Goal: Use online tool/utility: Utilize a website feature to perform a specific function

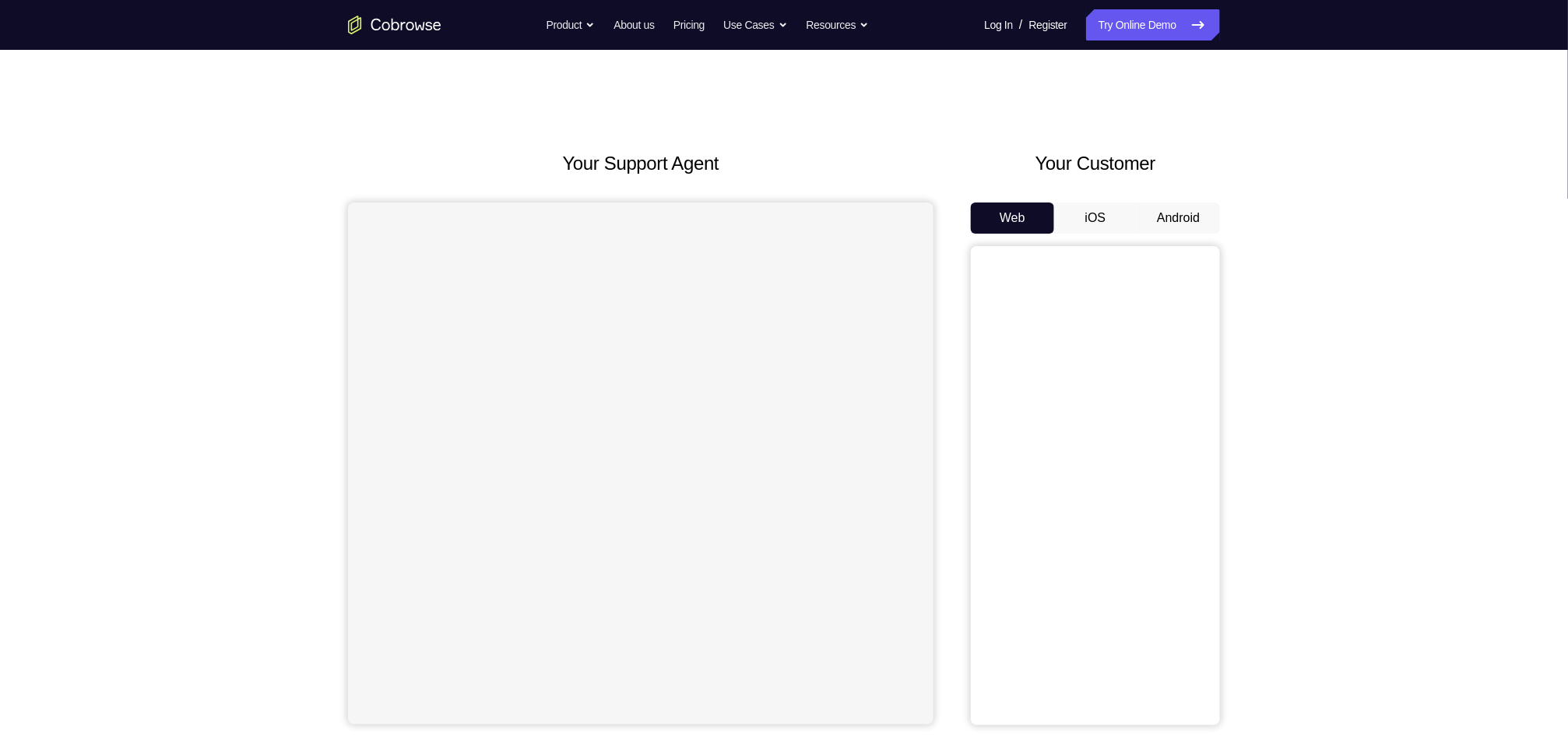
click at [1173, 220] on button "Android" at bounding box center [1178, 218] width 84 height 31
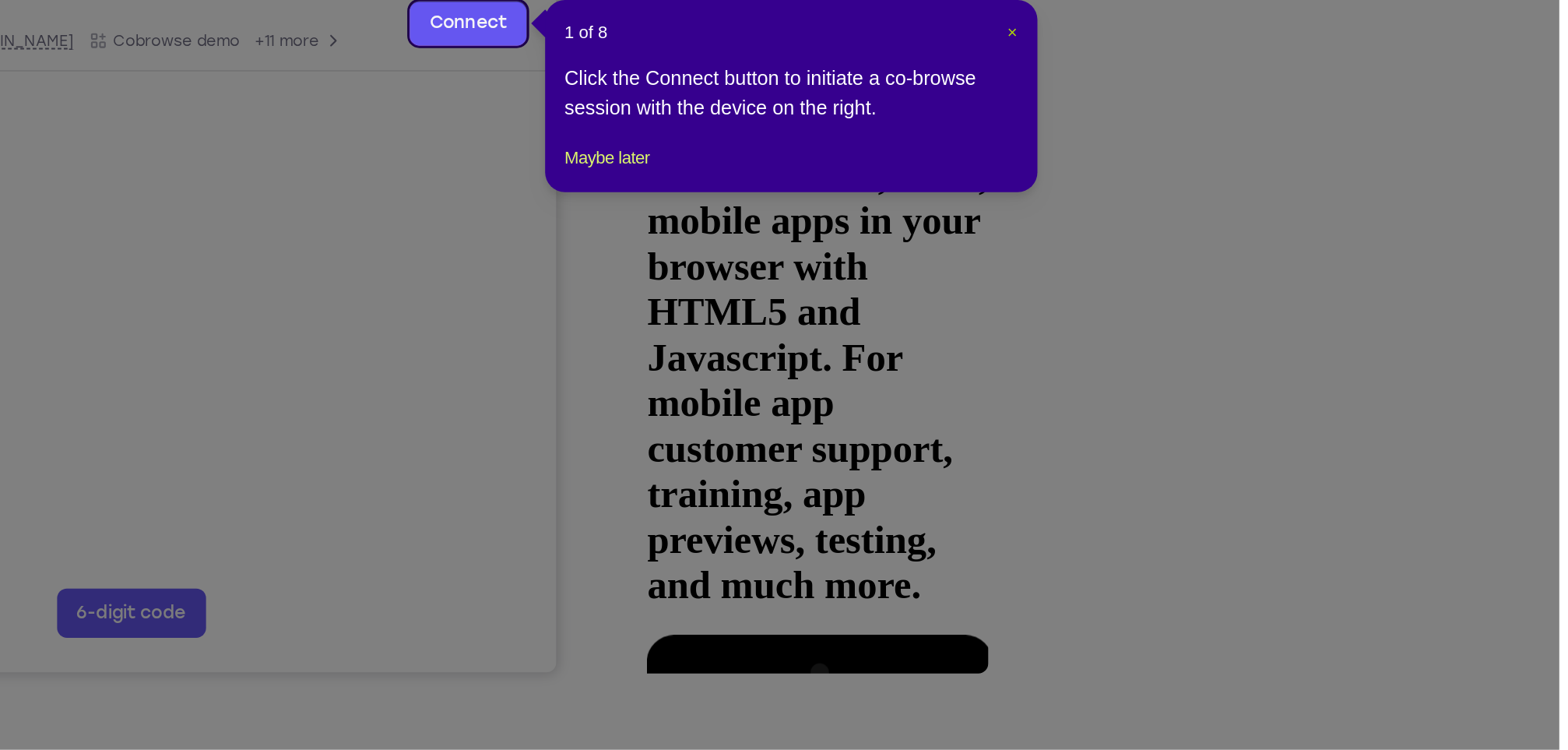
click at [1222, 296] on span "×" at bounding box center [1222, 295] width 7 height 12
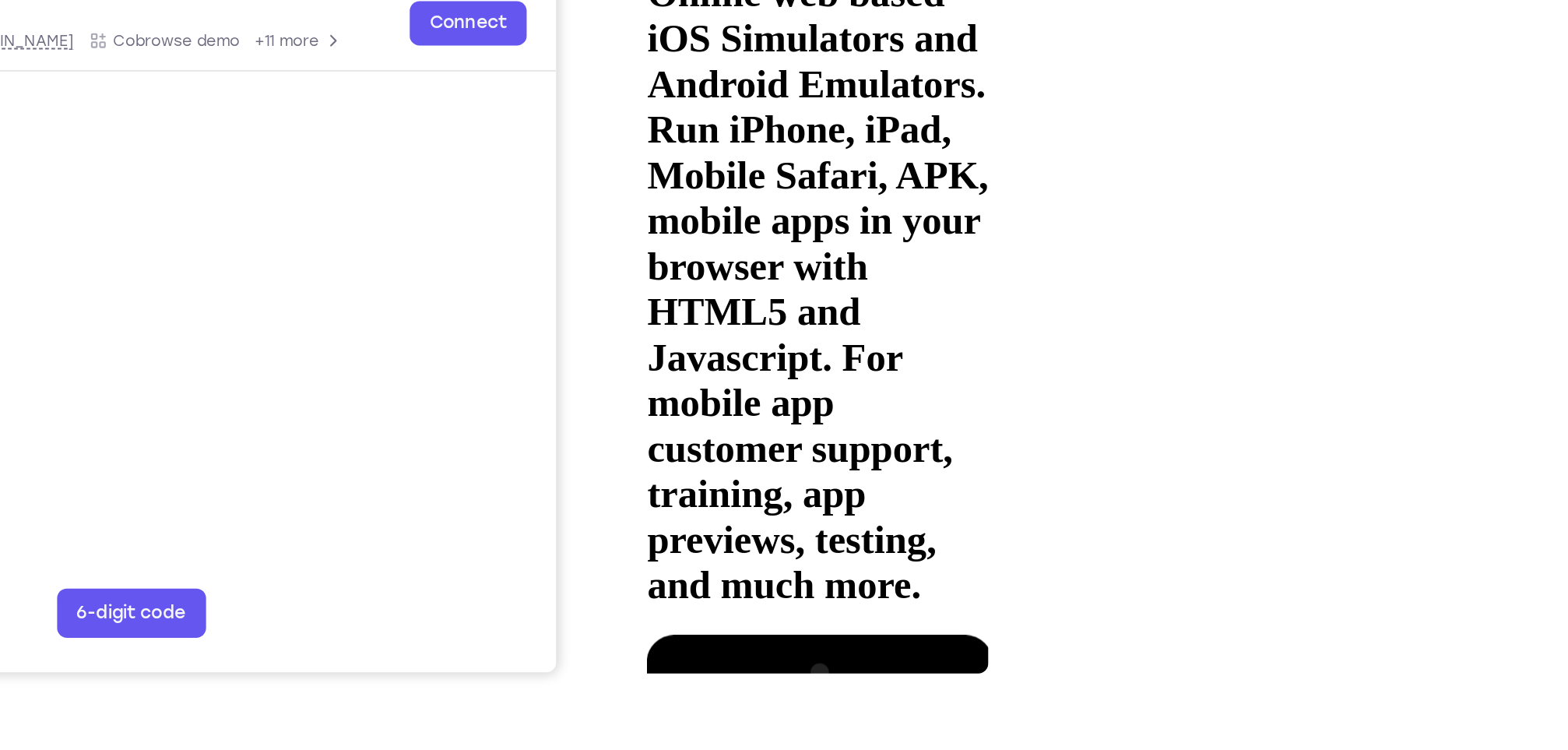
scroll to position [21, 0]
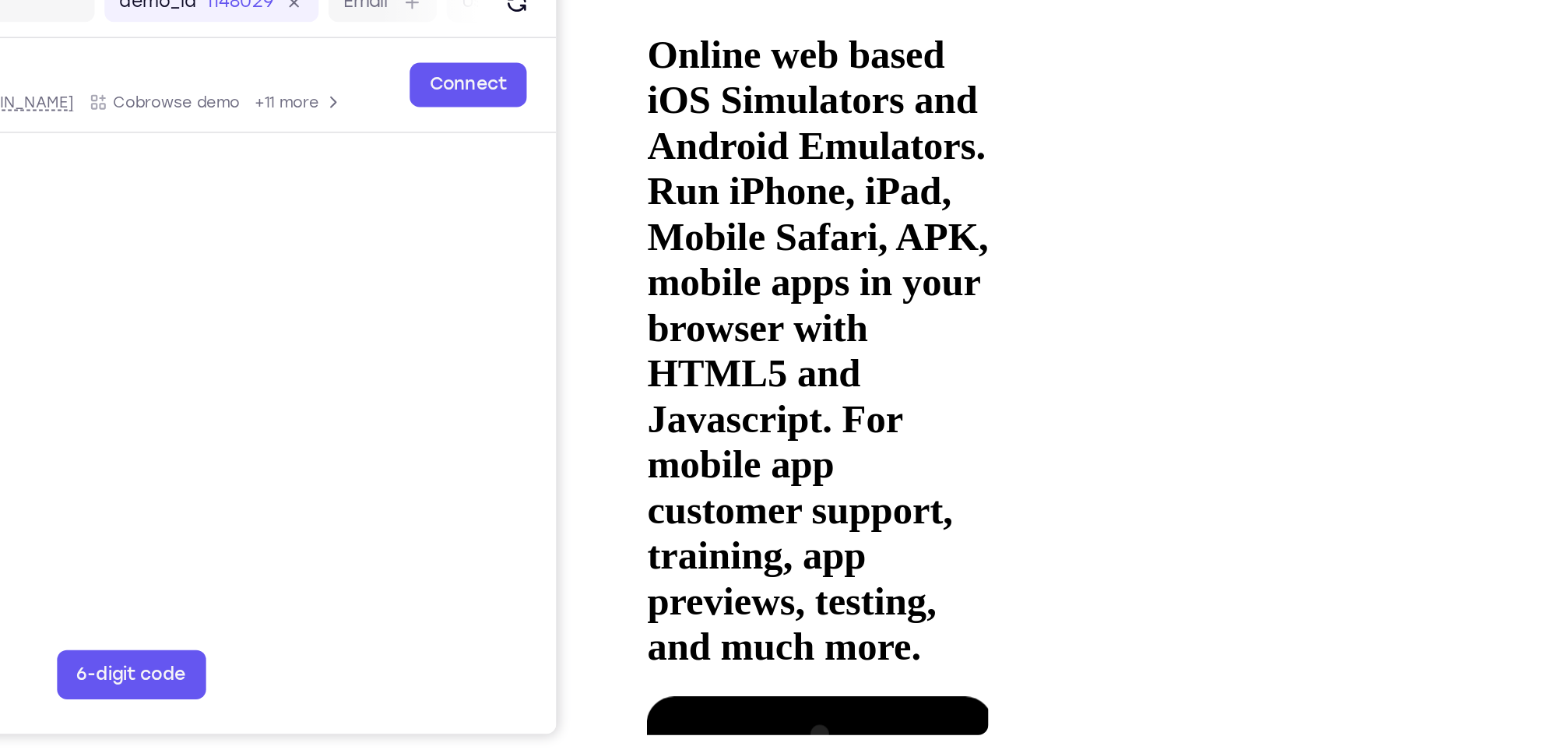
click at [744, 440] on div at bounding box center [741, 659] width 196 height 438
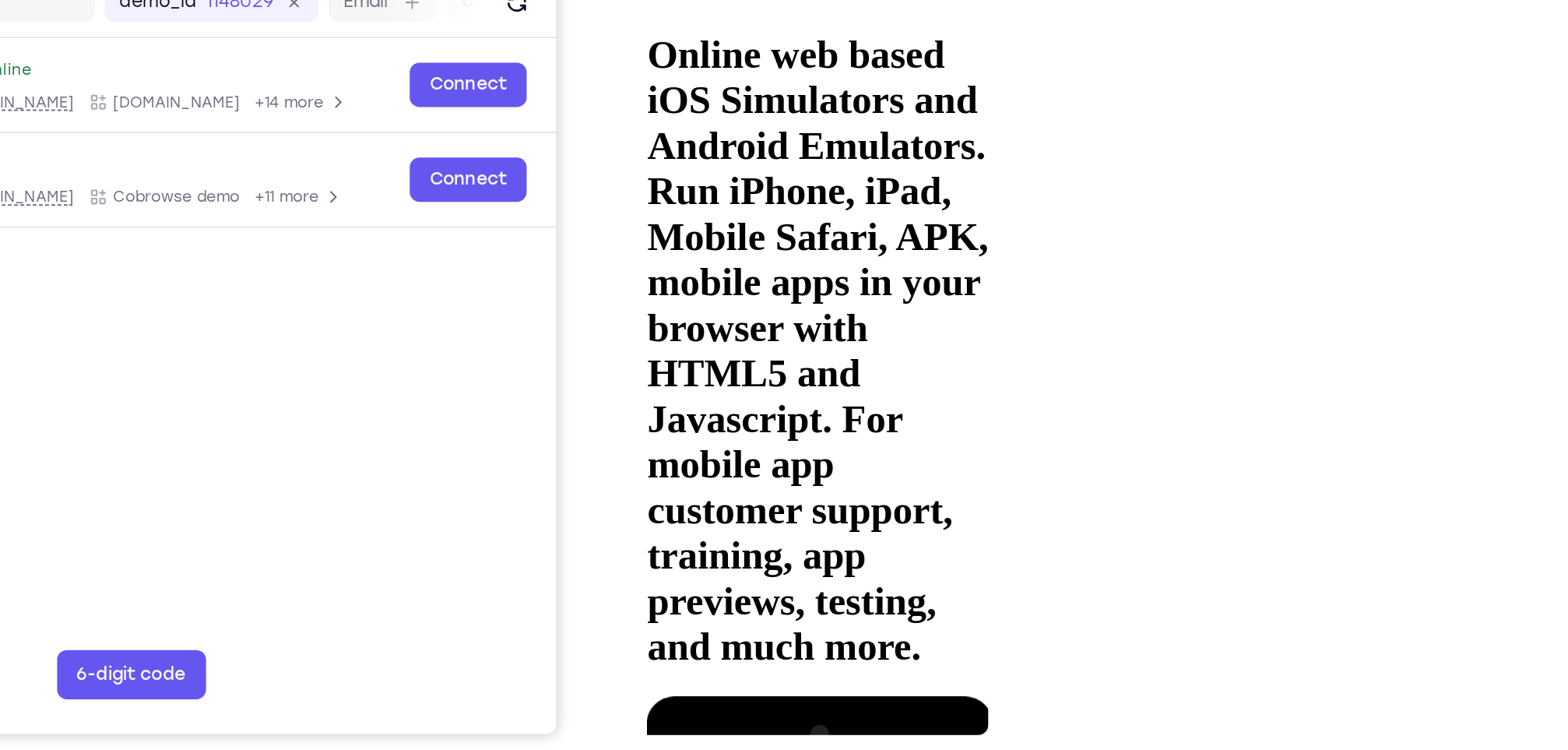
click at [749, 440] on div at bounding box center [741, 659] width 196 height 438
click at [812, 440] on div at bounding box center [741, 659] width 196 height 438
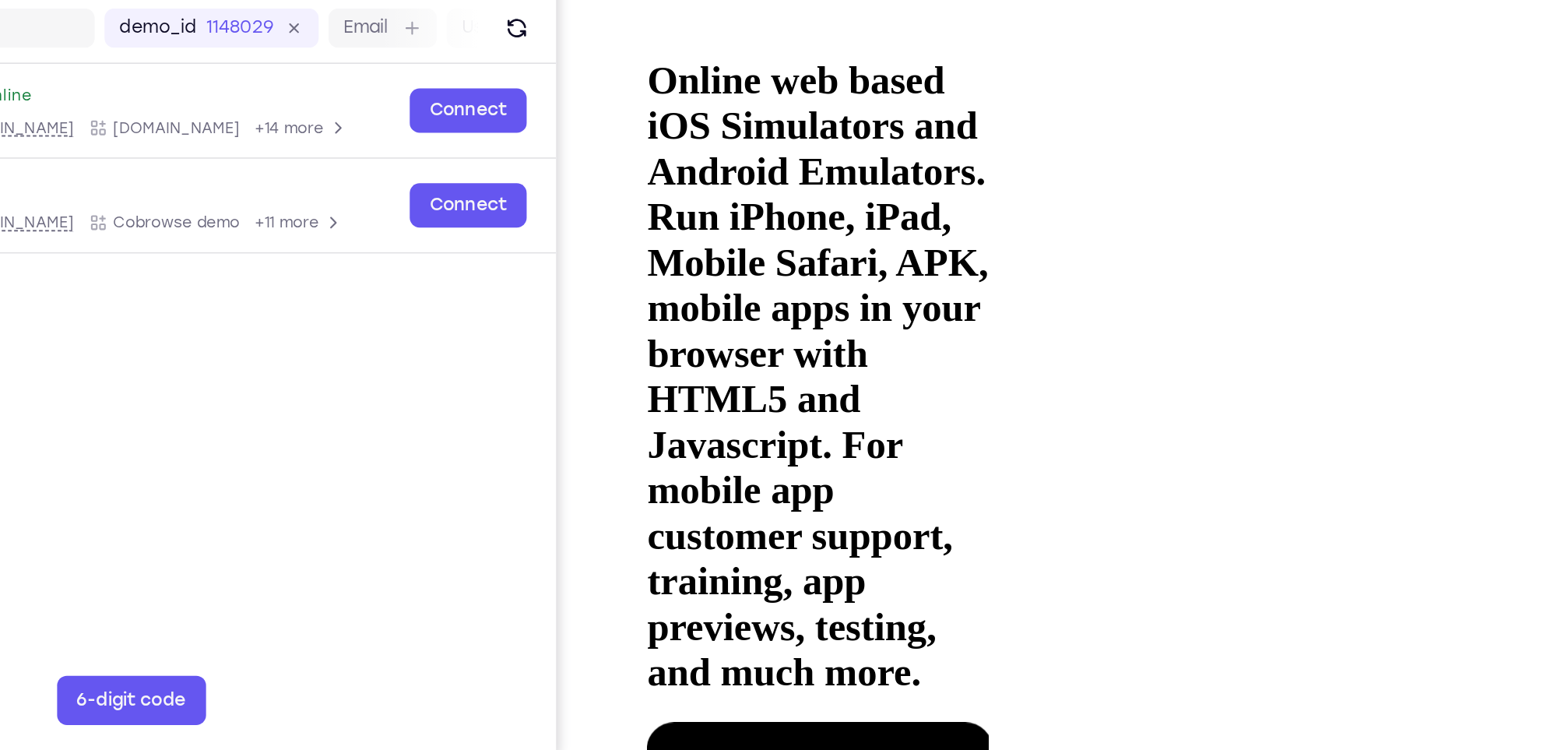
click at [691, 465] on div at bounding box center [741, 684] width 196 height 438
click at [815, 465] on div at bounding box center [741, 684] width 196 height 438
click at [734, 465] on div at bounding box center [741, 684] width 196 height 438
click at [746, 465] on div at bounding box center [741, 684] width 196 height 438
click at [750, 465] on div at bounding box center [741, 684] width 196 height 438
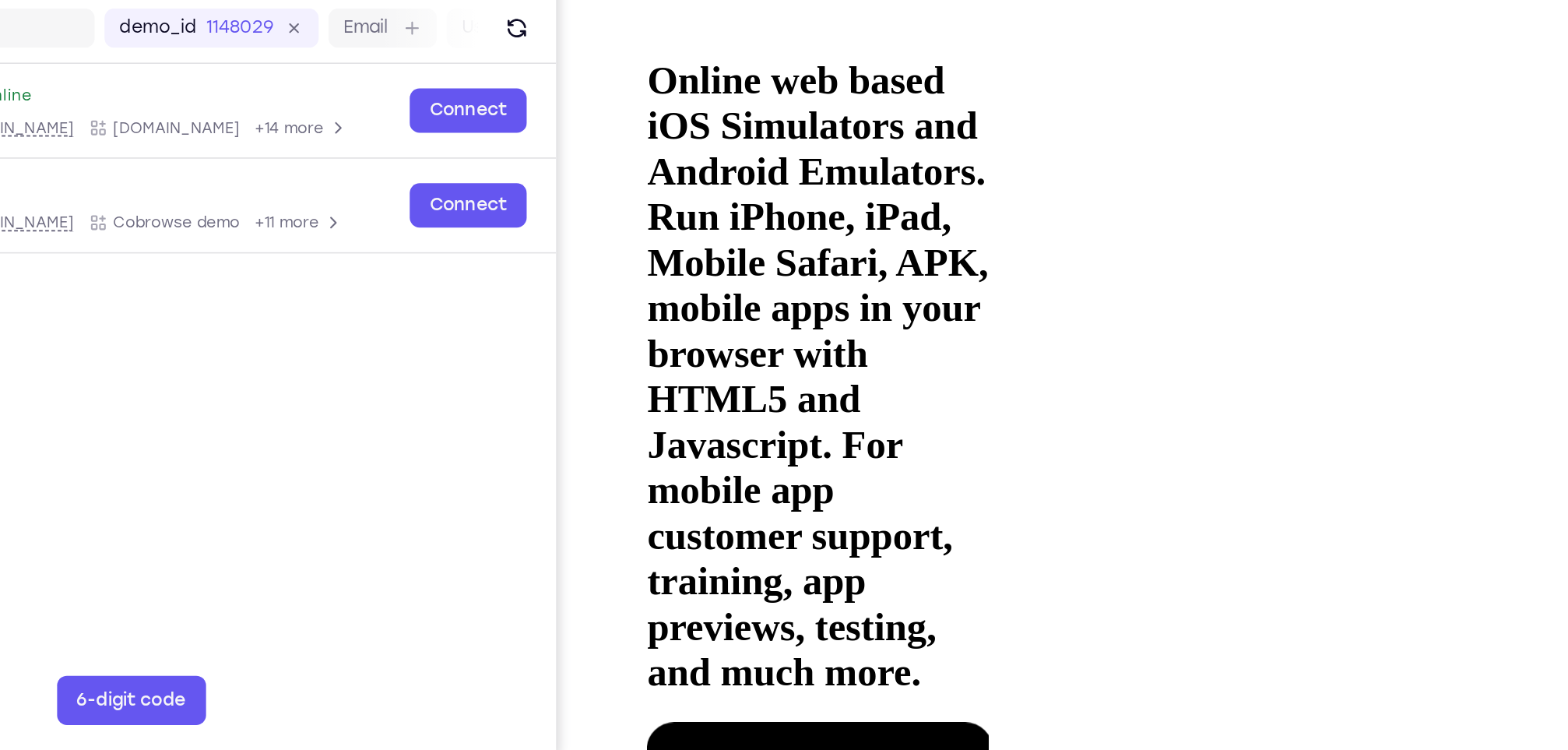
click at [773, 465] on div at bounding box center [741, 684] width 196 height 438
click at [795, 465] on div at bounding box center [741, 684] width 196 height 438
click at [782, 465] on div at bounding box center [741, 684] width 196 height 438
click at [748, 465] on div at bounding box center [741, 684] width 196 height 438
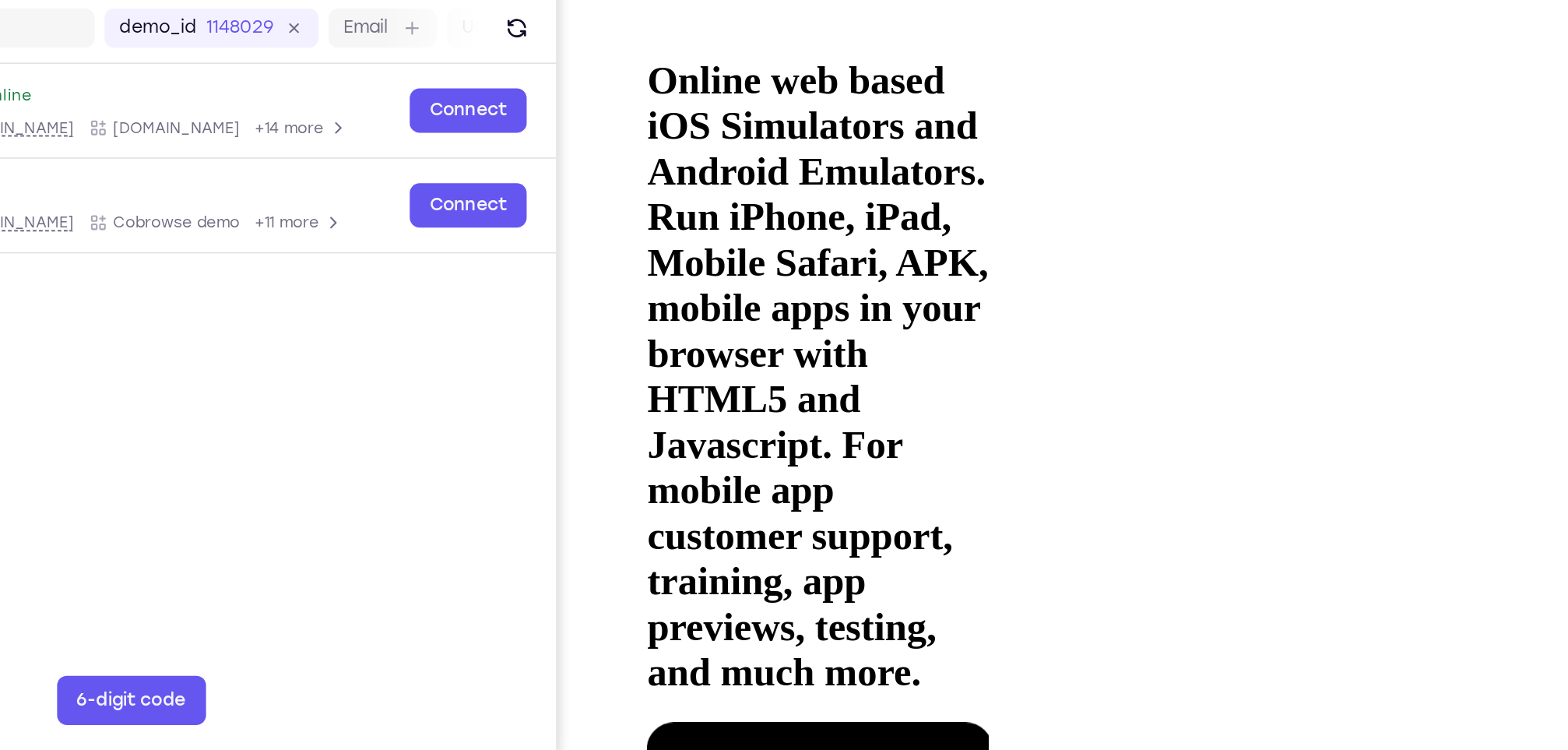
click at [765, 465] on div at bounding box center [741, 684] width 196 height 438
click at [766, 465] on div at bounding box center [741, 684] width 196 height 438
click at [801, 465] on div at bounding box center [741, 684] width 196 height 438
click at [797, 465] on div at bounding box center [741, 684] width 196 height 438
click at [807, 465] on div at bounding box center [741, 684] width 196 height 438
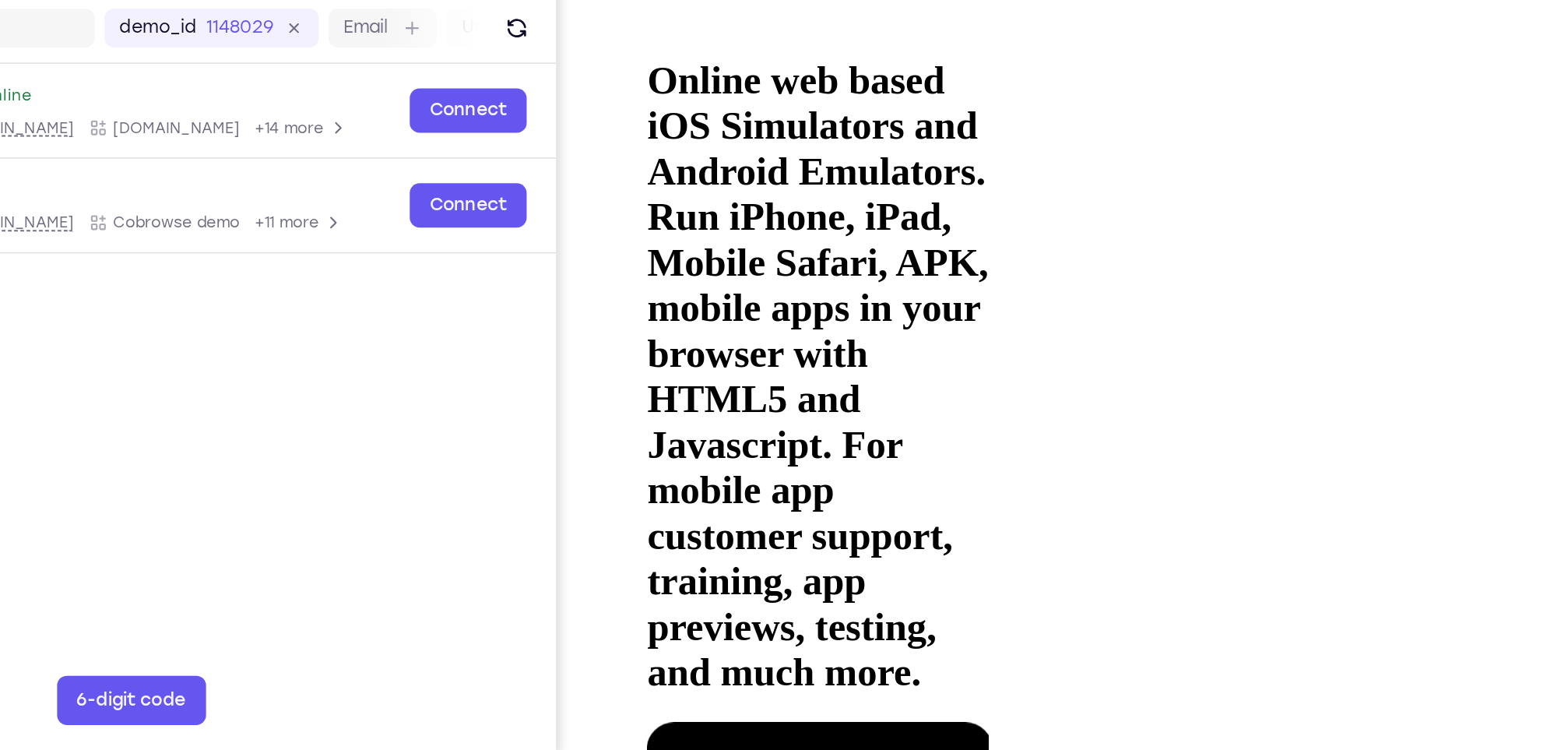
click at [768, 465] on div at bounding box center [741, 684] width 196 height 438
click at [831, 465] on div at bounding box center [741, 684] width 196 height 438
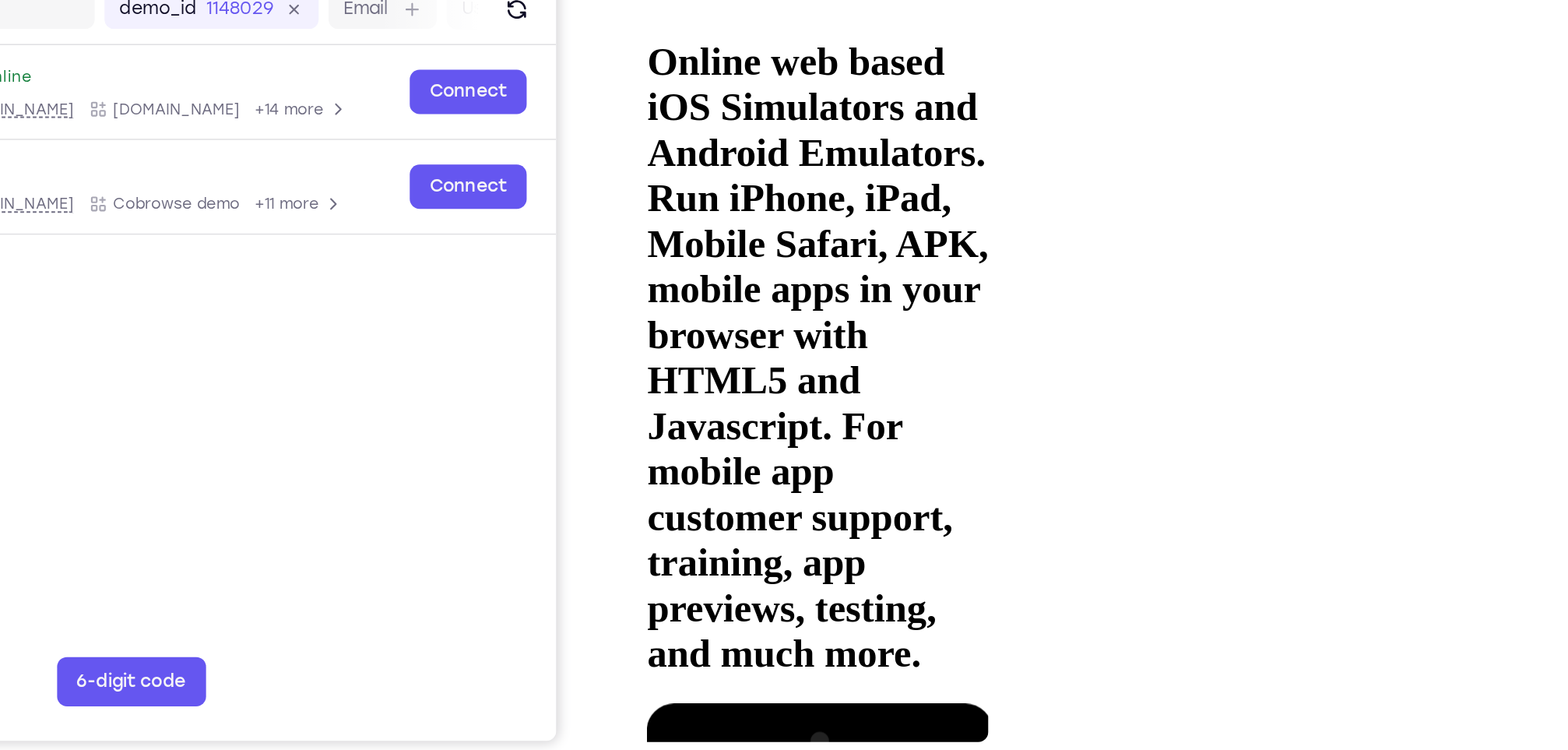
drag, startPoint x: 765, startPoint y: 332, endPoint x: 767, endPoint y: 278, distance: 54.0
click at [767, 447] on div at bounding box center [741, 665] width 196 height 438
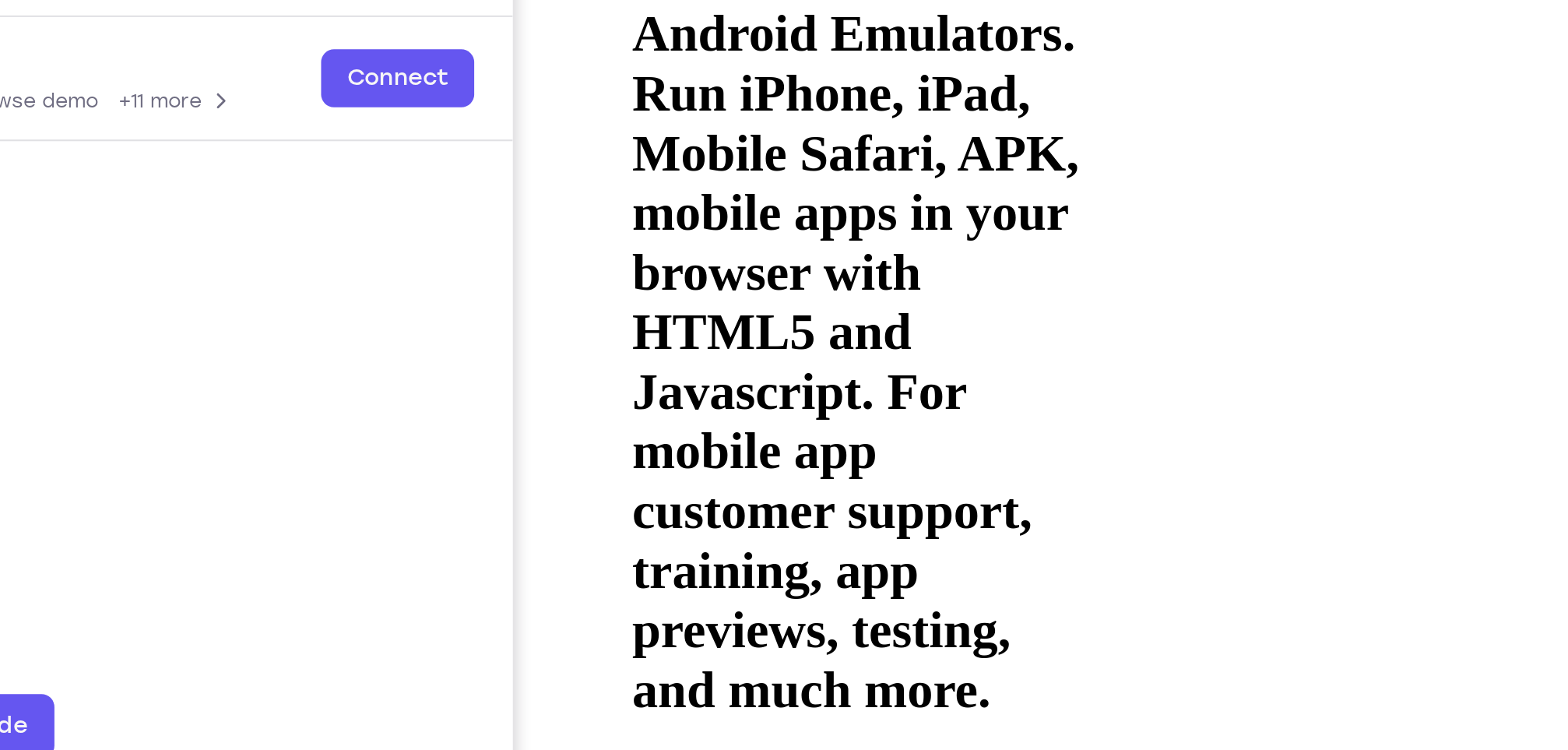
click at [703, 281] on div at bounding box center [722, 500] width 196 height 438
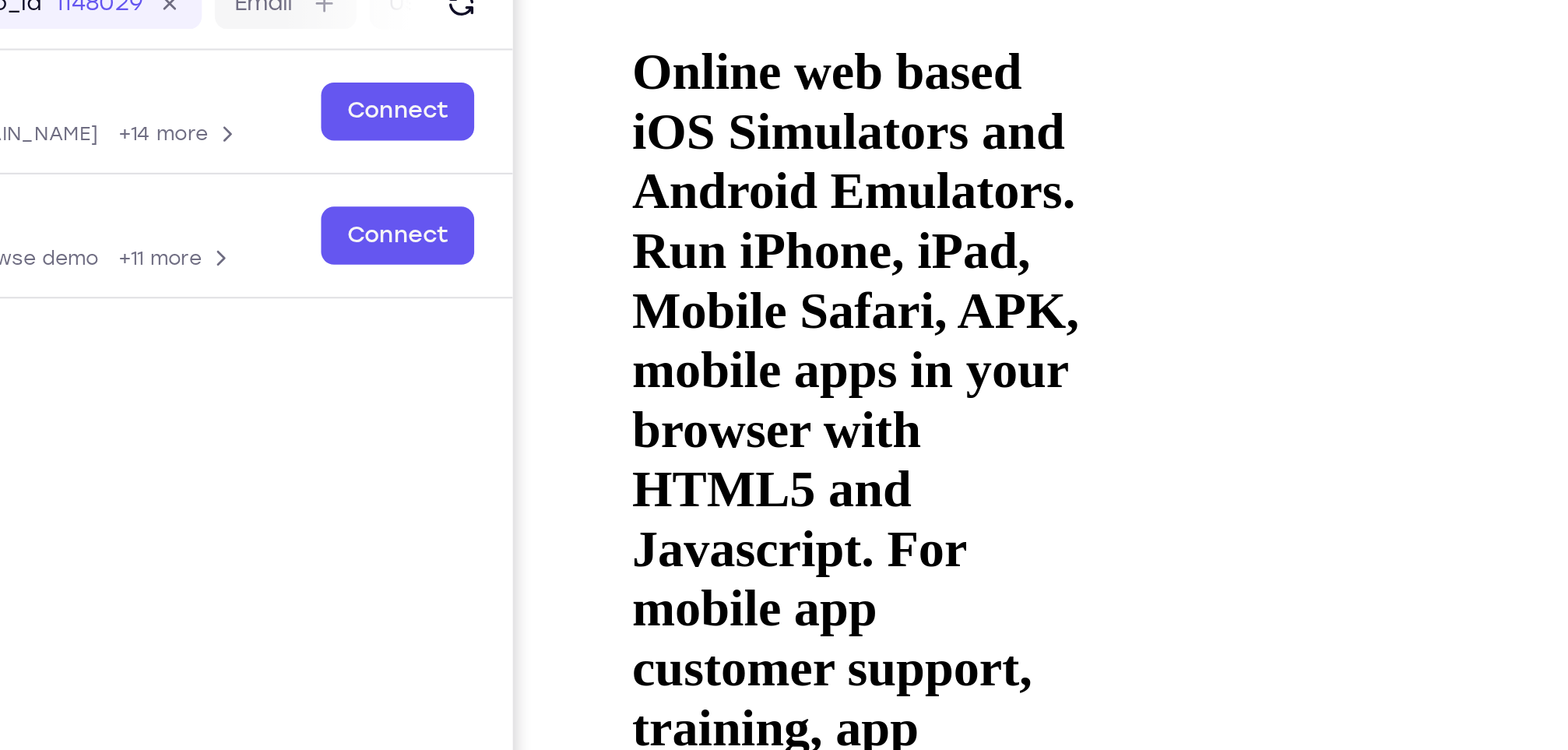
drag, startPoint x: 703, startPoint y: 255, endPoint x: 737, endPoint y: 64, distance: 194.0
click at [737, 438] on div at bounding box center [722, 657] width 196 height 438
drag, startPoint x: 751, startPoint y: 194, endPoint x: 750, endPoint y: 19, distance: 175.0
click at [750, 438] on div at bounding box center [722, 657] width 196 height 438
drag, startPoint x: 752, startPoint y: 238, endPoint x: 746, endPoint y: 74, distance: 164.1
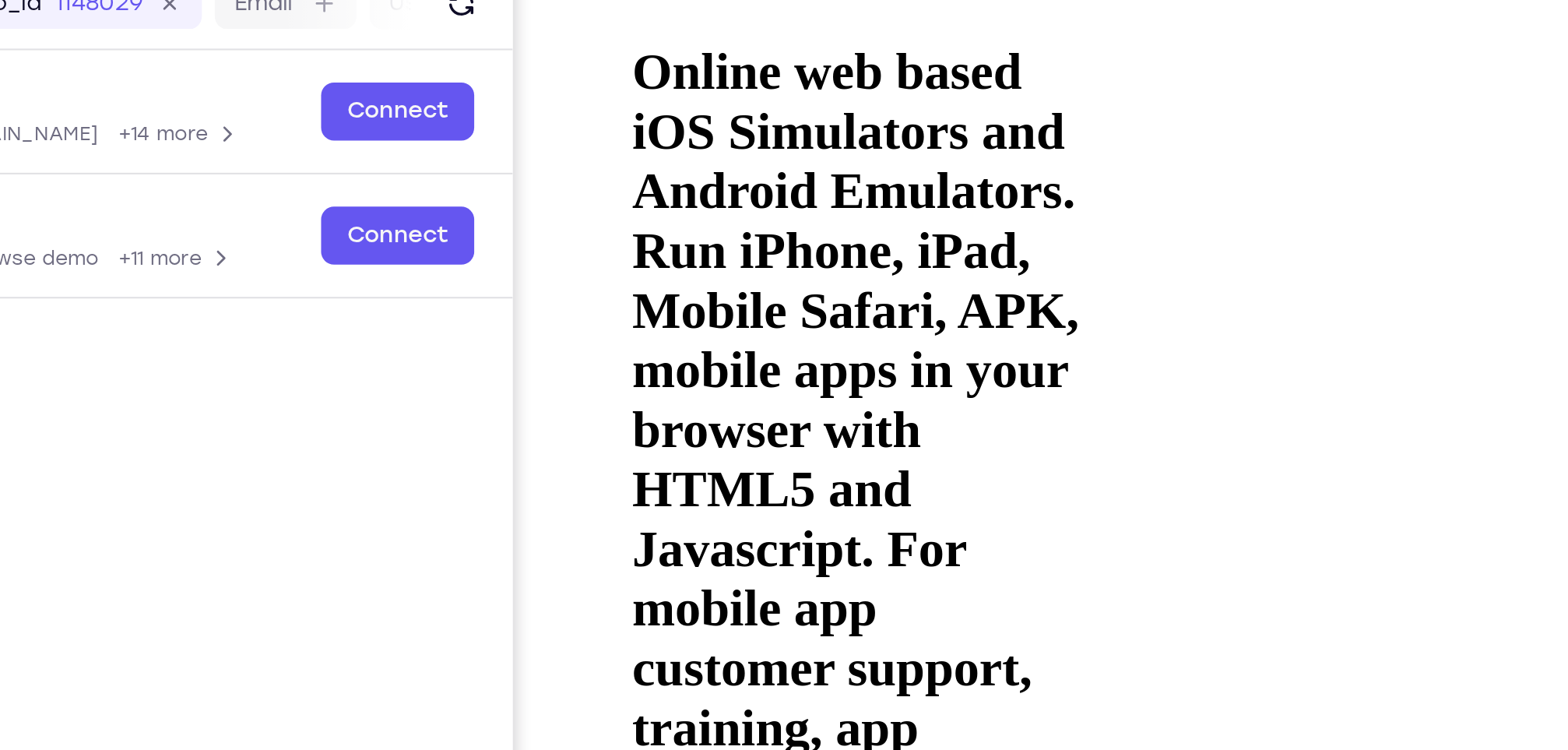
click at [746, 438] on div at bounding box center [722, 657] width 196 height 438
drag, startPoint x: 760, startPoint y: 159, endPoint x: 762, endPoint y: 64, distance: 95.0
click at [762, 438] on div at bounding box center [722, 657] width 196 height 438
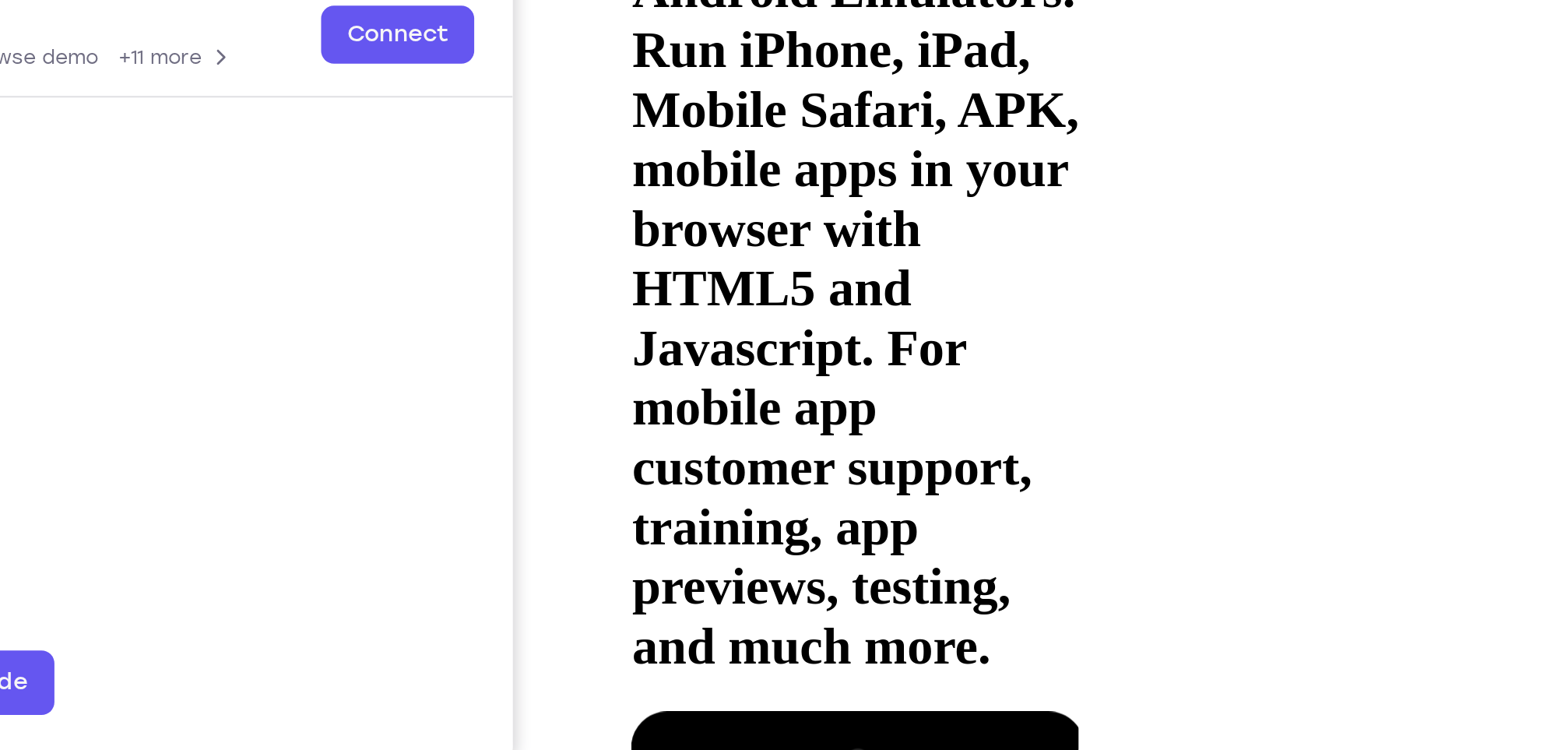
drag, startPoint x: 756, startPoint y: 89, endPoint x: 748, endPoint y: 3, distance: 86.4
click at [748, 238] on div at bounding box center [722, 457] width 196 height 438
drag, startPoint x: 758, startPoint y: 81, endPoint x: 759, endPoint y: -82, distance: 163.0
click at [759, 238] on div at bounding box center [722, 457] width 196 height 438
drag, startPoint x: 769, startPoint y: -16, endPoint x: 767, endPoint y: 122, distance: 138.0
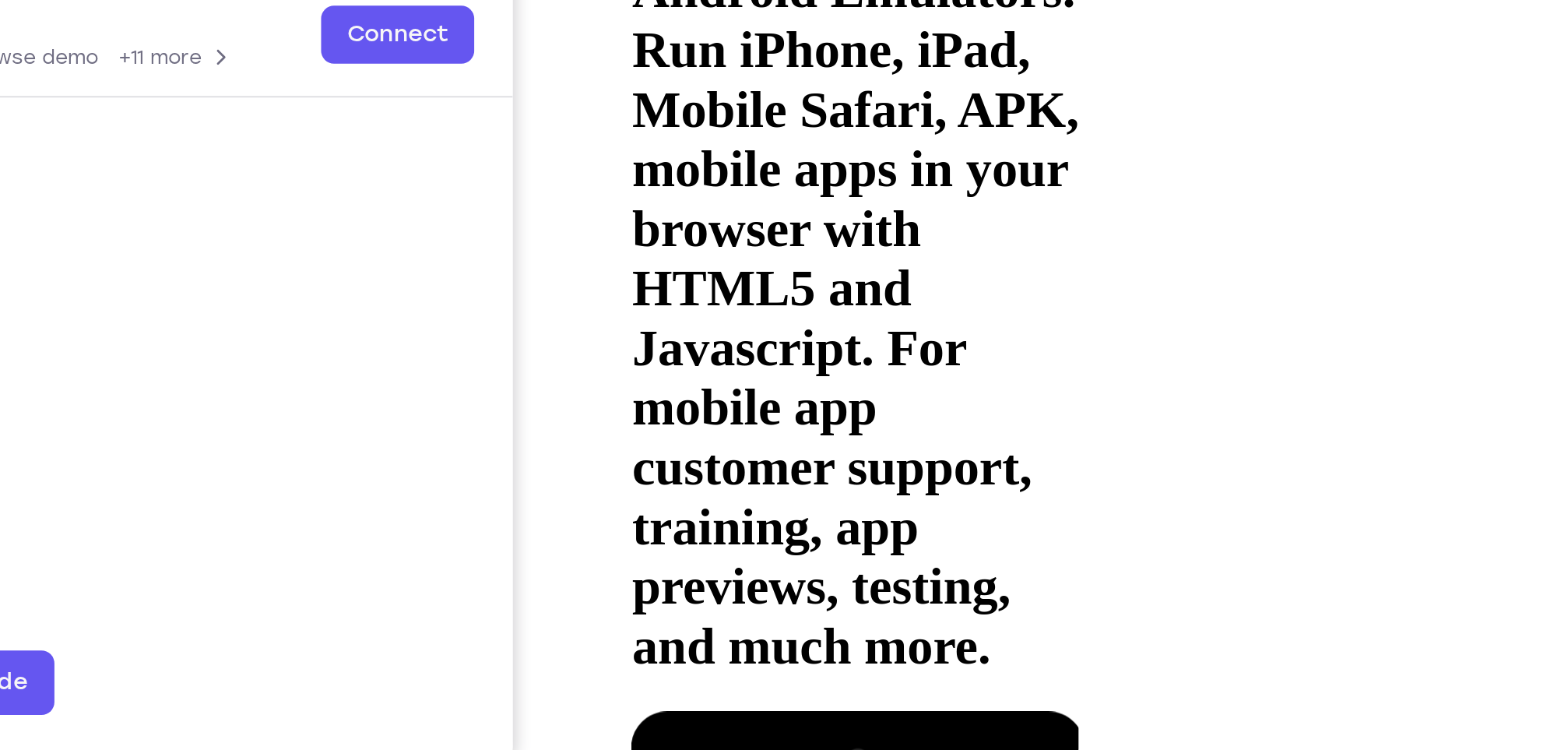
click at [767, 238] on div at bounding box center [722, 457] width 196 height 438
drag, startPoint x: 766, startPoint y: 7, endPoint x: 762, endPoint y: 112, distance: 105.1
click at [762, 238] on div at bounding box center [722, 457] width 196 height 438
drag, startPoint x: 767, startPoint y: 7, endPoint x: 767, endPoint y: 103, distance: 96.0
click at [767, 238] on div at bounding box center [722, 457] width 196 height 438
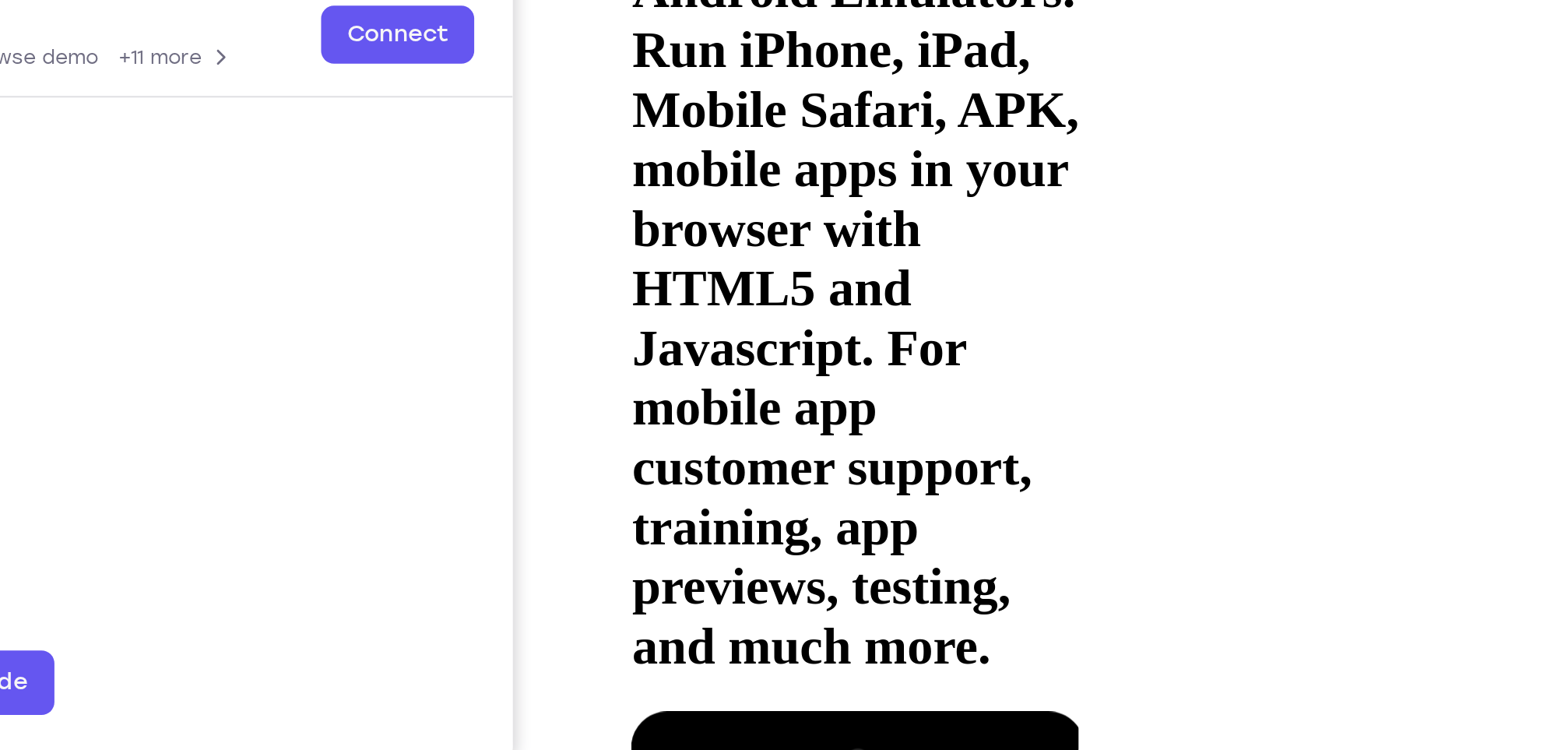
drag, startPoint x: 762, startPoint y: 16, endPoint x: 754, endPoint y: 110, distance: 94.3
click at [754, 238] on div at bounding box center [722, 457] width 196 height 438
drag, startPoint x: 749, startPoint y: 16, endPoint x: 751, endPoint y: 109, distance: 93.0
click at [751, 238] on div at bounding box center [722, 457] width 196 height 438
drag, startPoint x: 741, startPoint y: -11, endPoint x: 744, endPoint y: 96, distance: 107.0
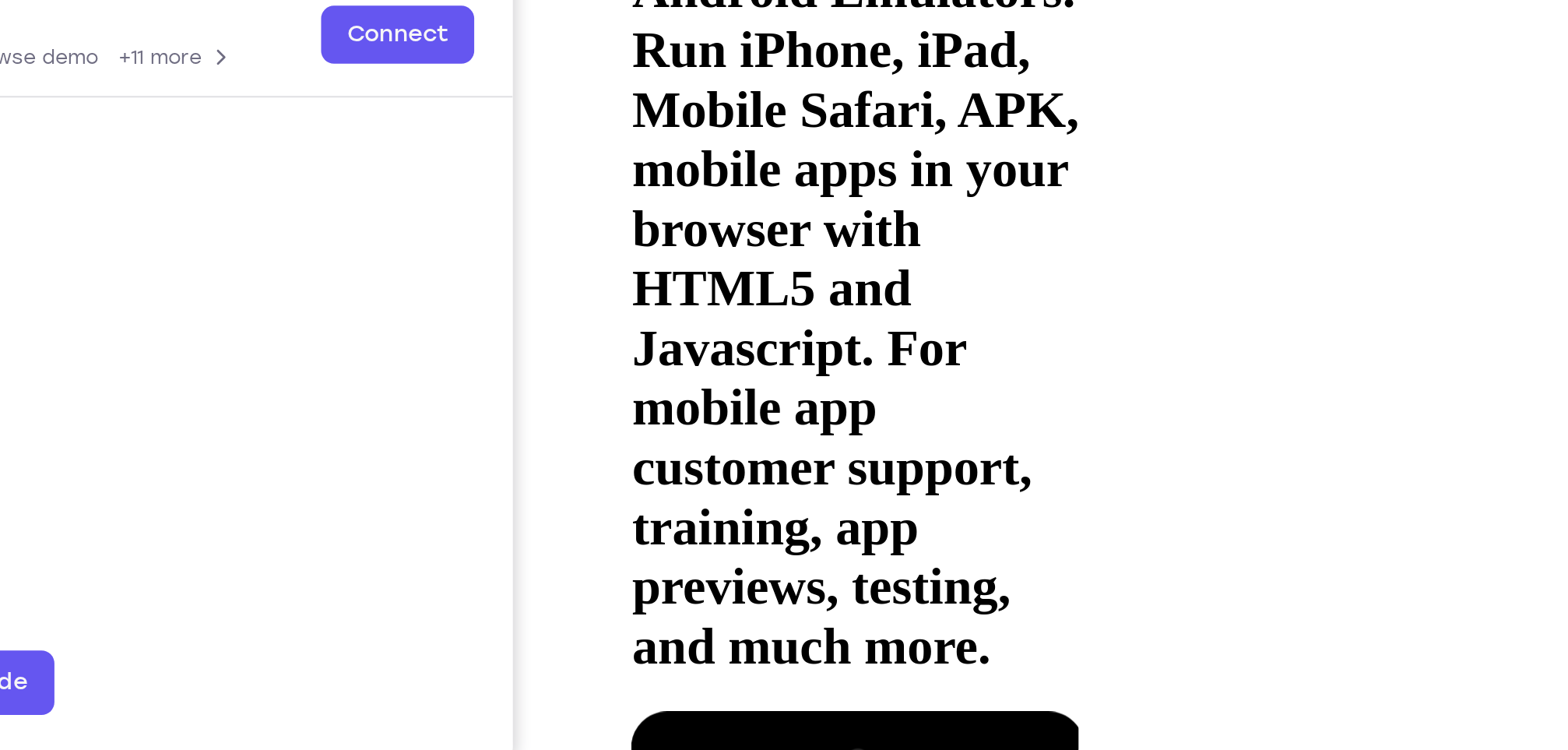
click at [744, 238] on div at bounding box center [722, 457] width 196 height 438
drag, startPoint x: 743, startPoint y: -16, endPoint x: 754, endPoint y: 127, distance: 143.4
click at [754, 238] on div at bounding box center [722, 457] width 196 height 438
drag, startPoint x: 753, startPoint y: -9, endPoint x: 749, endPoint y: 148, distance: 157.1
click at [749, 238] on div at bounding box center [722, 457] width 196 height 438
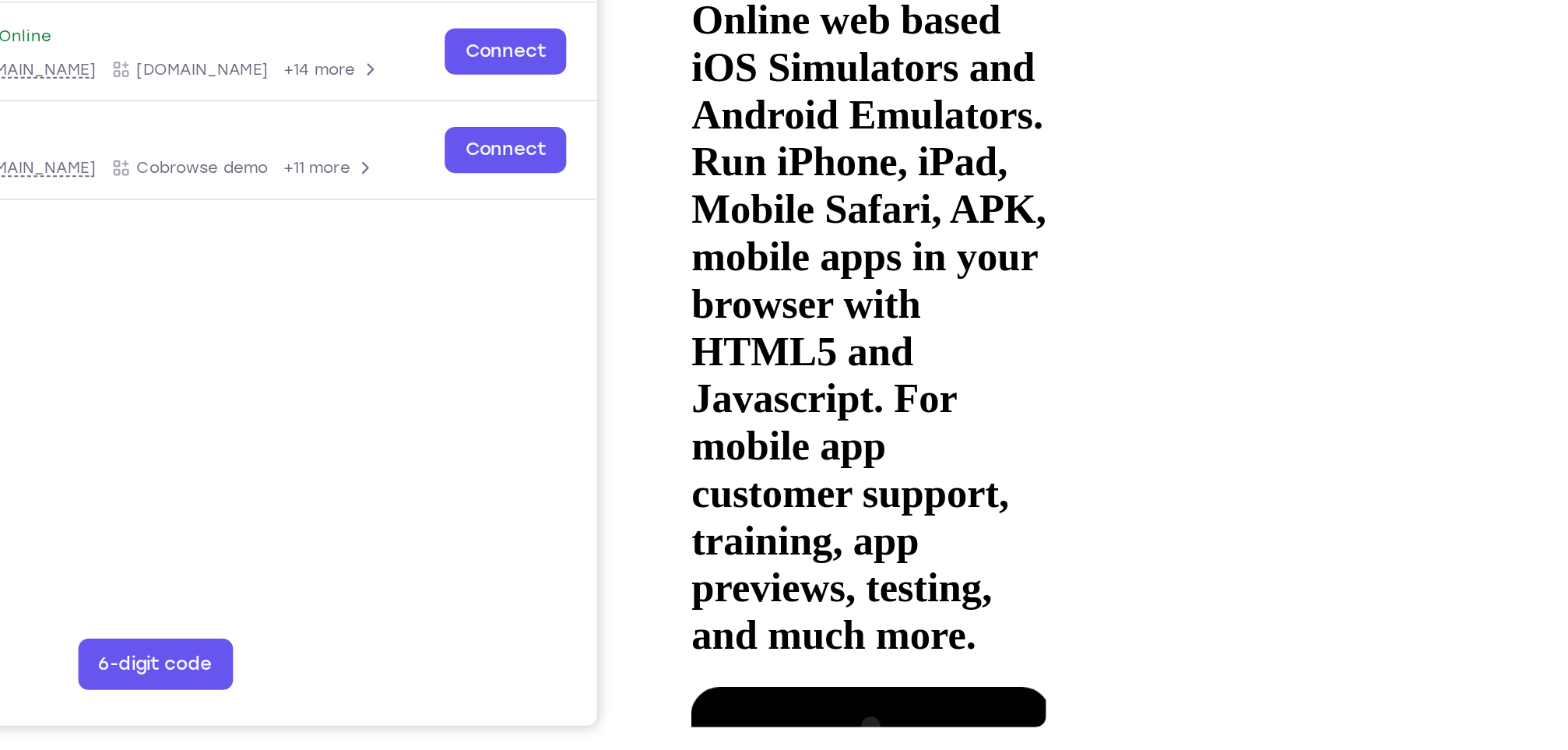
drag, startPoint x: 829, startPoint y: 130, endPoint x: 830, endPoint y: 300, distance: 170.0
click at [830, 404] on div at bounding box center [784, 623] width 196 height 438
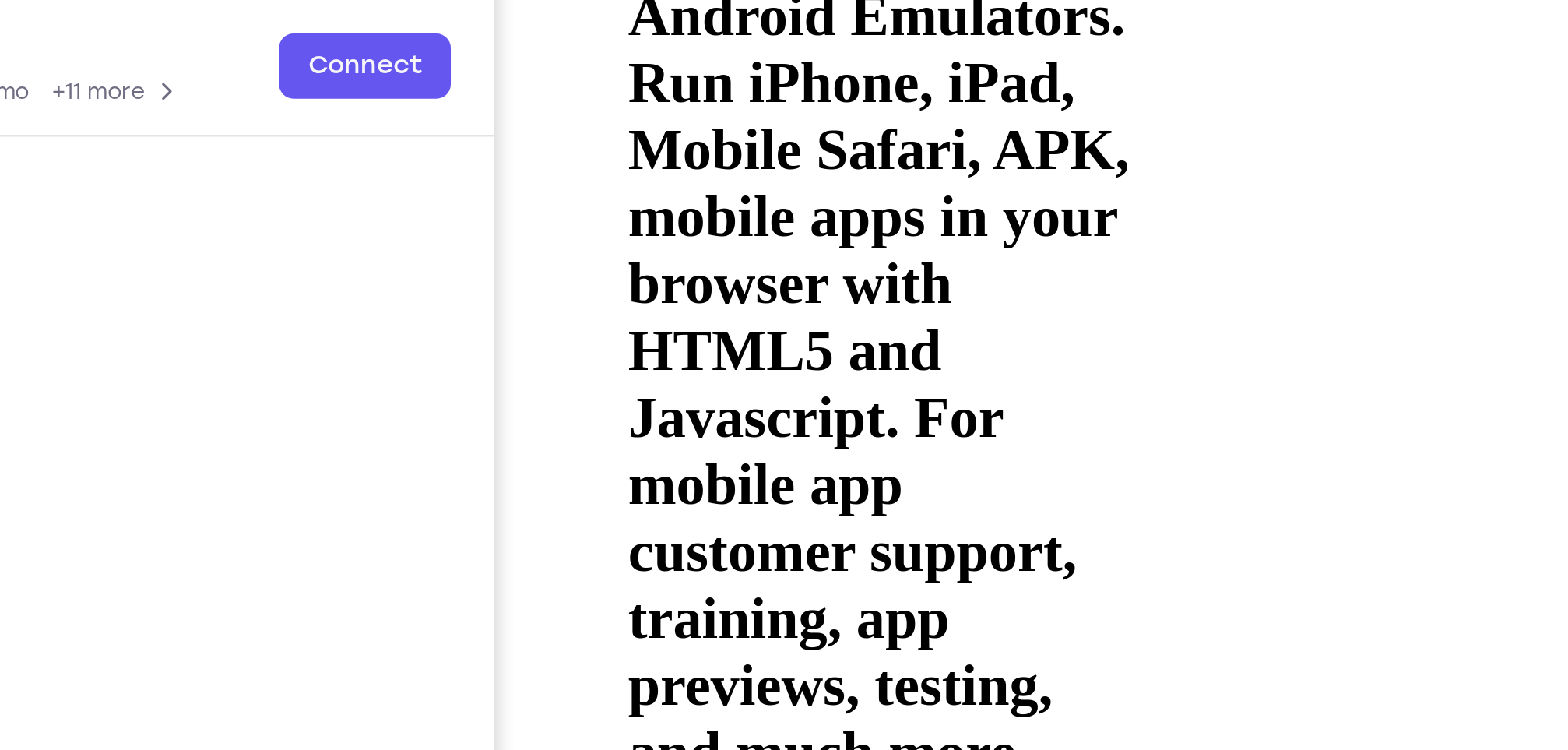
click at [697, 240] on div at bounding box center [717, 459] width 196 height 438
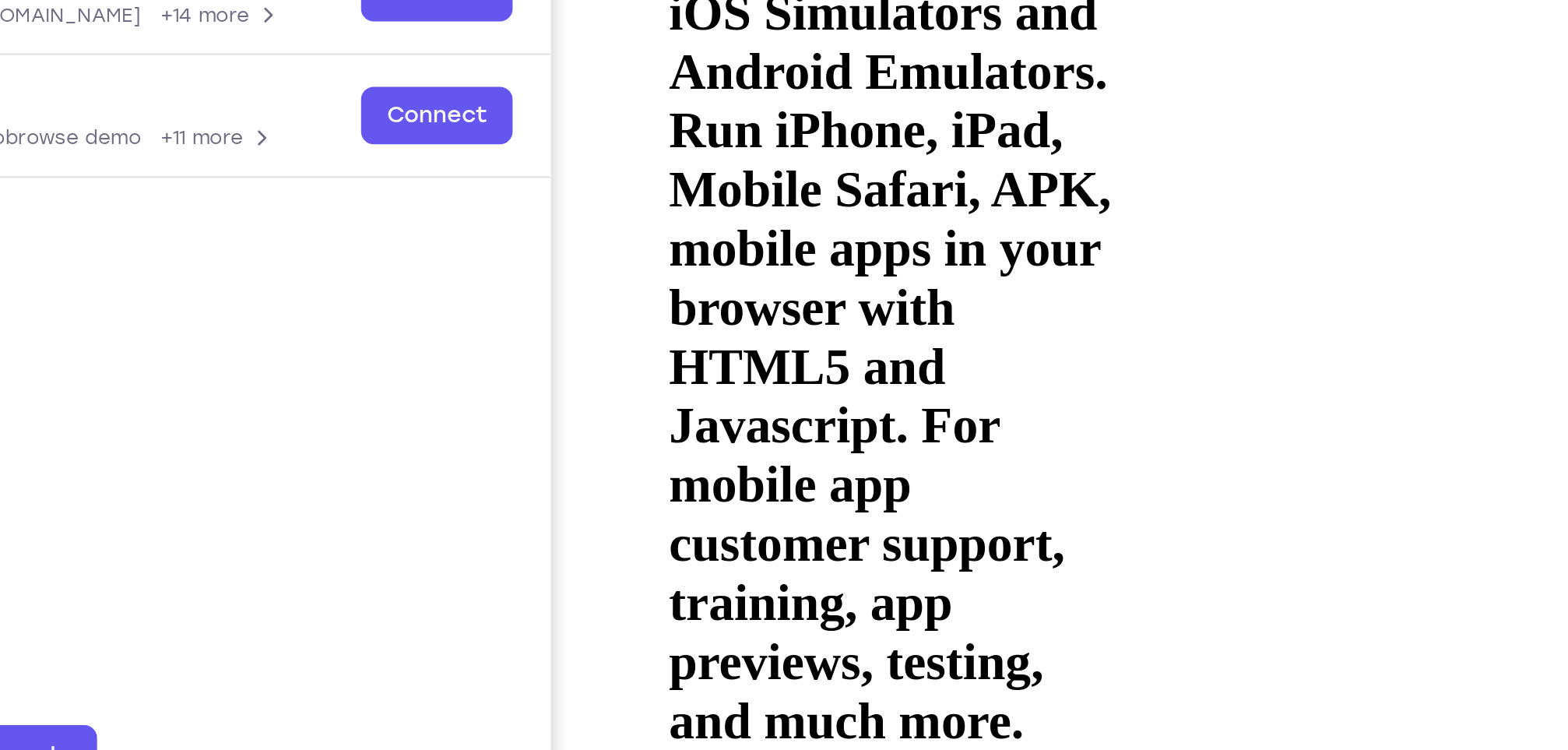
click at [680, 322] on div at bounding box center [760, 541] width 196 height 438
click at [835, 322] on div at bounding box center [760, 541] width 196 height 438
click at [836, 322] on div at bounding box center [760, 541] width 196 height 438
click at [839, 322] on div at bounding box center [760, 541] width 196 height 438
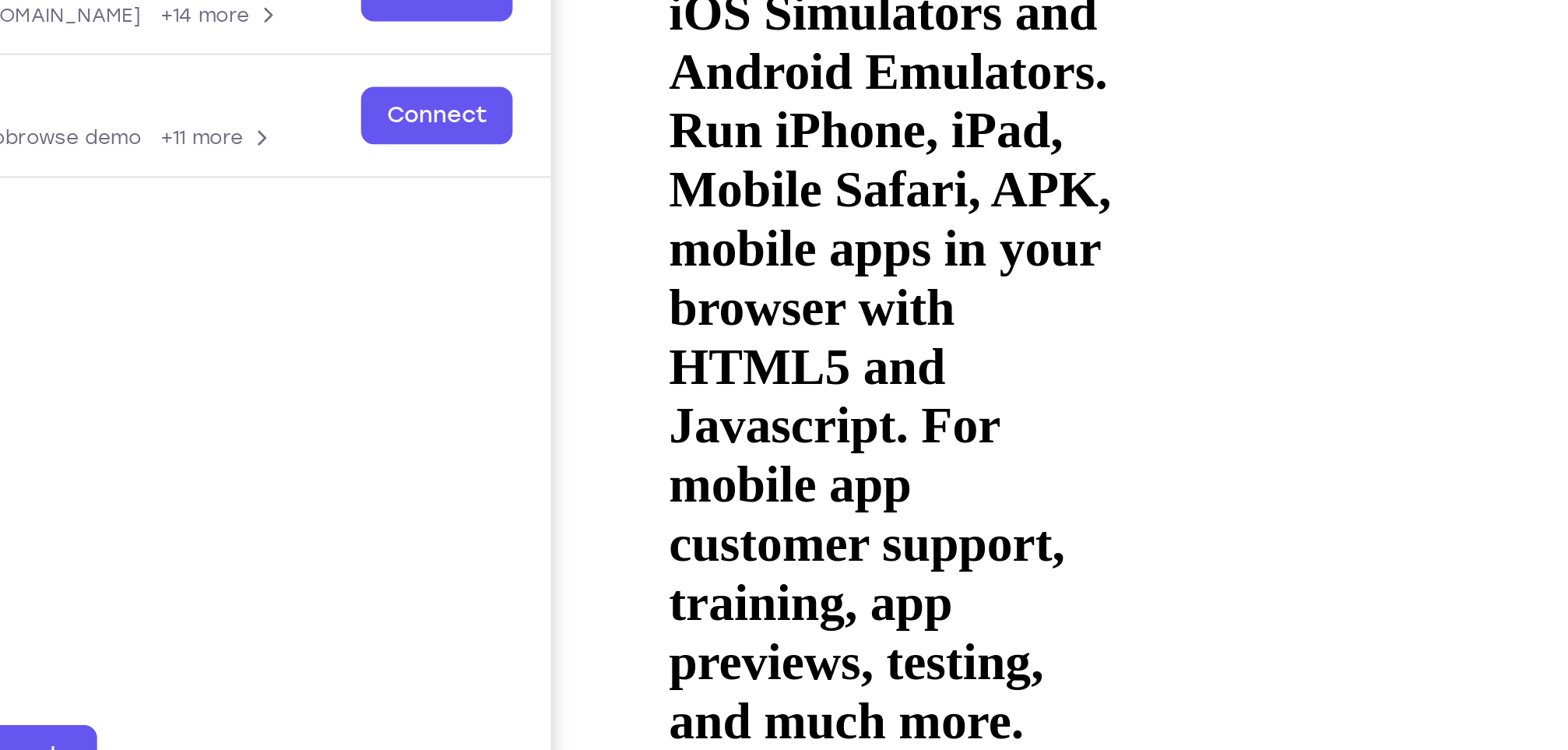
click at [840, 322] on div at bounding box center [760, 541] width 196 height 438
click at [690, 322] on div at bounding box center [760, 541] width 196 height 438
click at [687, 322] on div at bounding box center [760, 541] width 196 height 438
click at [843, 322] on div at bounding box center [760, 541] width 196 height 438
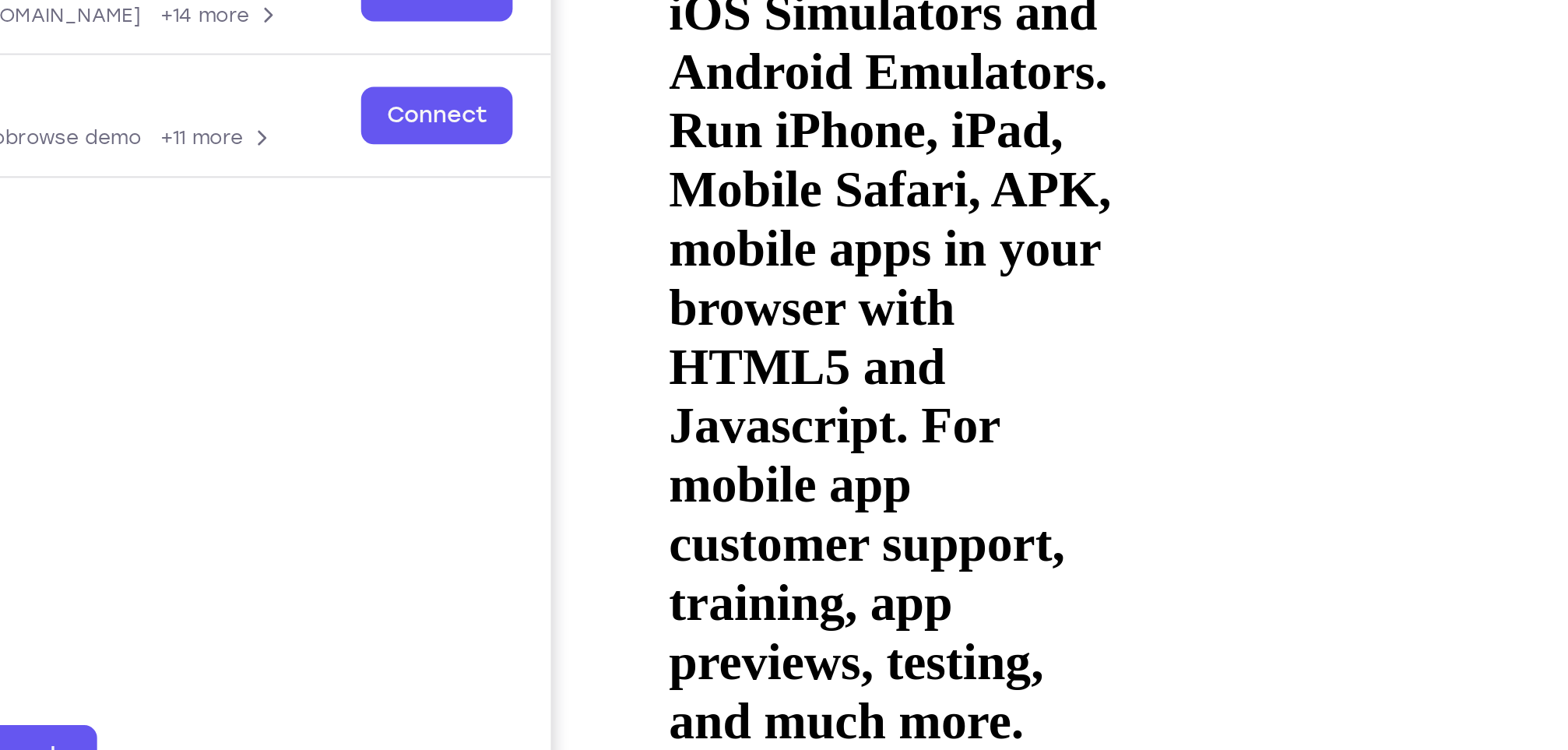
click at [843, 322] on div at bounding box center [760, 541] width 196 height 438
click at [846, 322] on div at bounding box center [760, 541] width 196 height 438
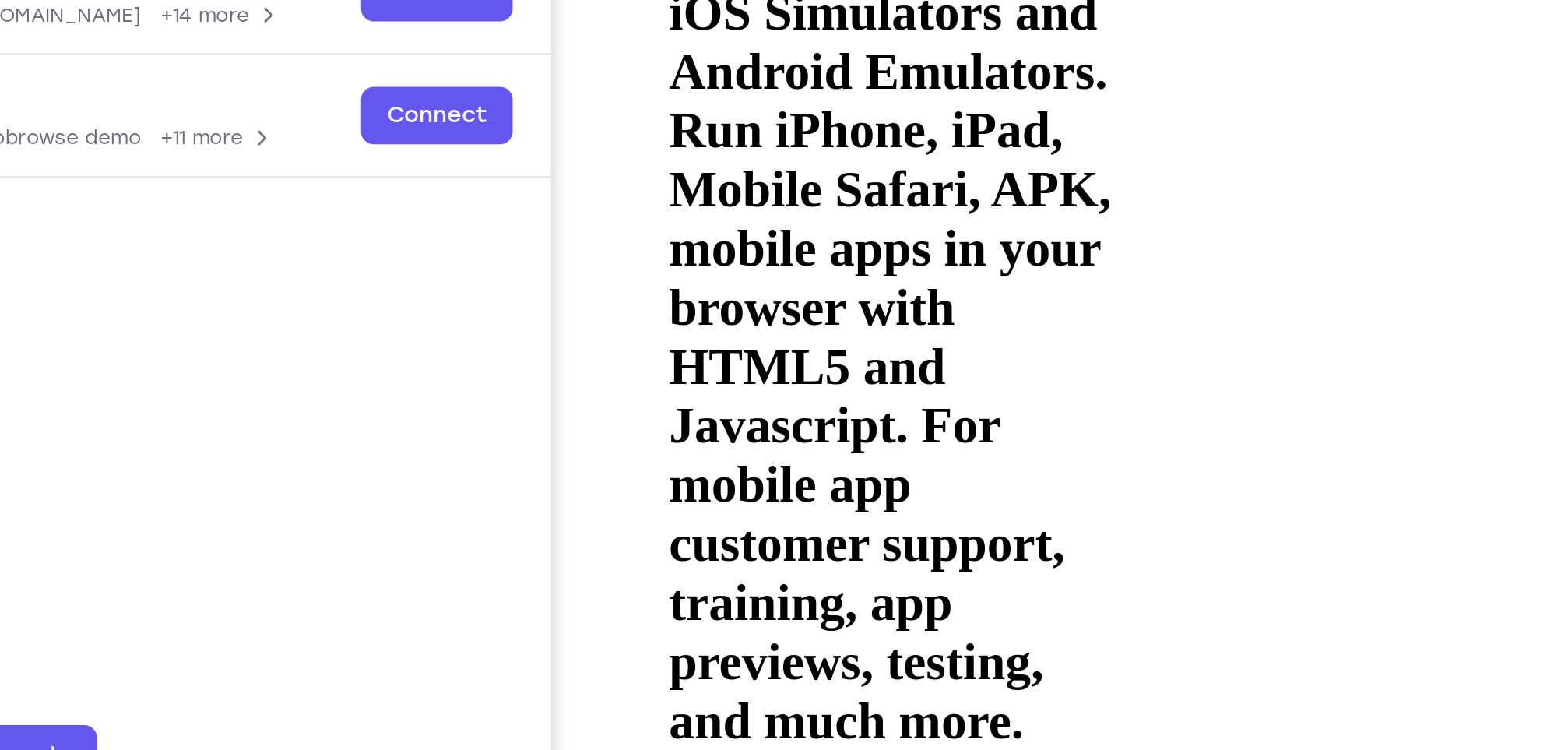
click at [844, 322] on div at bounding box center [760, 541] width 196 height 438
click at [844, 322] on div at bounding box center [760, 541] width 196 height 438
click at [846, 322] on div at bounding box center [760, 541] width 196 height 438
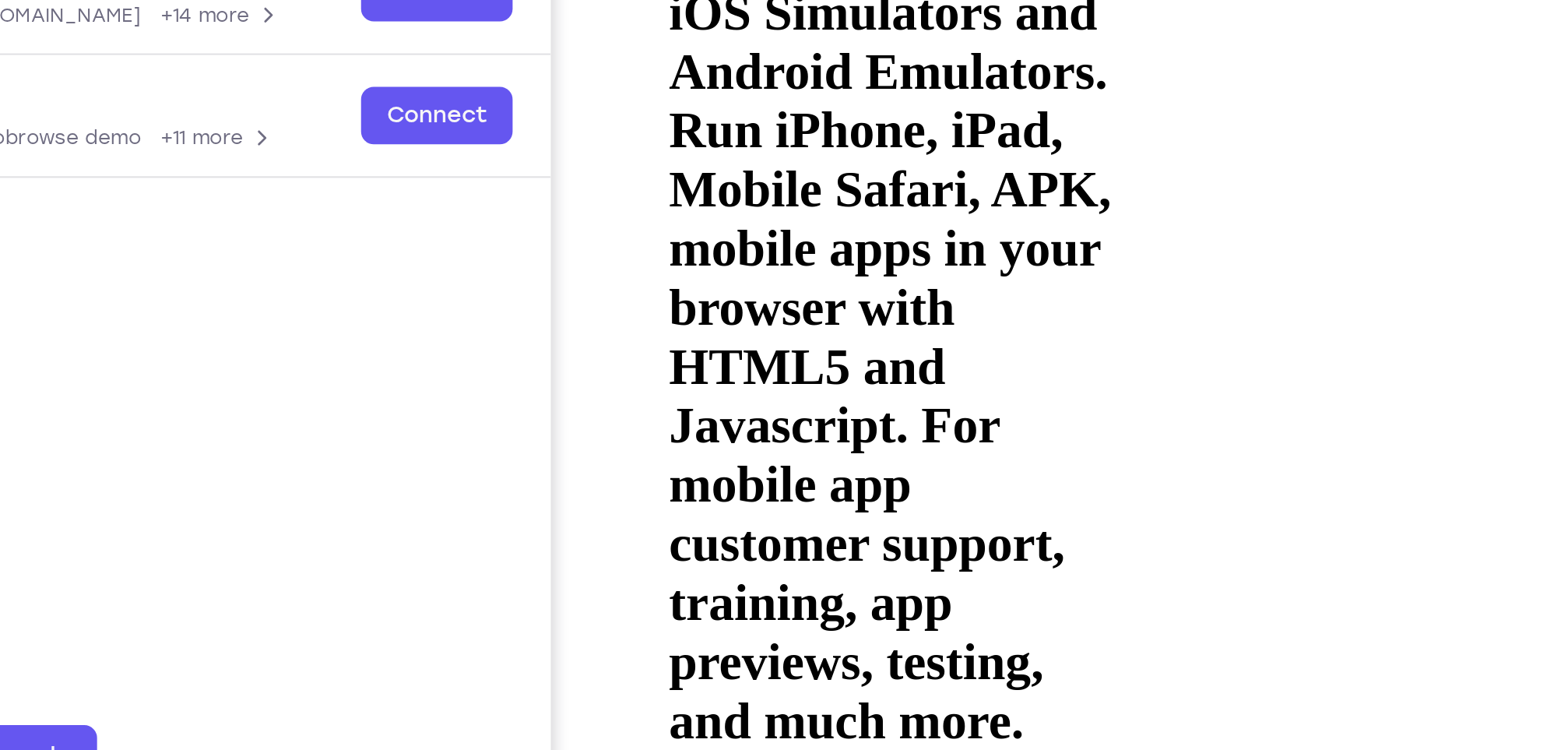
click at [681, 322] on div at bounding box center [760, 541] width 196 height 438
click at [781, 322] on div at bounding box center [760, 541] width 196 height 438
click at [771, 322] on div at bounding box center [760, 541] width 196 height 438
click at [857, 322] on div at bounding box center [760, 541] width 196 height 438
click at [854, 322] on div at bounding box center [760, 541] width 196 height 438
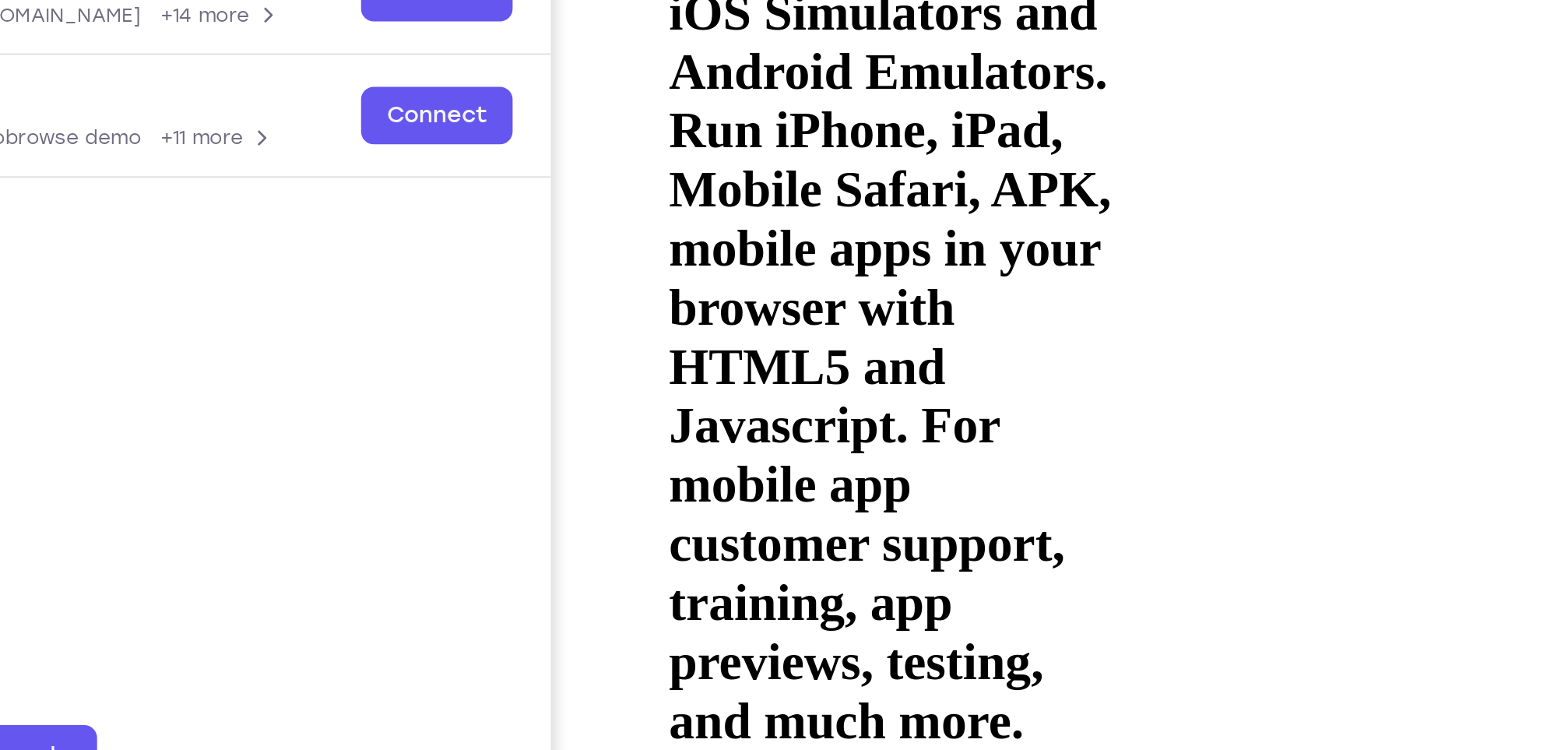
click at [855, 322] on div at bounding box center [760, 541] width 196 height 438
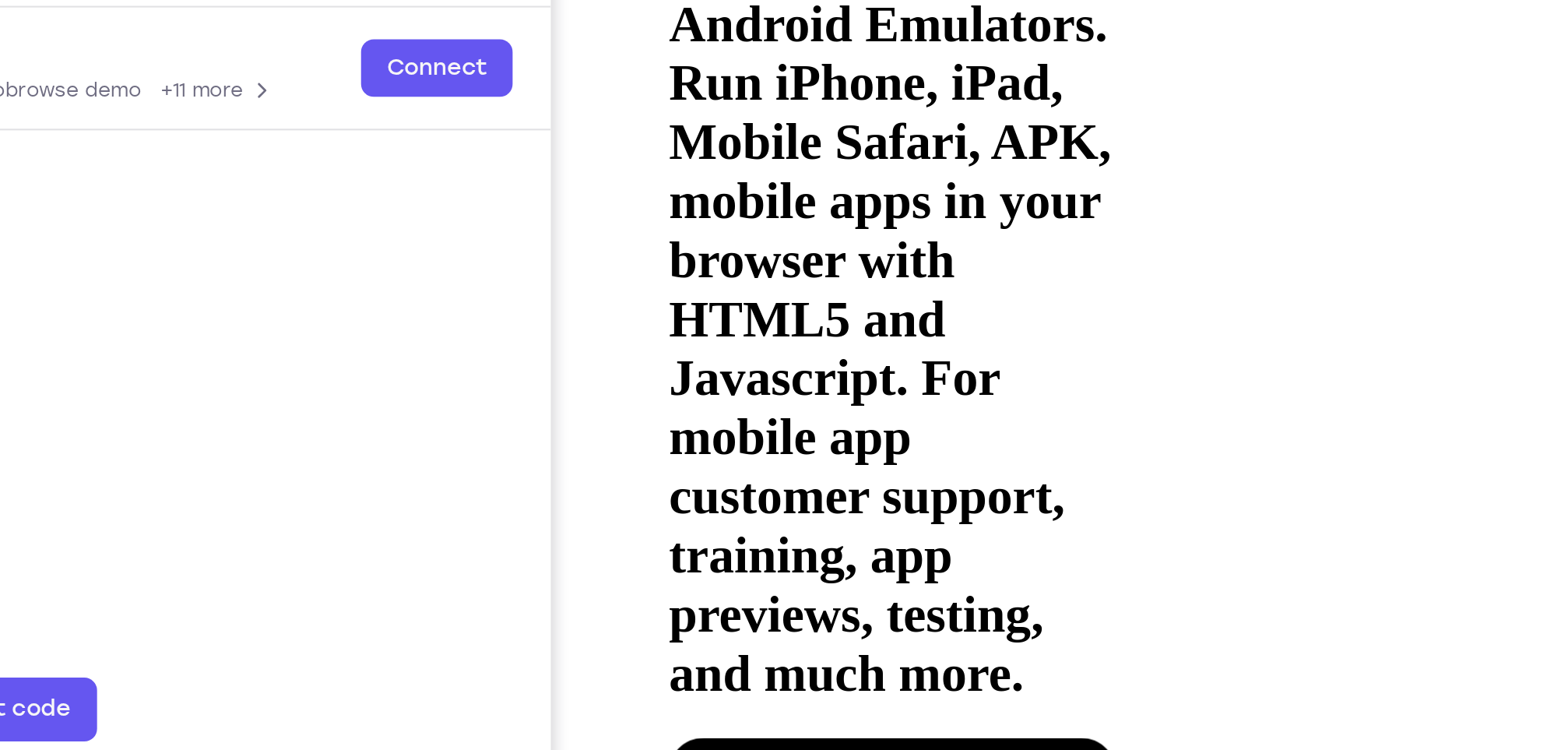
click at [690, 274] on div at bounding box center [760, 492] width 196 height 438
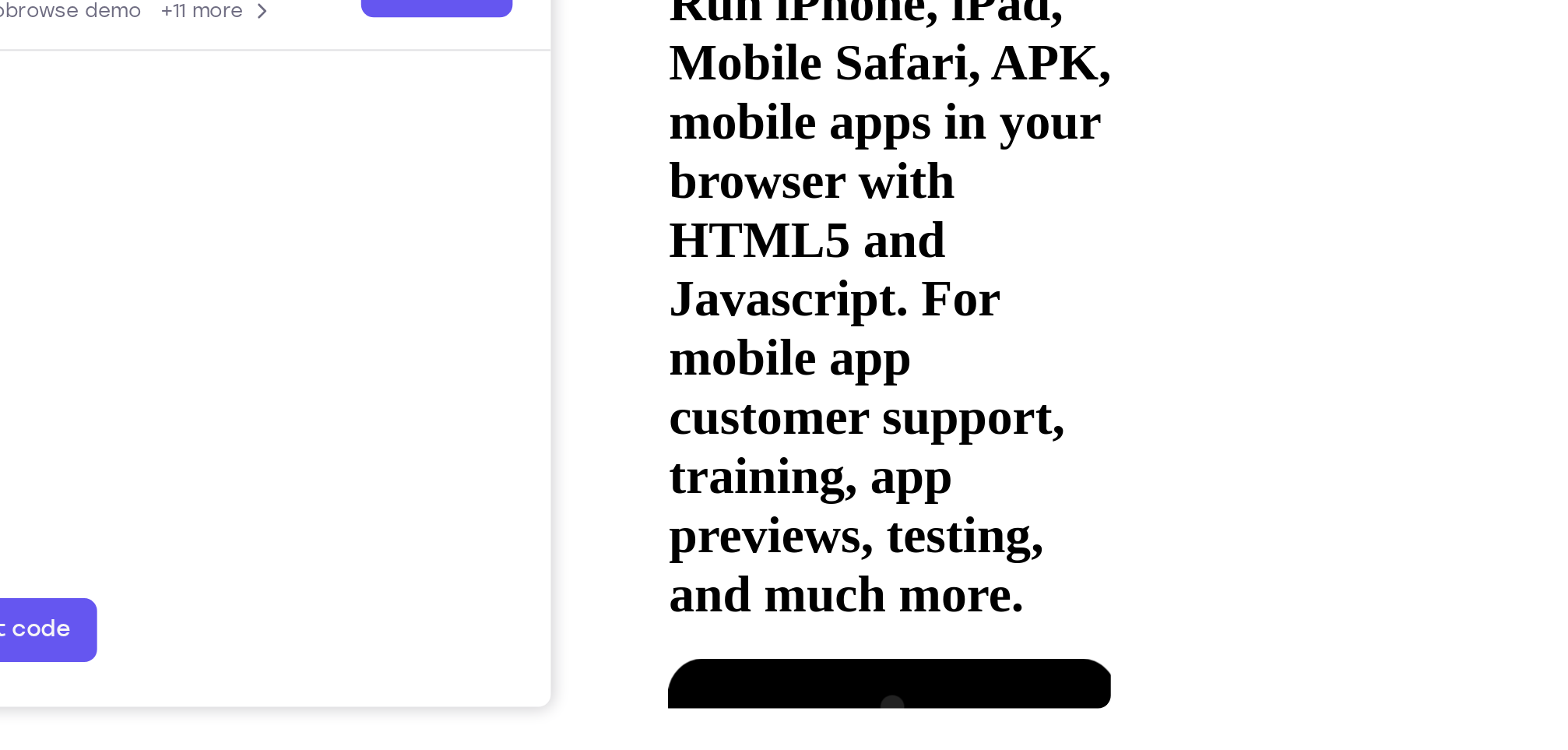
click at [689, 194] on div at bounding box center [760, 413] width 196 height 438
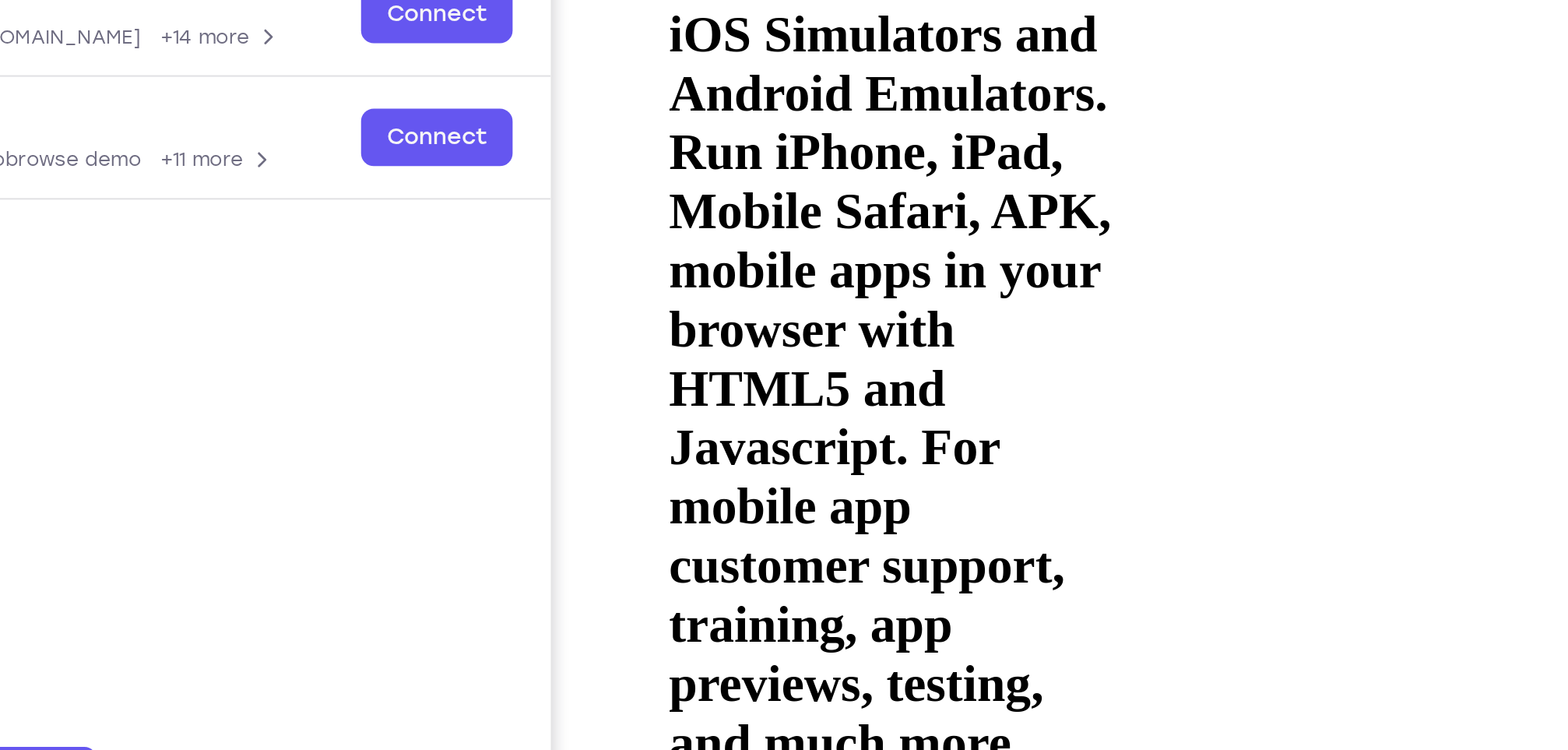
drag, startPoint x: 837, startPoint y: 12, endPoint x: 753, endPoint y: 26, distance: 85.2
click at [753, 342] on div at bounding box center [760, 561] width 196 height 438
click at [851, 342] on div at bounding box center [760, 561] width 196 height 438
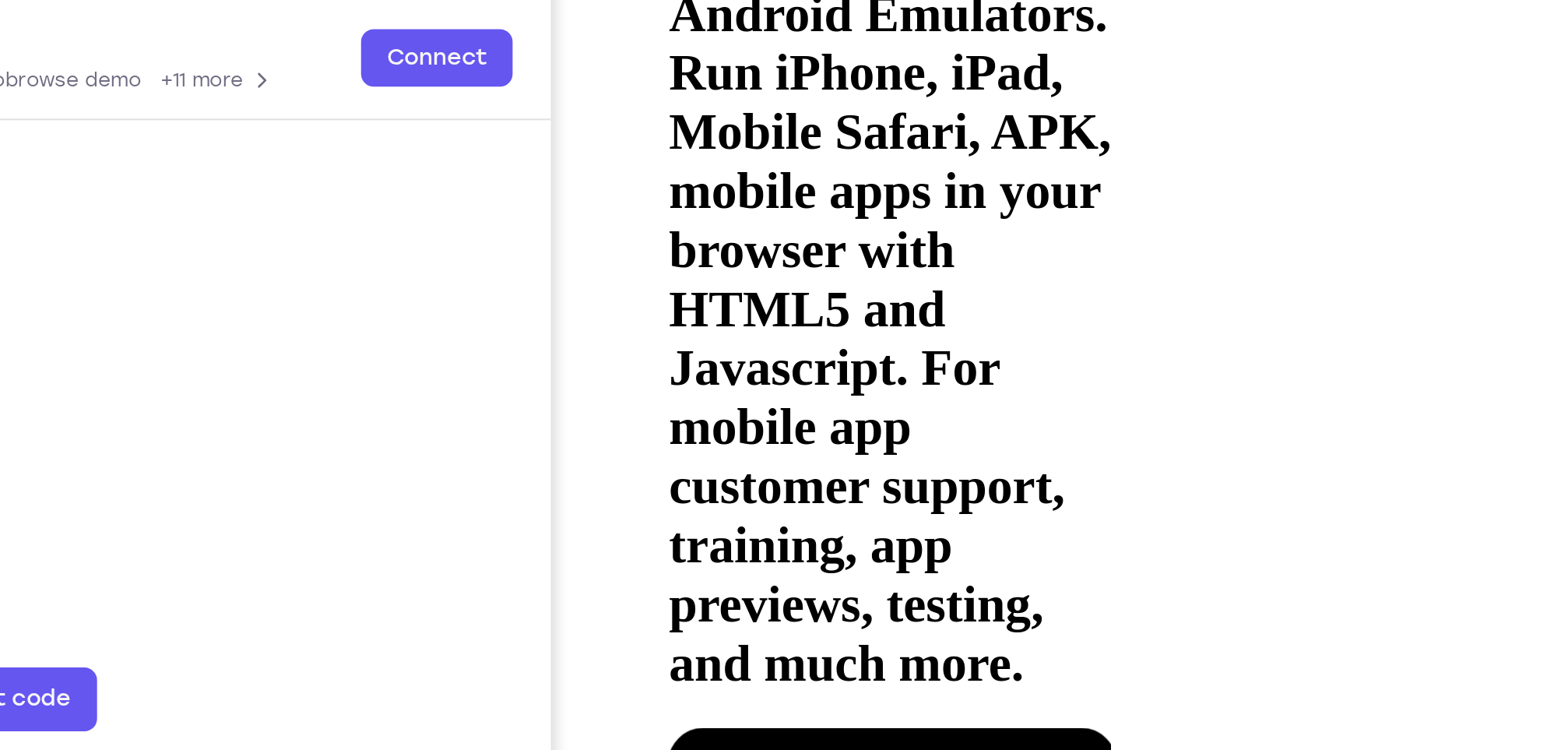
click at [687, 264] on div at bounding box center [760, 483] width 196 height 438
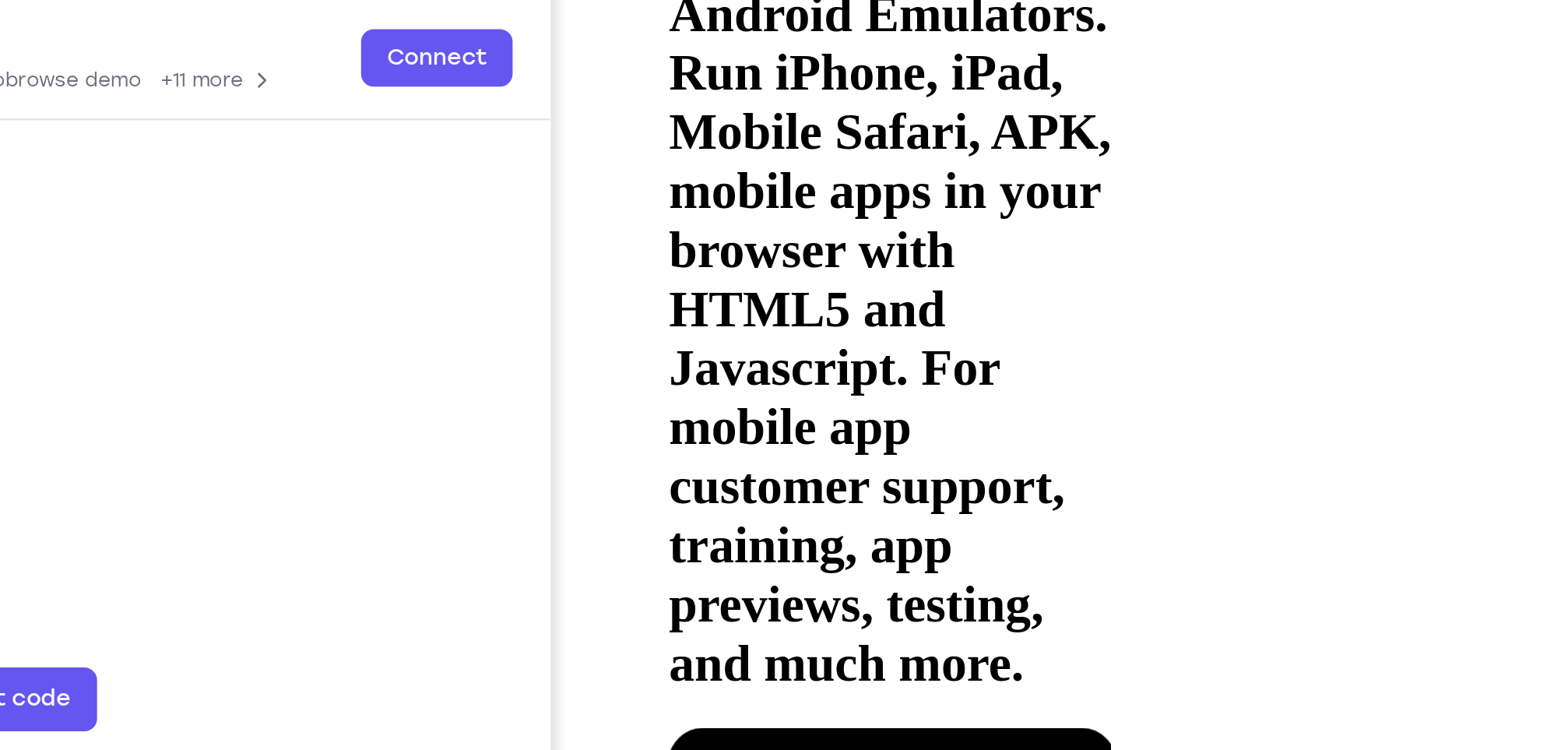
click at [796, 264] on div at bounding box center [760, 483] width 196 height 438
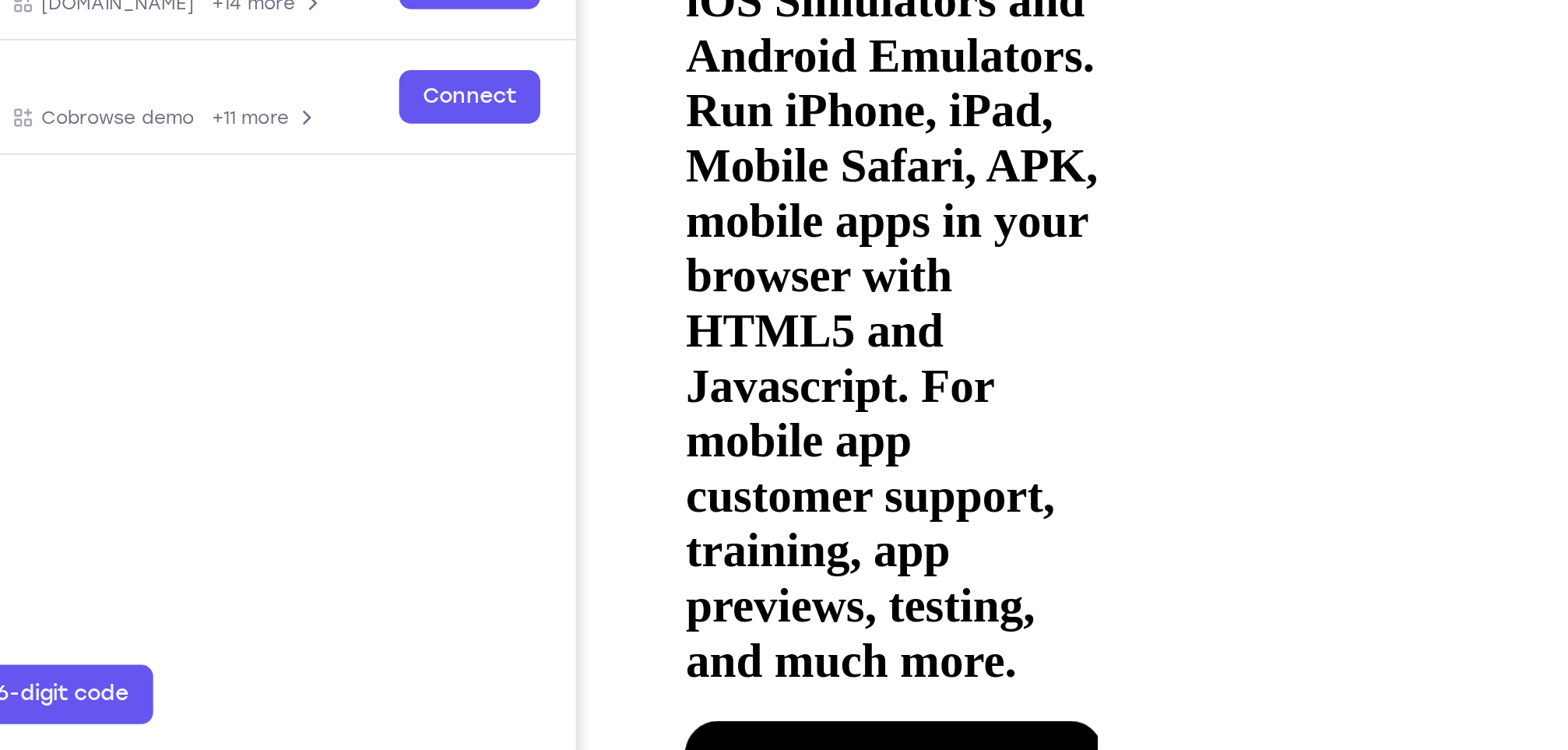
click at [820, 318] on div at bounding box center [777, 537] width 196 height 438
click at [724, 318] on div at bounding box center [777, 537] width 196 height 438
drag, startPoint x: 844, startPoint y: -23, endPoint x: 730, endPoint y: 14, distance: 119.9
click at [730, 318] on div at bounding box center [777, 537] width 196 height 438
drag, startPoint x: 846, startPoint y: -17, endPoint x: 727, endPoint y: 1, distance: 120.4
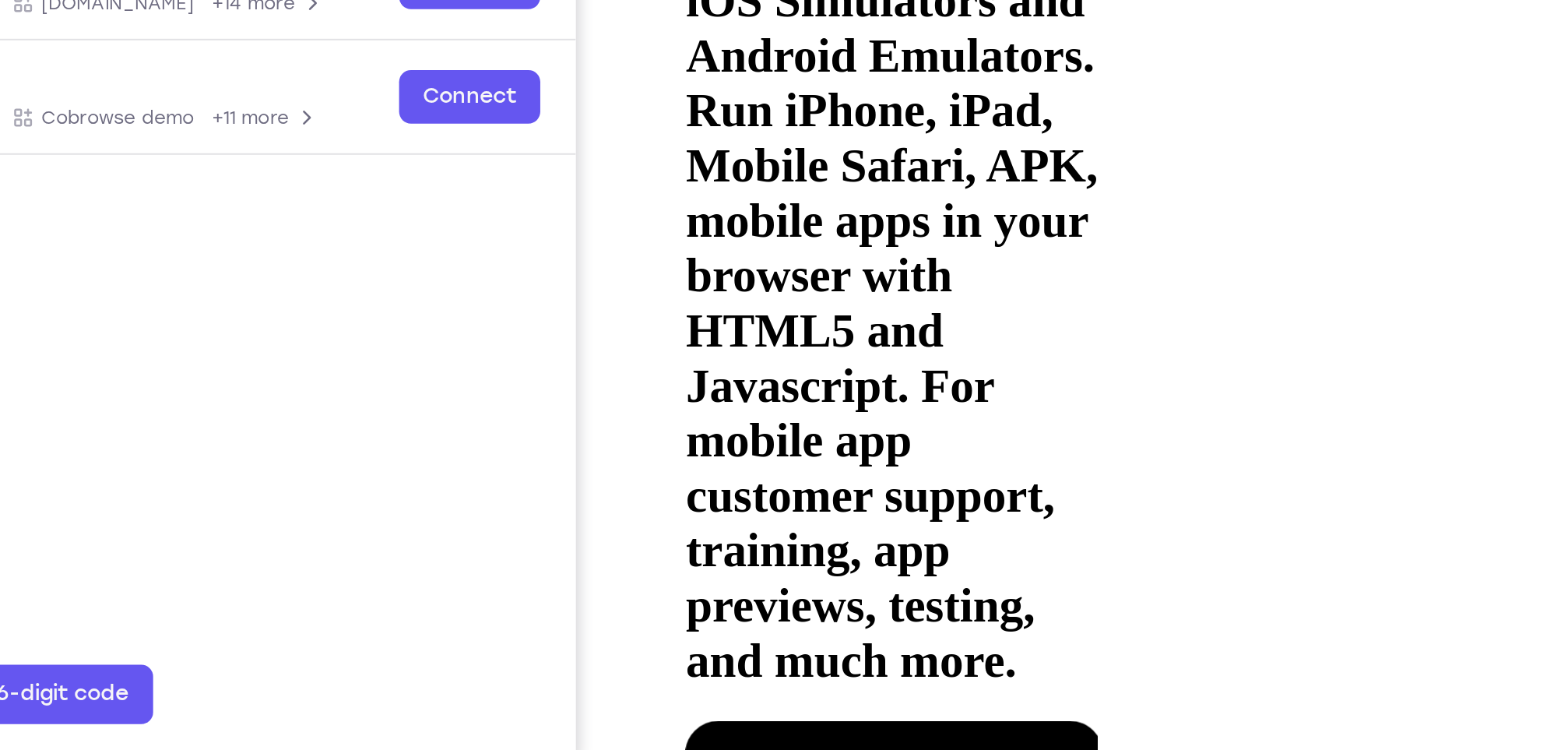
click at [727, 318] on div at bounding box center [777, 537] width 196 height 438
click at [824, 318] on div at bounding box center [777, 537] width 196 height 438
click at [867, 318] on div at bounding box center [777, 537] width 196 height 438
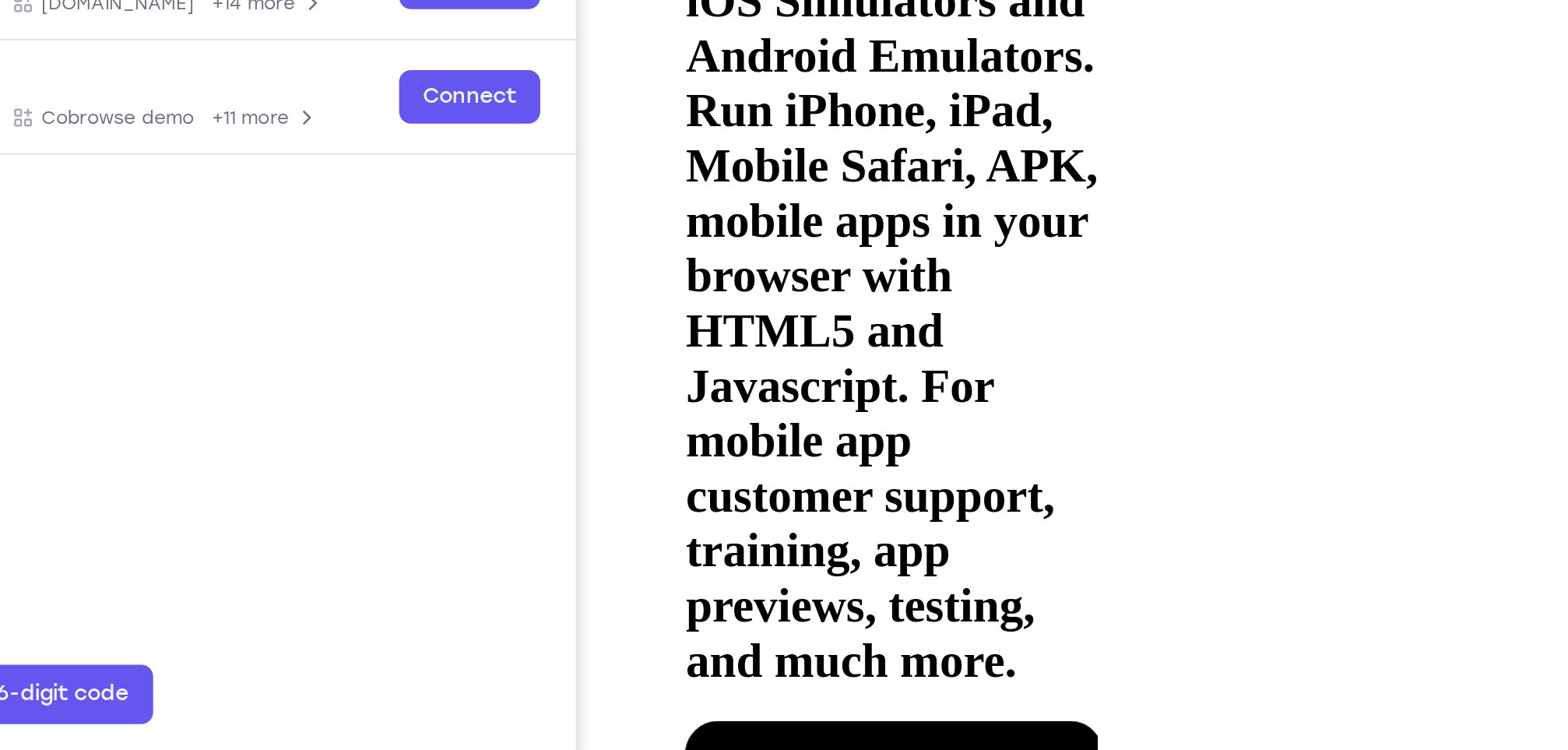
click at [867, 318] on div at bounding box center [777, 537] width 196 height 438
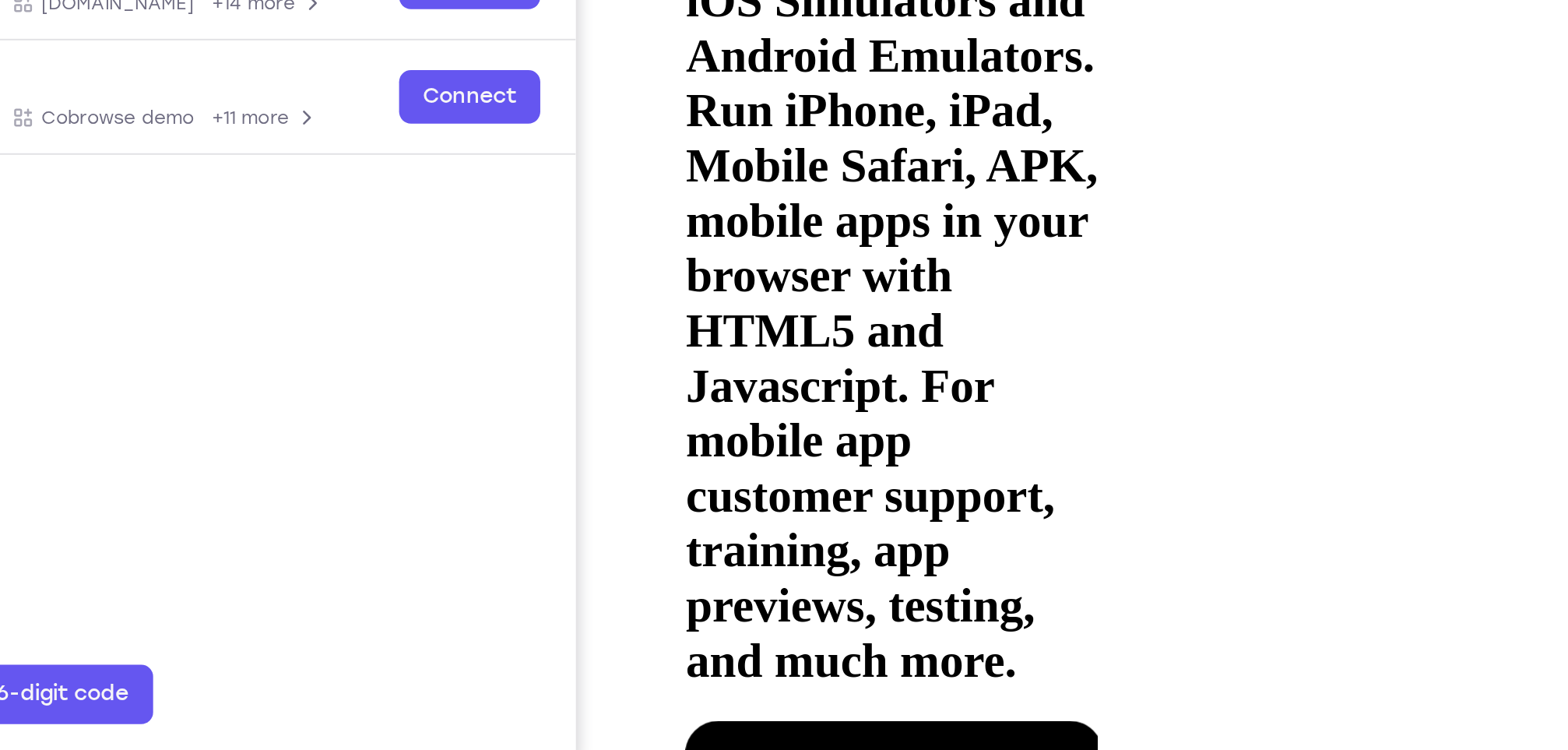
click at [867, 318] on div at bounding box center [777, 537] width 196 height 438
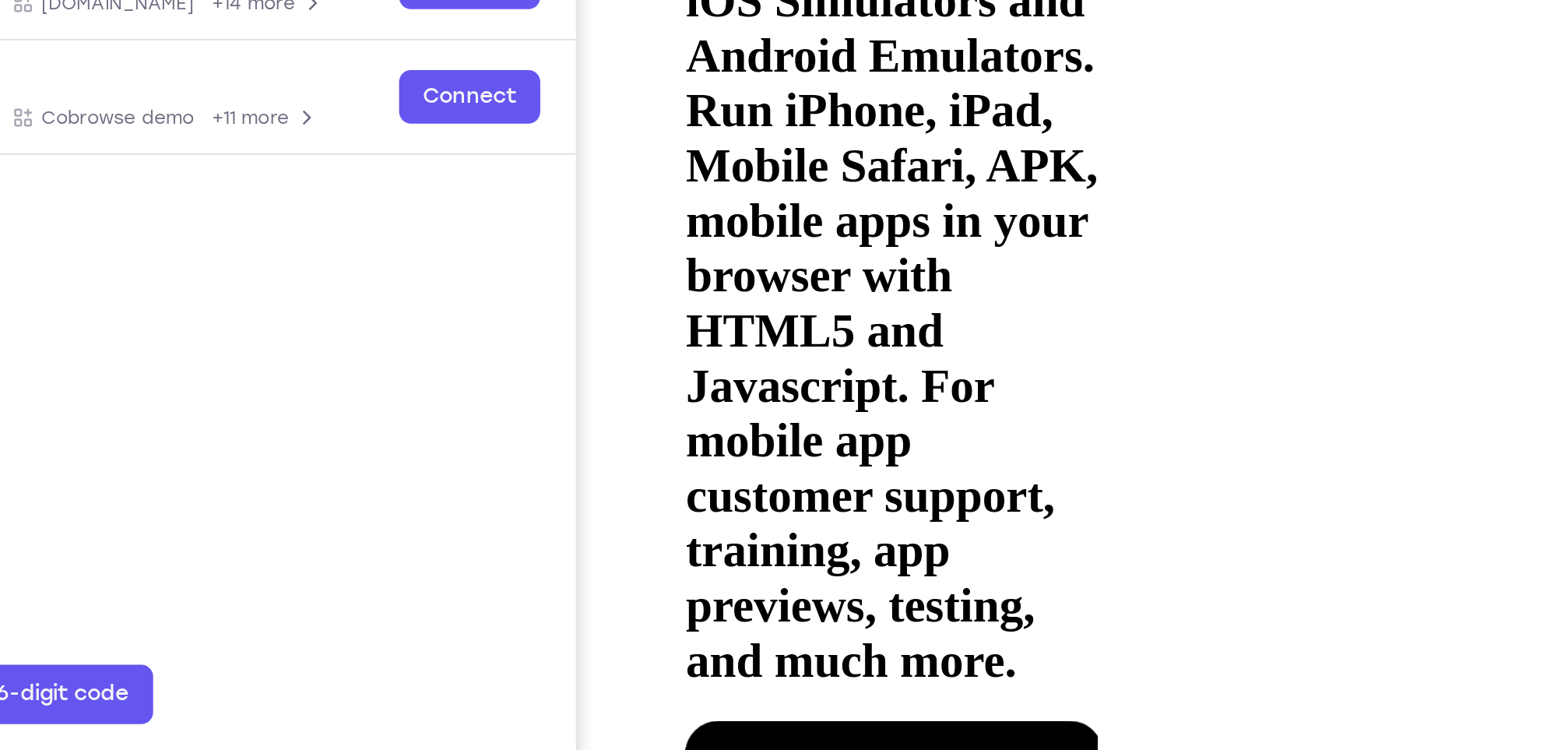
click at [867, 318] on div at bounding box center [777, 537] width 196 height 438
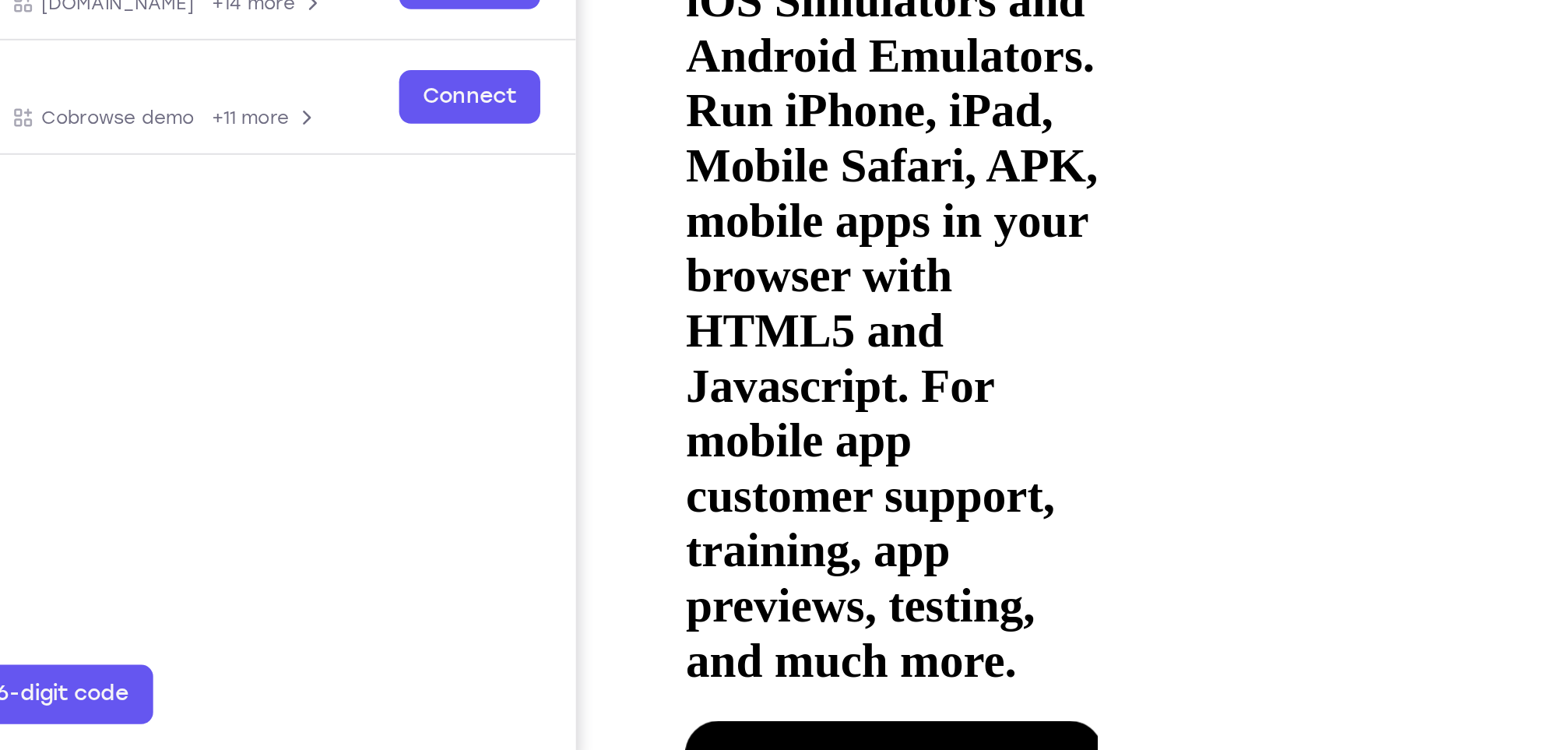
click at [867, 318] on div at bounding box center [777, 537] width 196 height 438
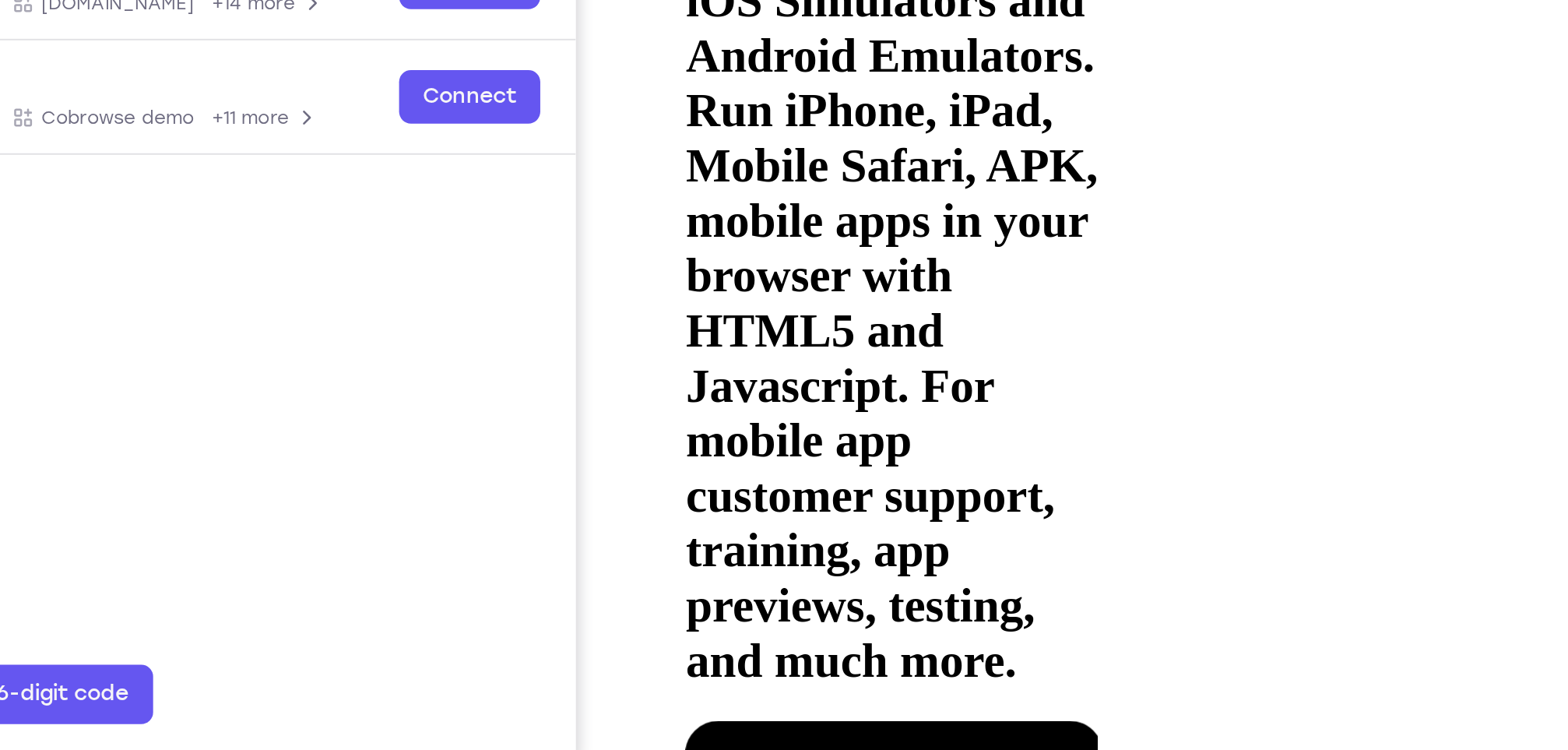
click at [867, 318] on div at bounding box center [777, 537] width 196 height 438
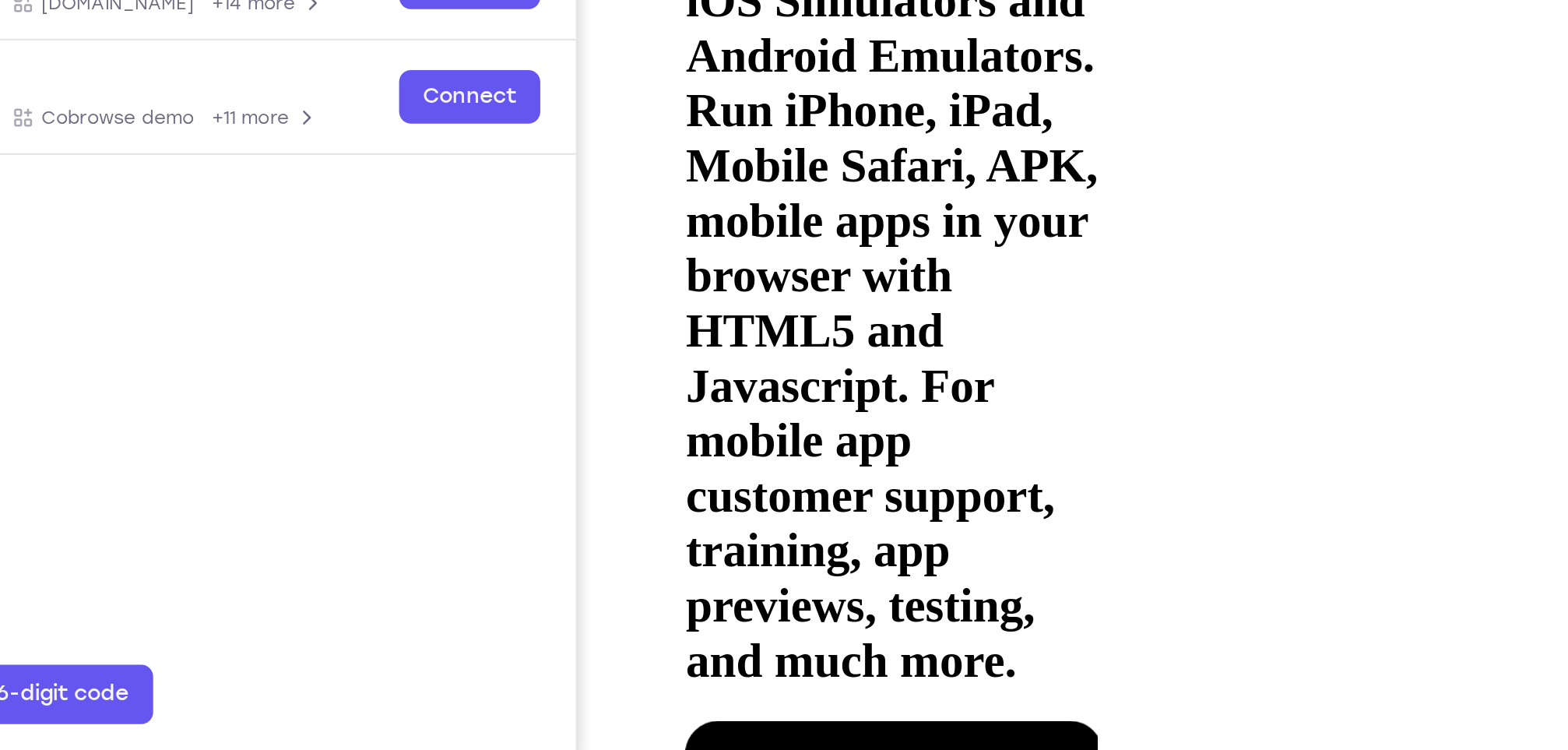
click at [867, 318] on div at bounding box center [777, 537] width 196 height 438
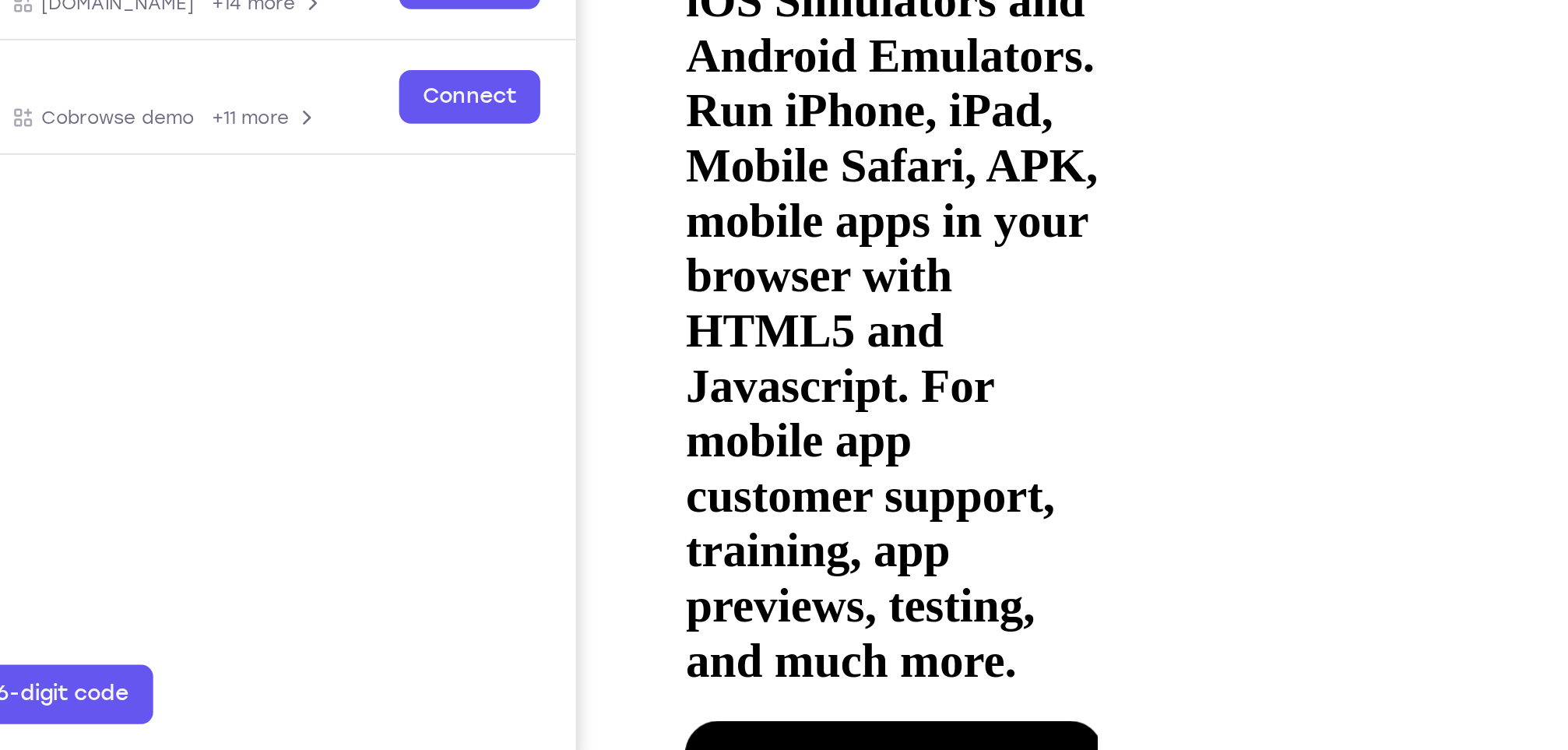
click at [867, 318] on div at bounding box center [777, 537] width 196 height 438
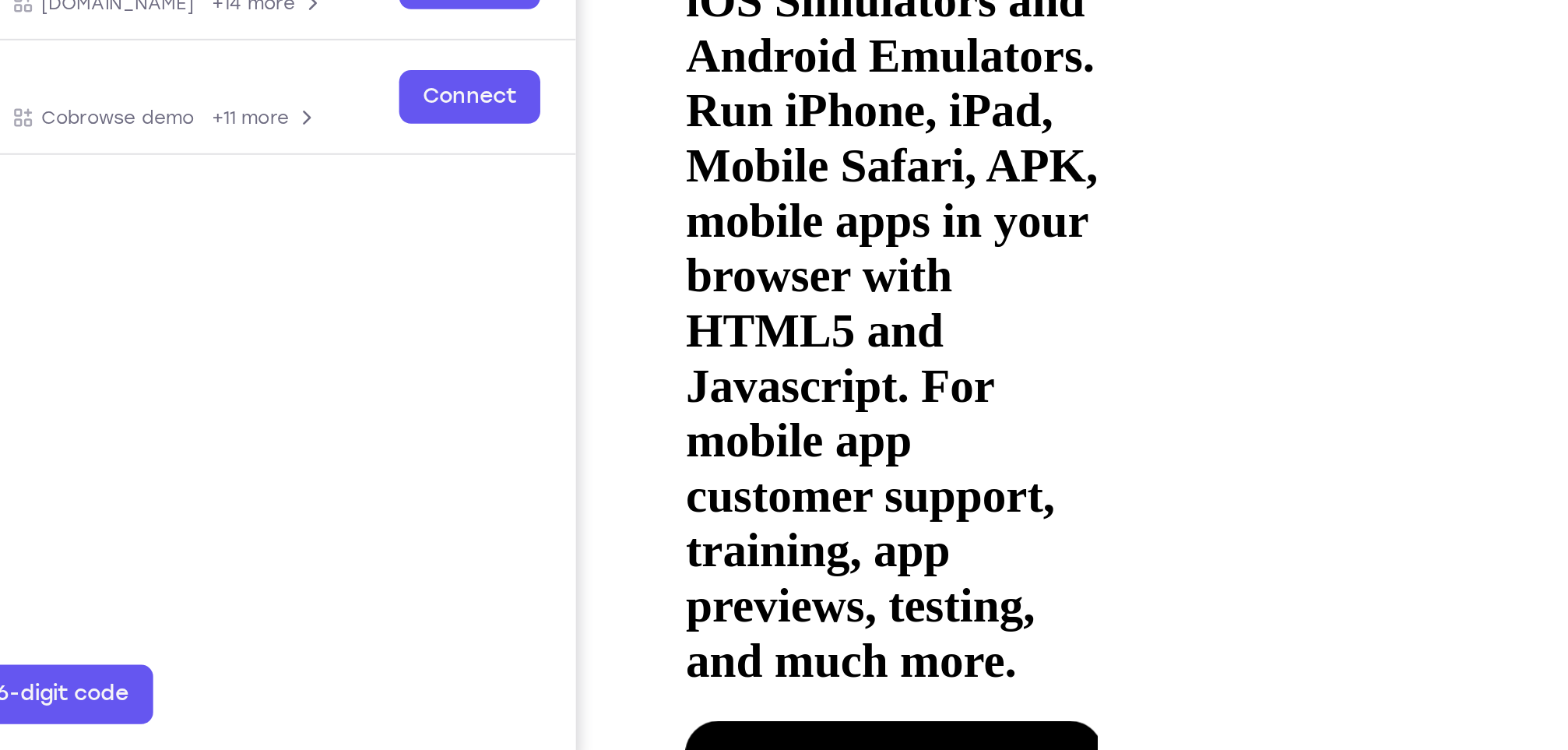
click at [867, 318] on div at bounding box center [777, 537] width 196 height 438
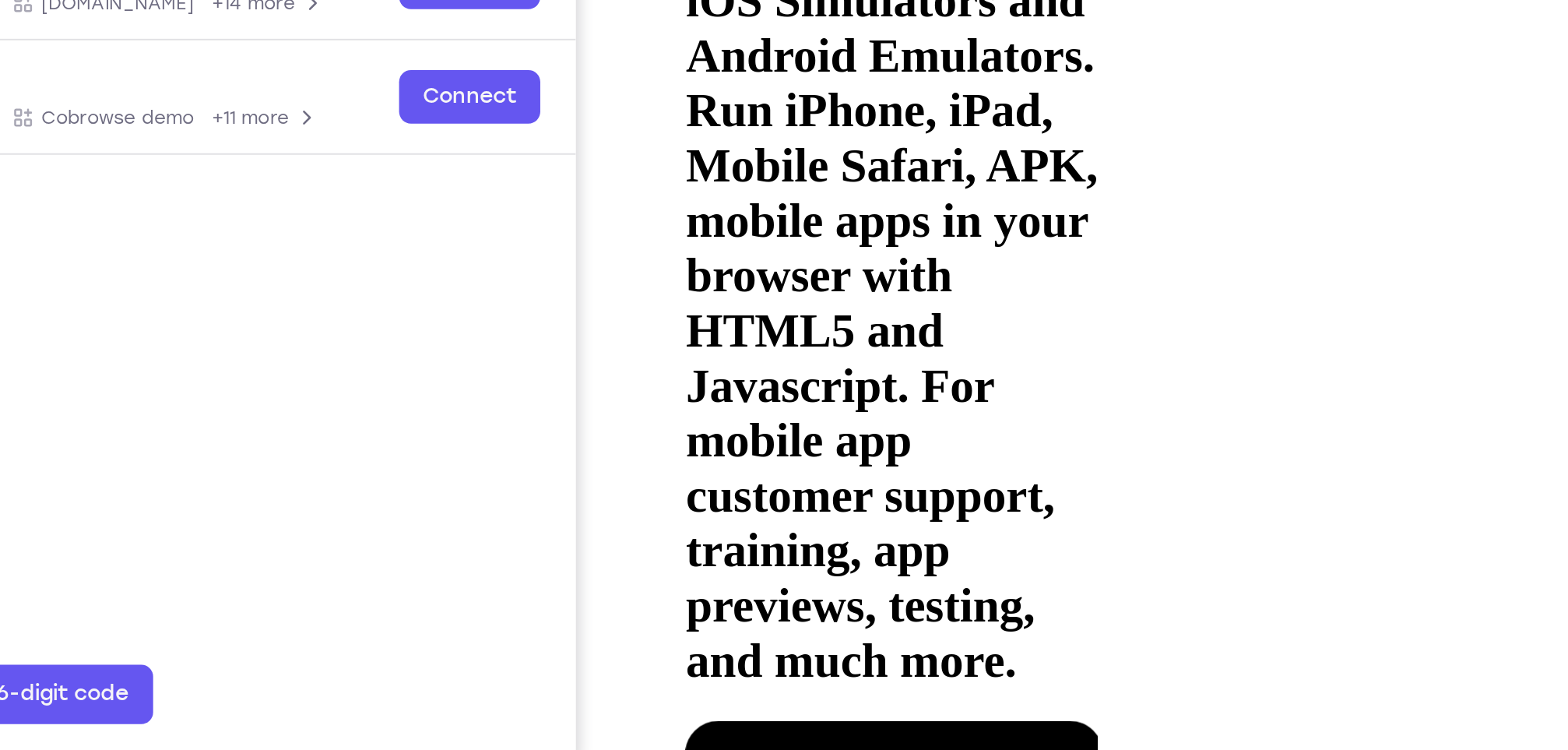
click at [867, 318] on div at bounding box center [777, 537] width 196 height 438
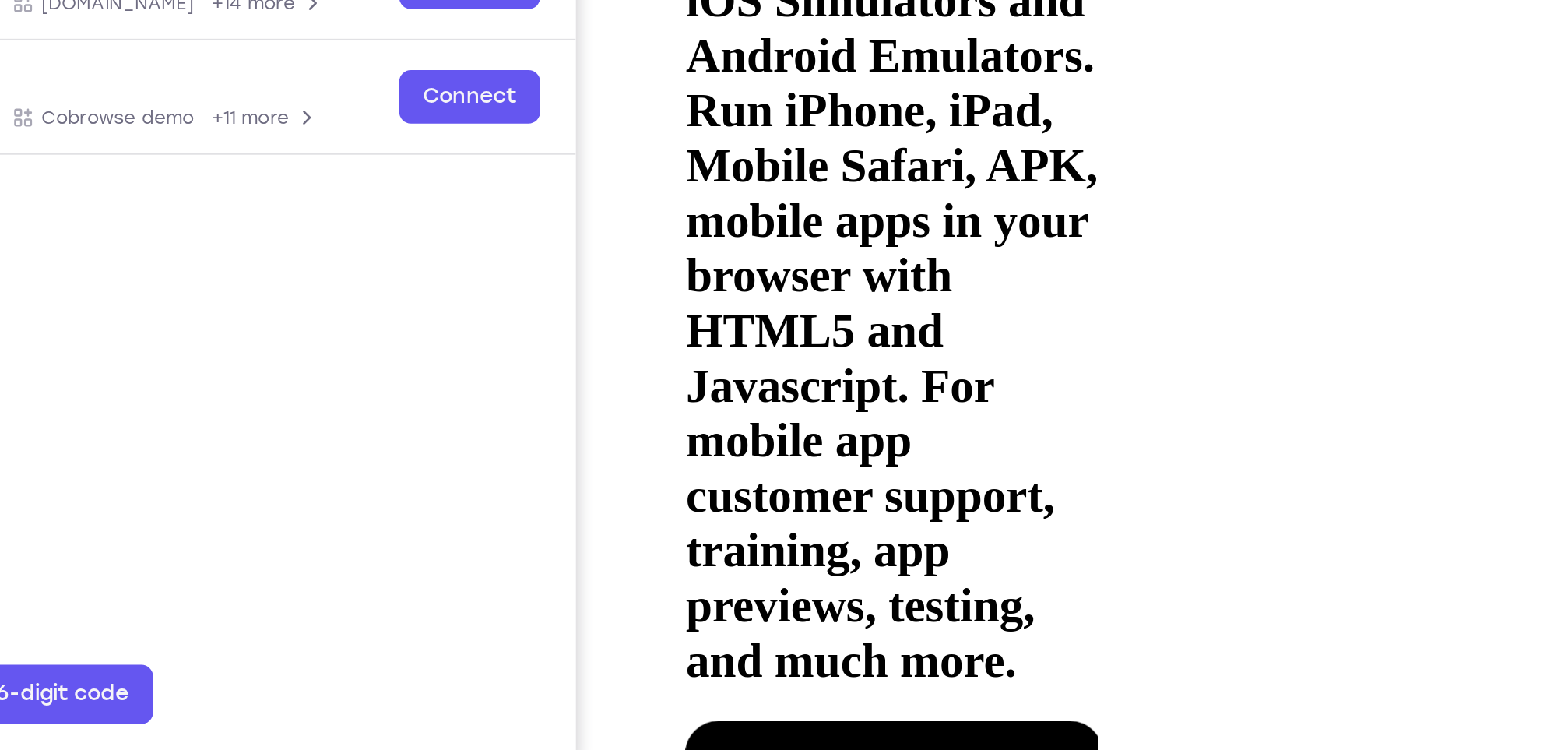
click at [867, 318] on div at bounding box center [777, 537] width 196 height 438
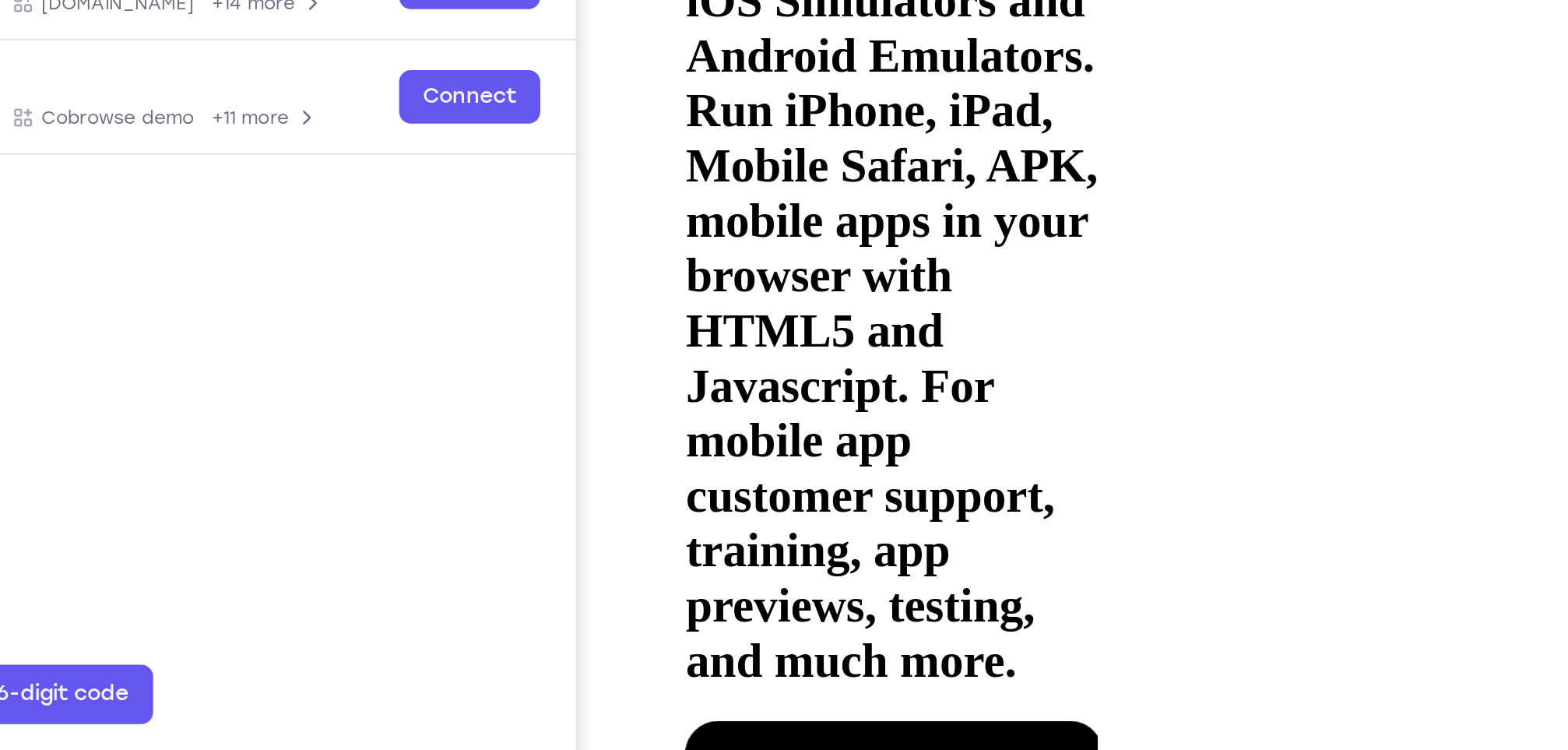
click at [867, 318] on div at bounding box center [777, 537] width 196 height 438
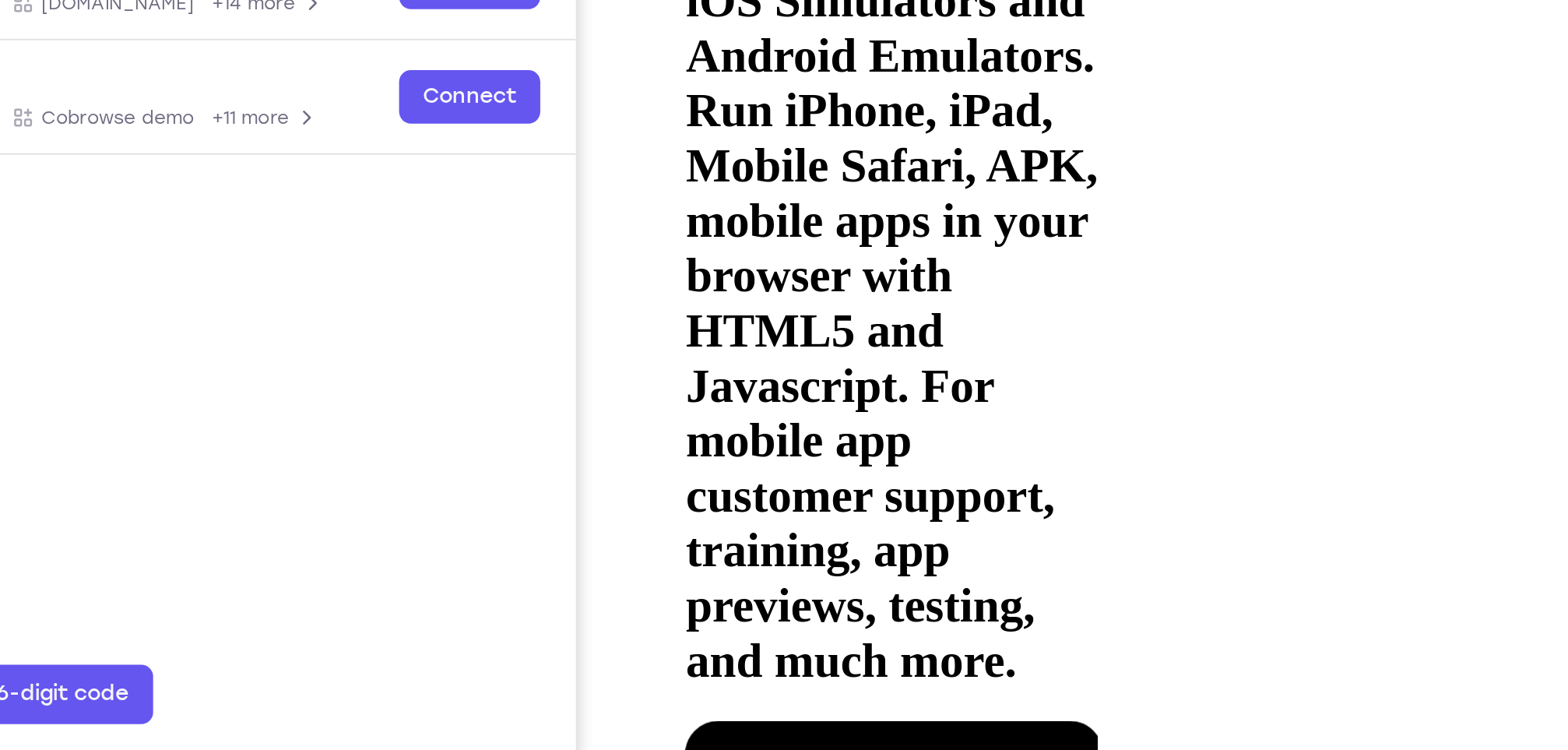
click at [867, 318] on div at bounding box center [777, 537] width 196 height 438
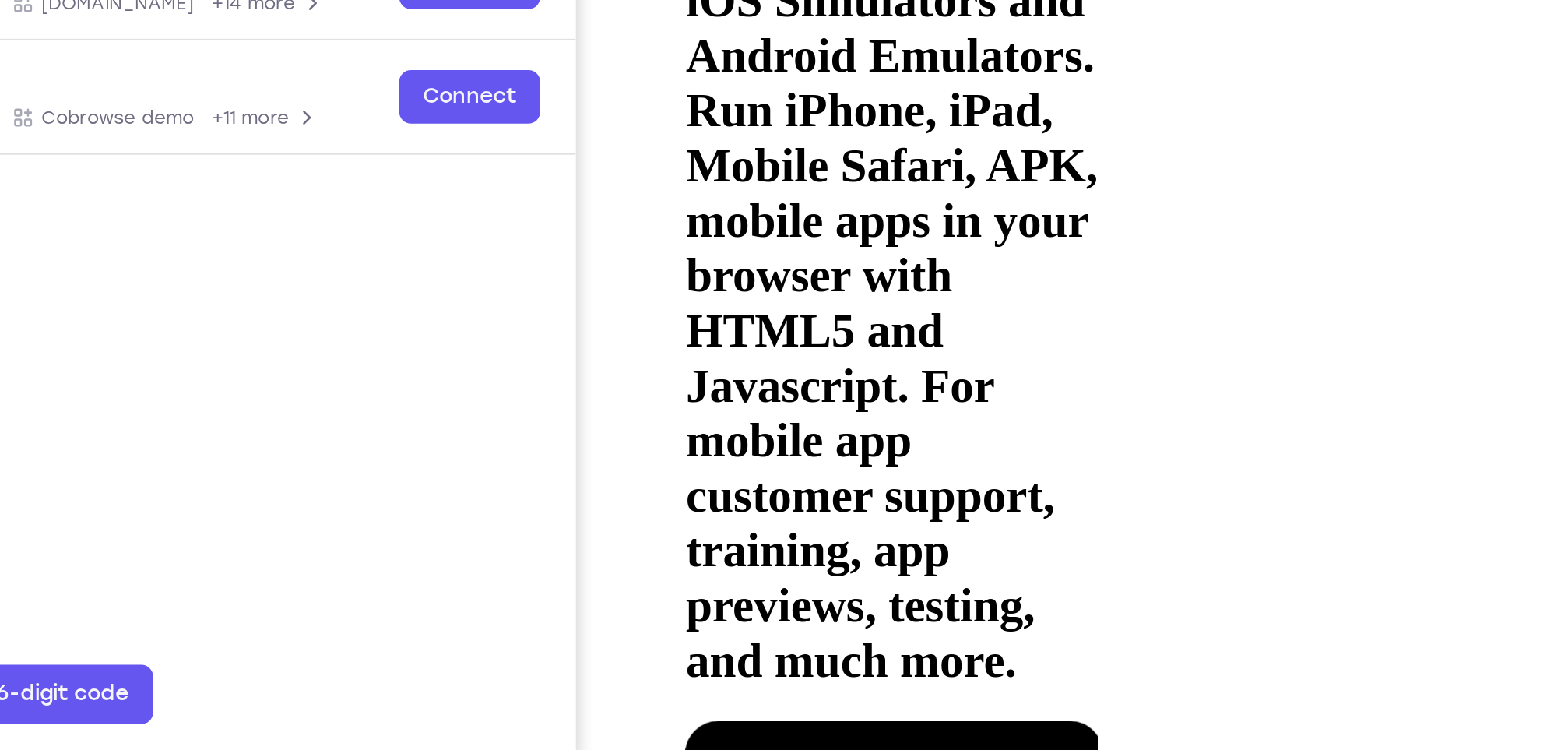
click at [867, 318] on div at bounding box center [777, 537] width 196 height 438
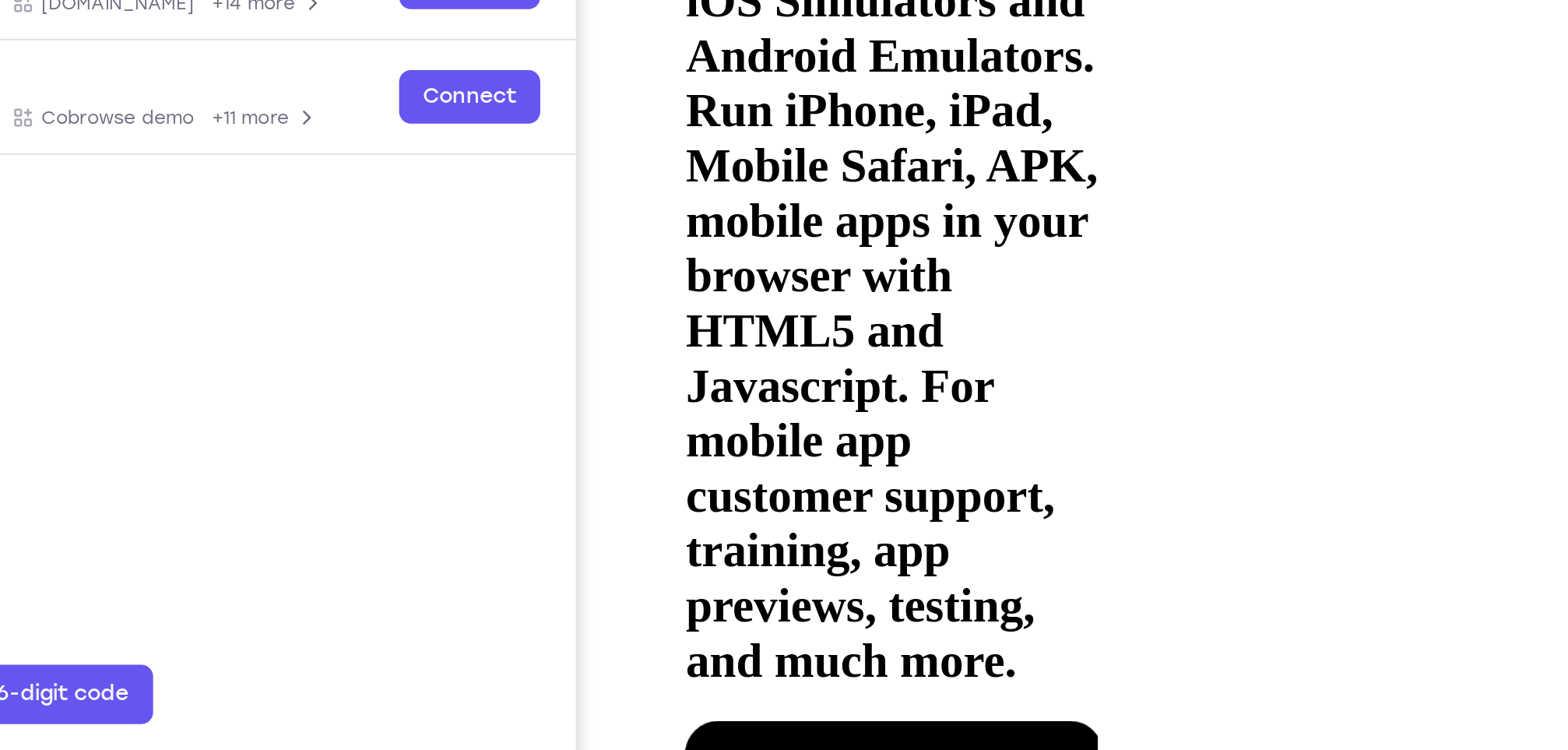
click at [867, 318] on div at bounding box center [777, 537] width 196 height 438
click at [867, 318] on div at bounding box center [789, 755] width 220 height 873
click at [867, 749] on div at bounding box center [777, 755] width 196 height 0
click at [867, 318] on div at bounding box center [777, 537] width 196 height 438
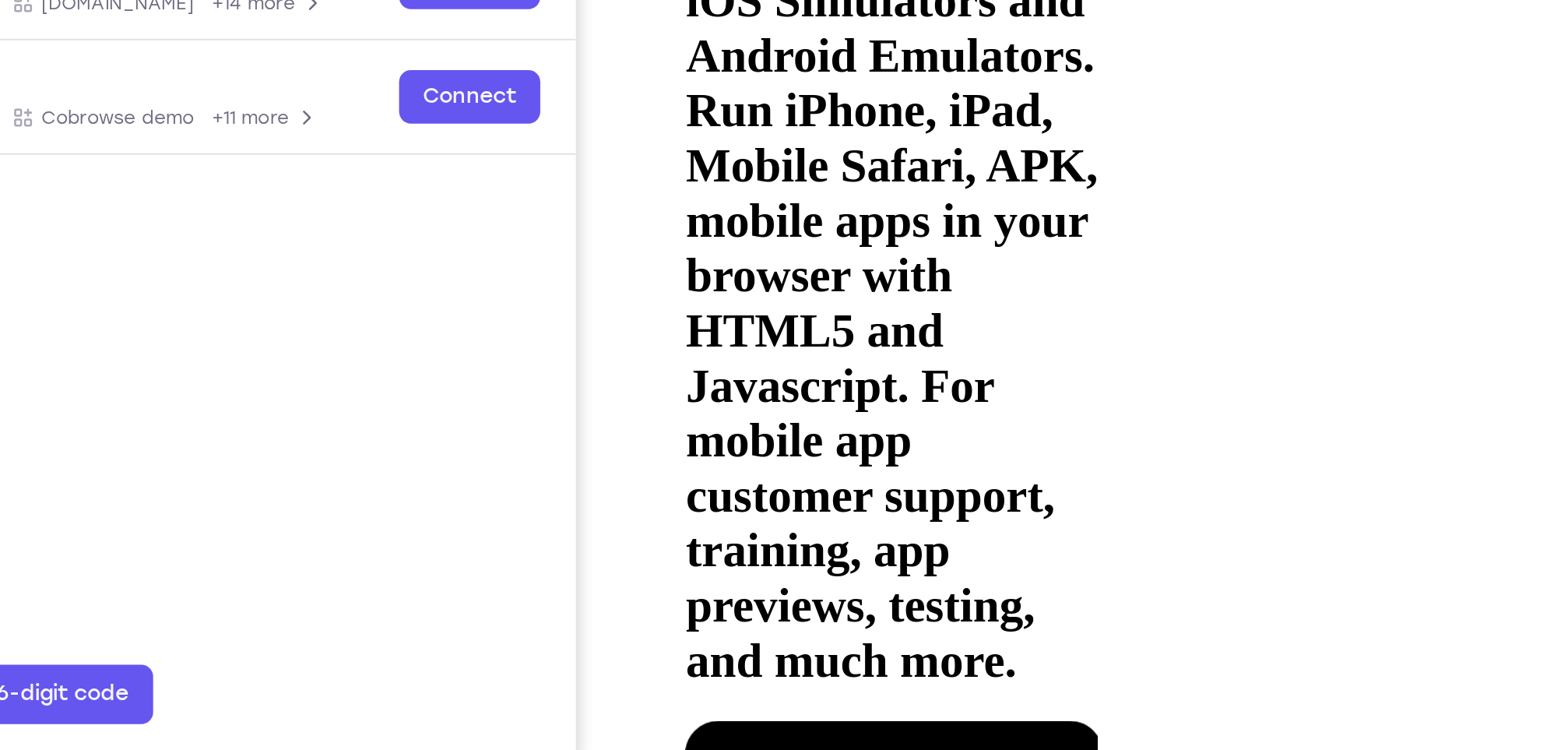
click at [706, 414] on button at bounding box center [694, 423] width 25 height 20
click at [780, 318] on div at bounding box center [777, 537] width 196 height 438
click at [855, 318] on div at bounding box center [777, 537] width 196 height 438
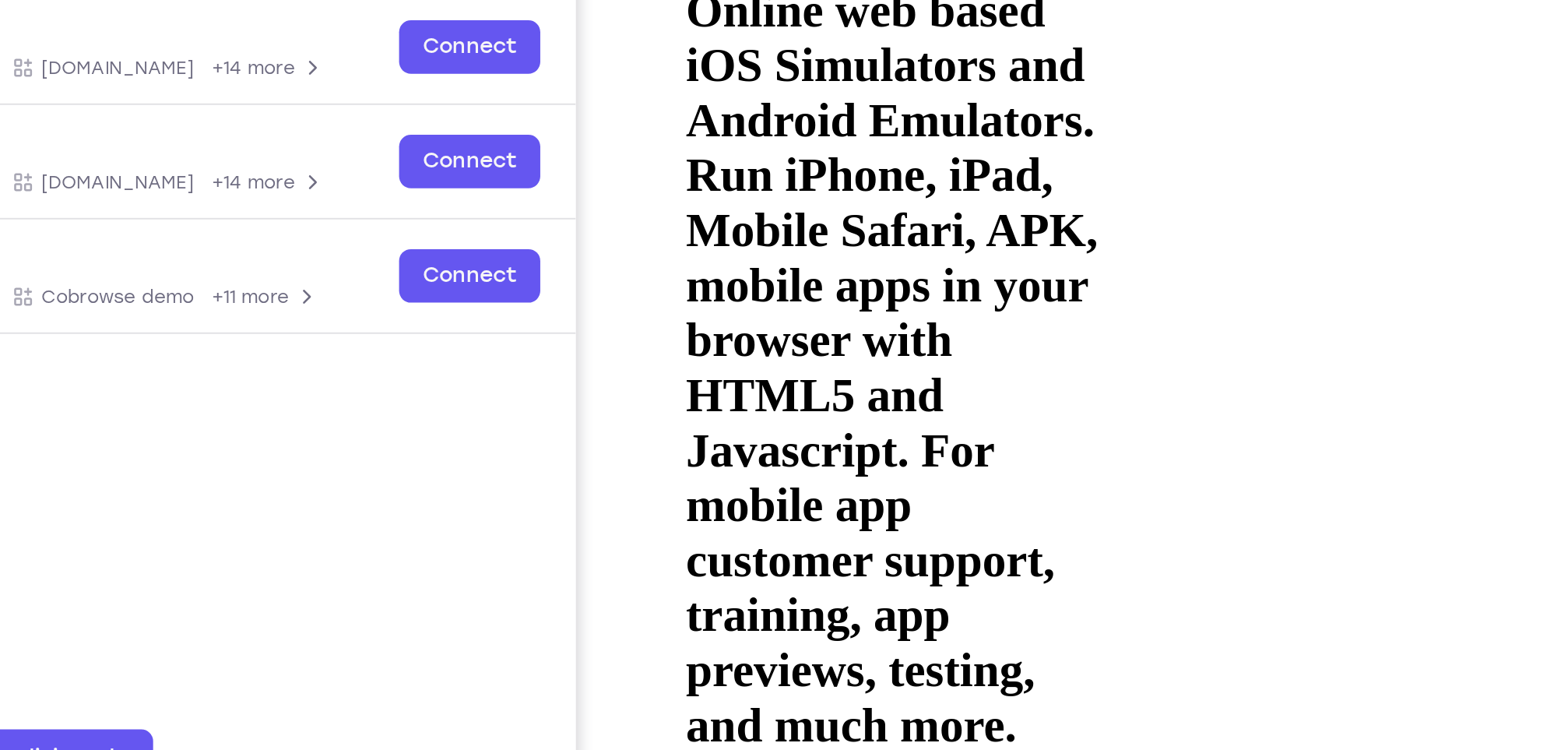
click at [730, 383] on div at bounding box center [777, 602] width 196 height 438
click at [844, 383] on div at bounding box center [777, 602] width 196 height 438
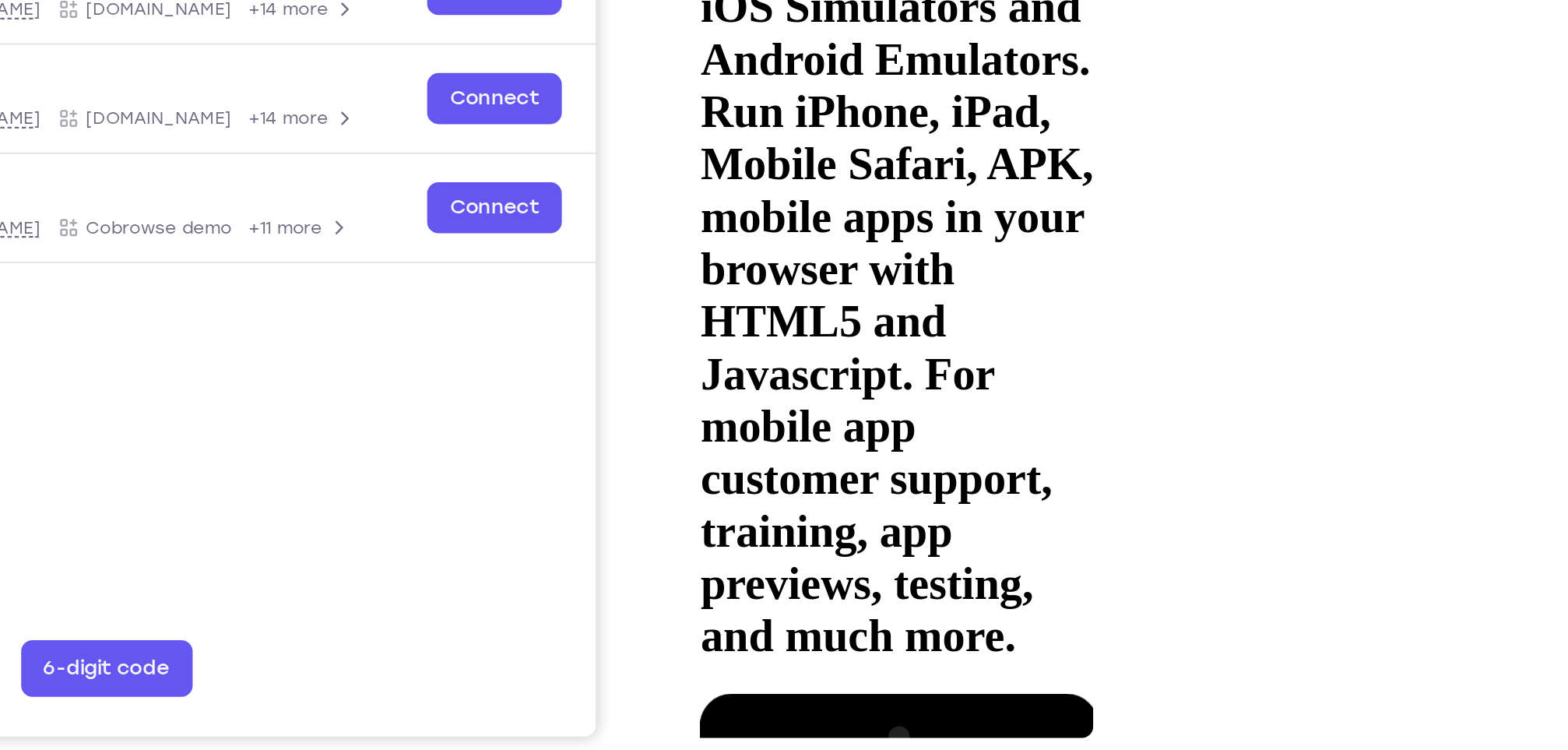
click at [778, 331] on div at bounding box center [792, 550] width 196 height 438
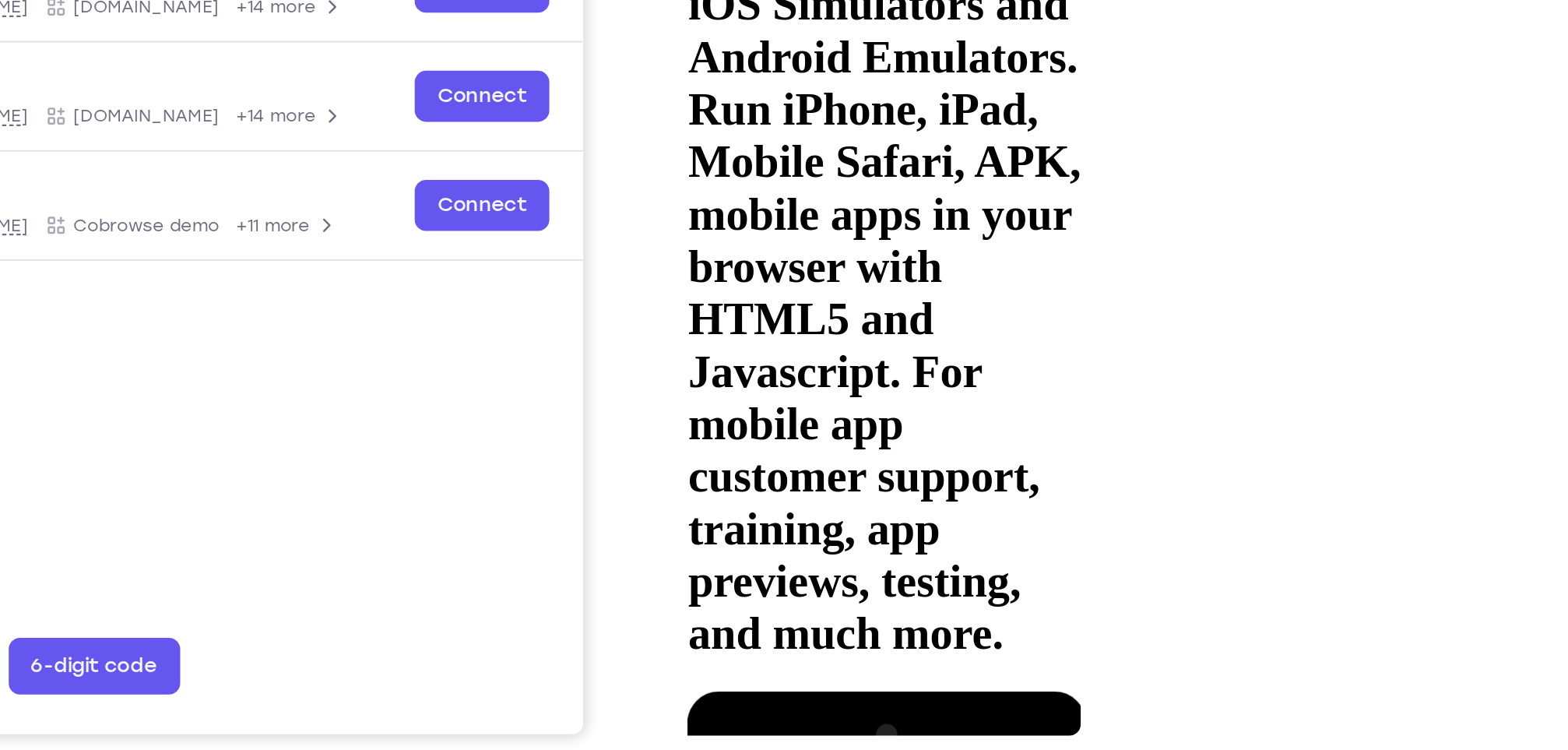
click at [777, 328] on div at bounding box center [779, 547] width 196 height 438
click at [774, 328] on div at bounding box center [779, 547] width 196 height 438
click at [763, 328] on div at bounding box center [779, 547] width 196 height 438
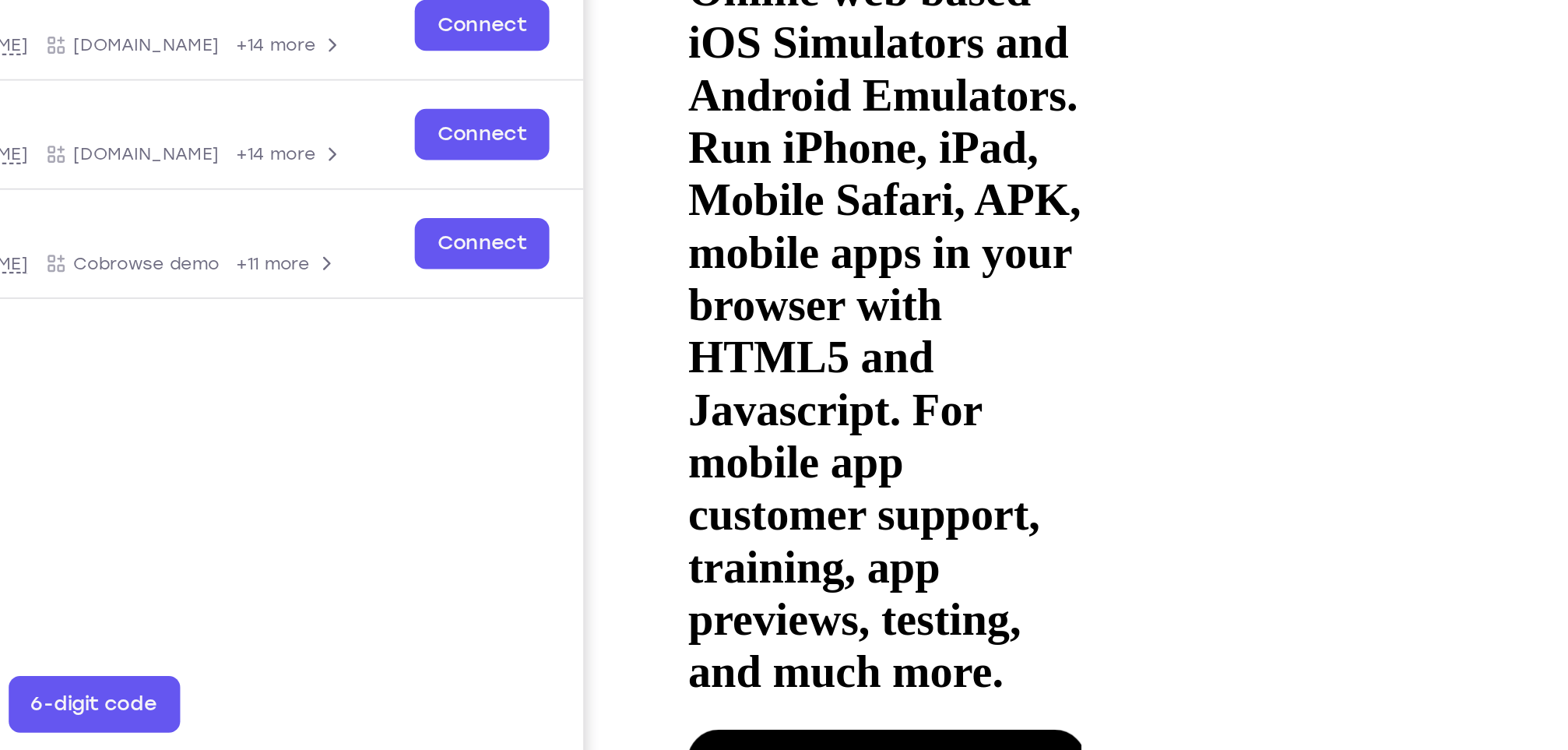
click at [791, 367] on div at bounding box center [779, 585] width 196 height 438
click at [741, 367] on div at bounding box center [779, 585] width 196 height 438
click at [730, 367] on div at bounding box center [779, 585] width 196 height 438
click at [746, 367] on div at bounding box center [779, 585] width 196 height 438
click at [764, 367] on div at bounding box center [779, 585] width 196 height 438
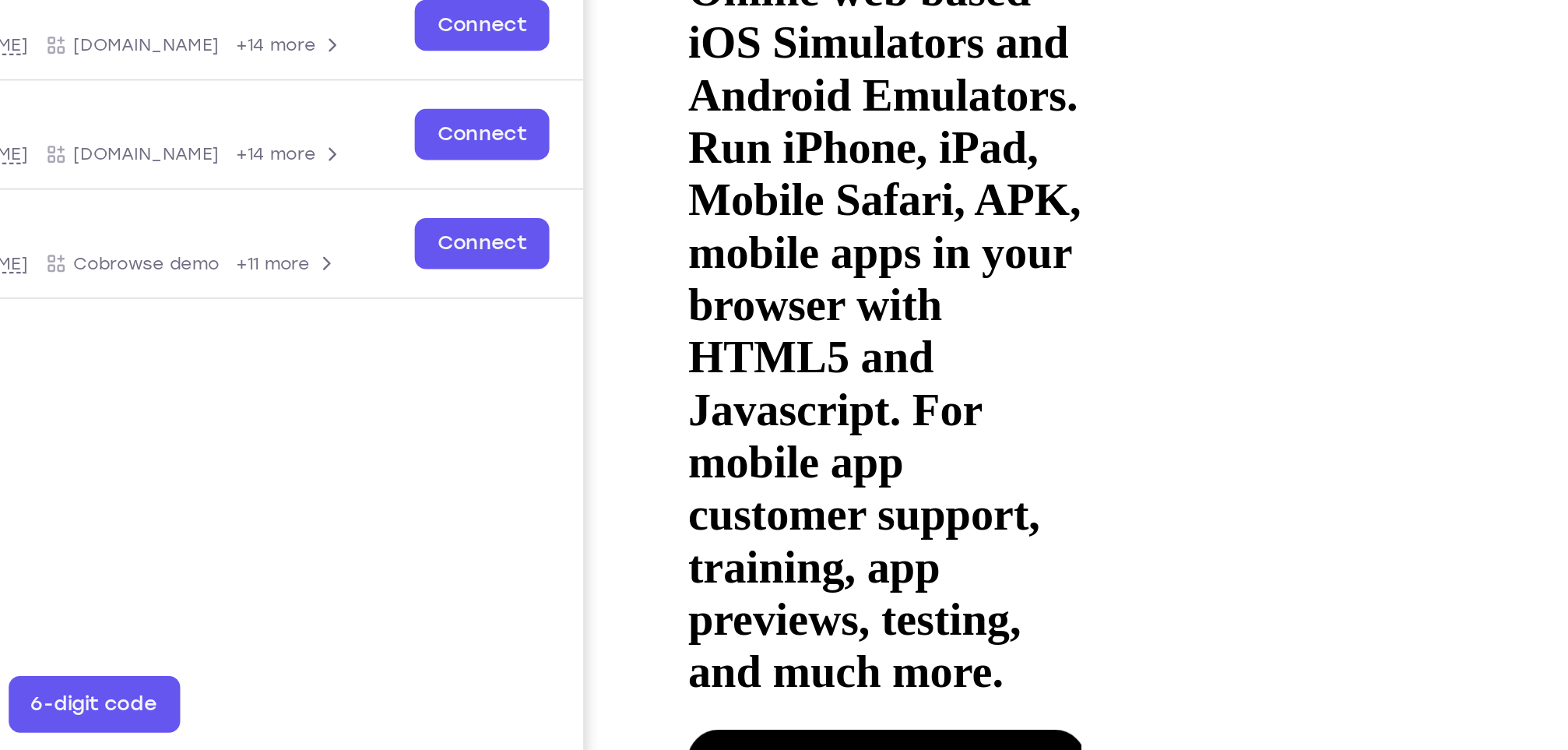
click at [865, 367] on div at bounding box center [779, 585] width 196 height 438
click at [757, 367] on div at bounding box center [779, 585] width 196 height 438
click at [871, 367] on div at bounding box center [779, 585] width 196 height 438
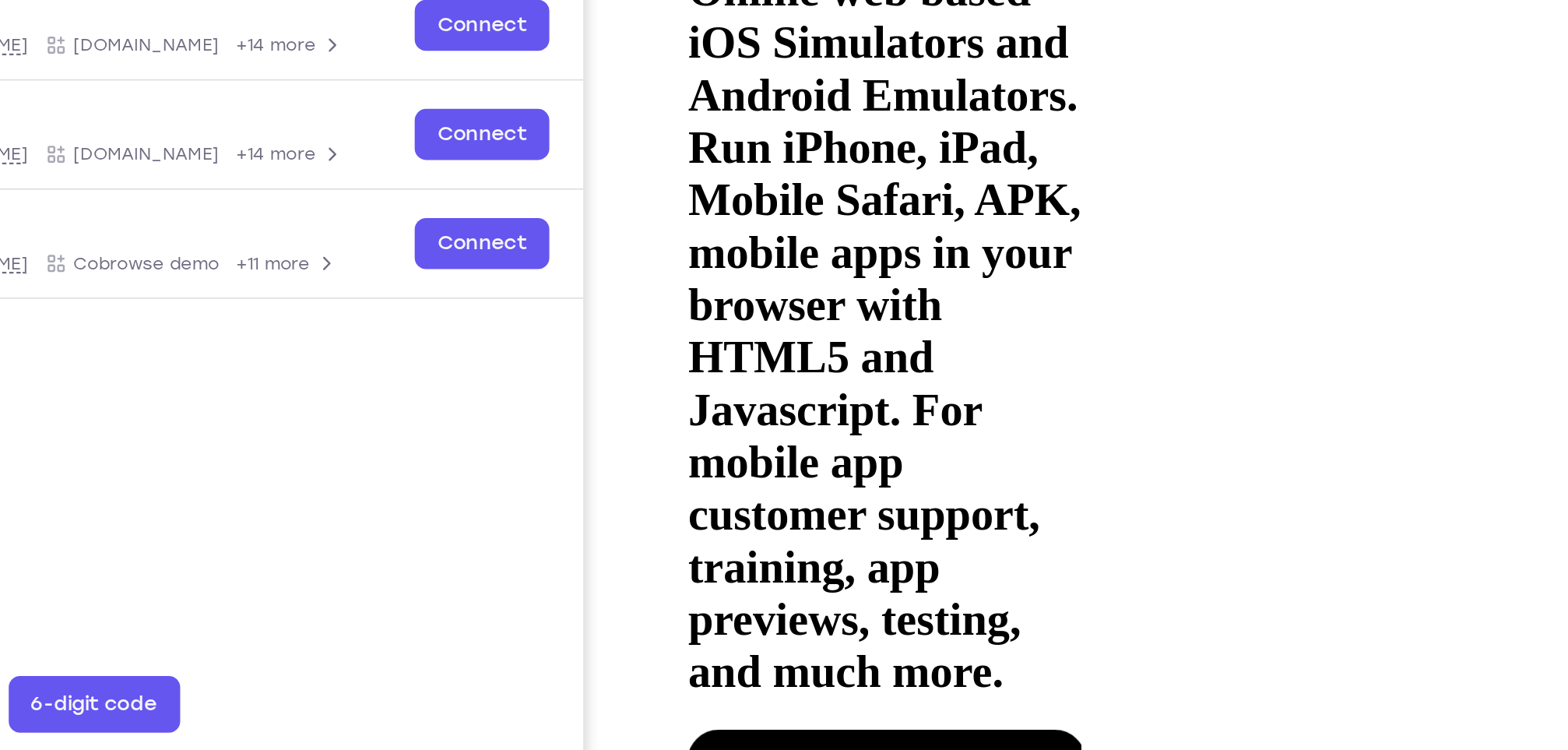
click at [871, 367] on div at bounding box center [779, 585] width 196 height 438
click at [876, 367] on div at bounding box center [779, 585] width 196 height 438
drag, startPoint x: 834, startPoint y: 276, endPoint x: 827, endPoint y: 97, distance: 179.1
click at [827, 367] on div at bounding box center [779, 585] width 196 height 438
drag, startPoint x: 828, startPoint y: 254, endPoint x: 828, endPoint y: 81, distance: 173.0
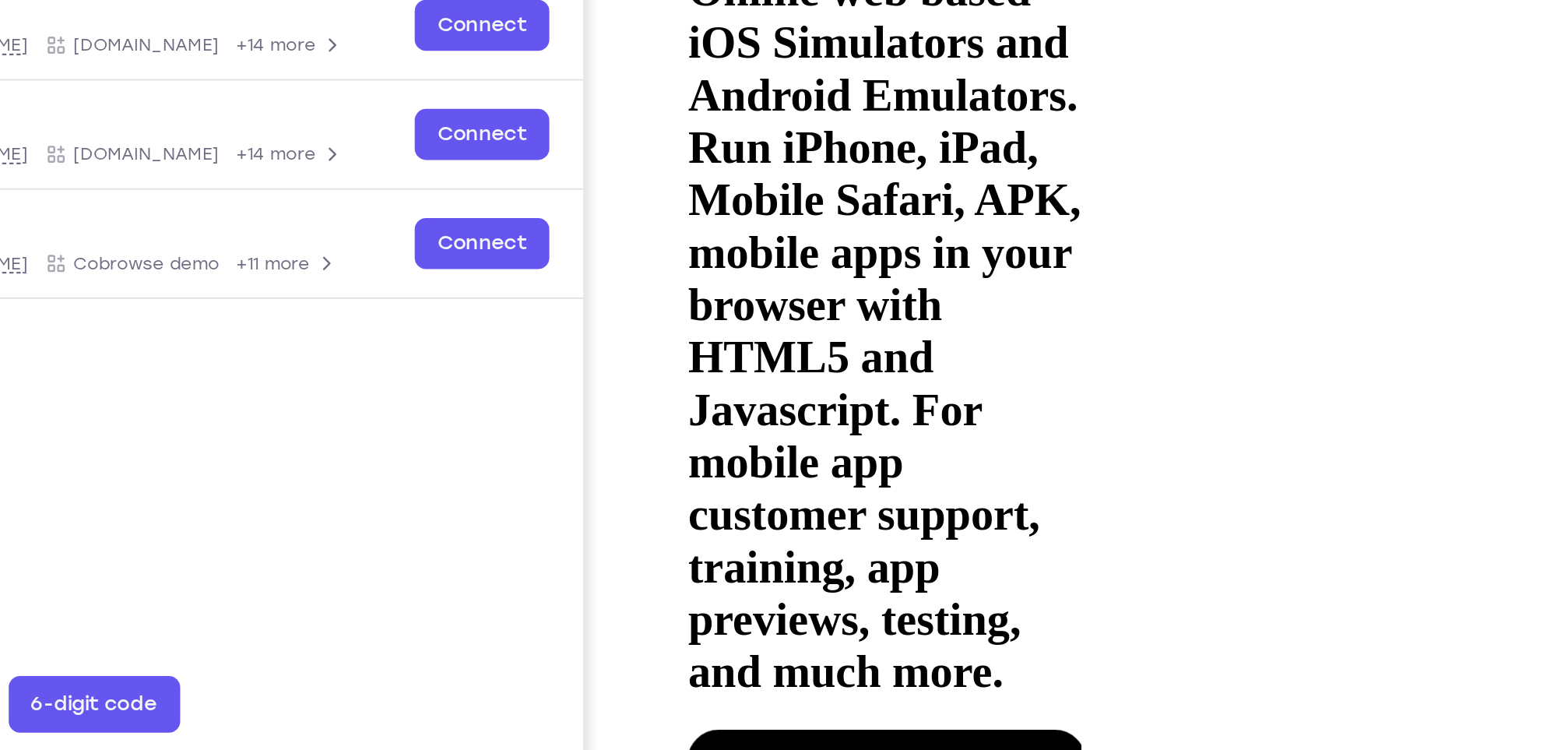
click at [828, 367] on div at bounding box center [779, 585] width 196 height 438
click at [871, 367] on div at bounding box center [779, 585] width 196 height 438
drag, startPoint x: 859, startPoint y: 279, endPoint x: 863, endPoint y: 189, distance: 90.1
click at [863, 367] on div at bounding box center [779, 585] width 196 height 438
click at [875, 367] on div at bounding box center [779, 585] width 196 height 438
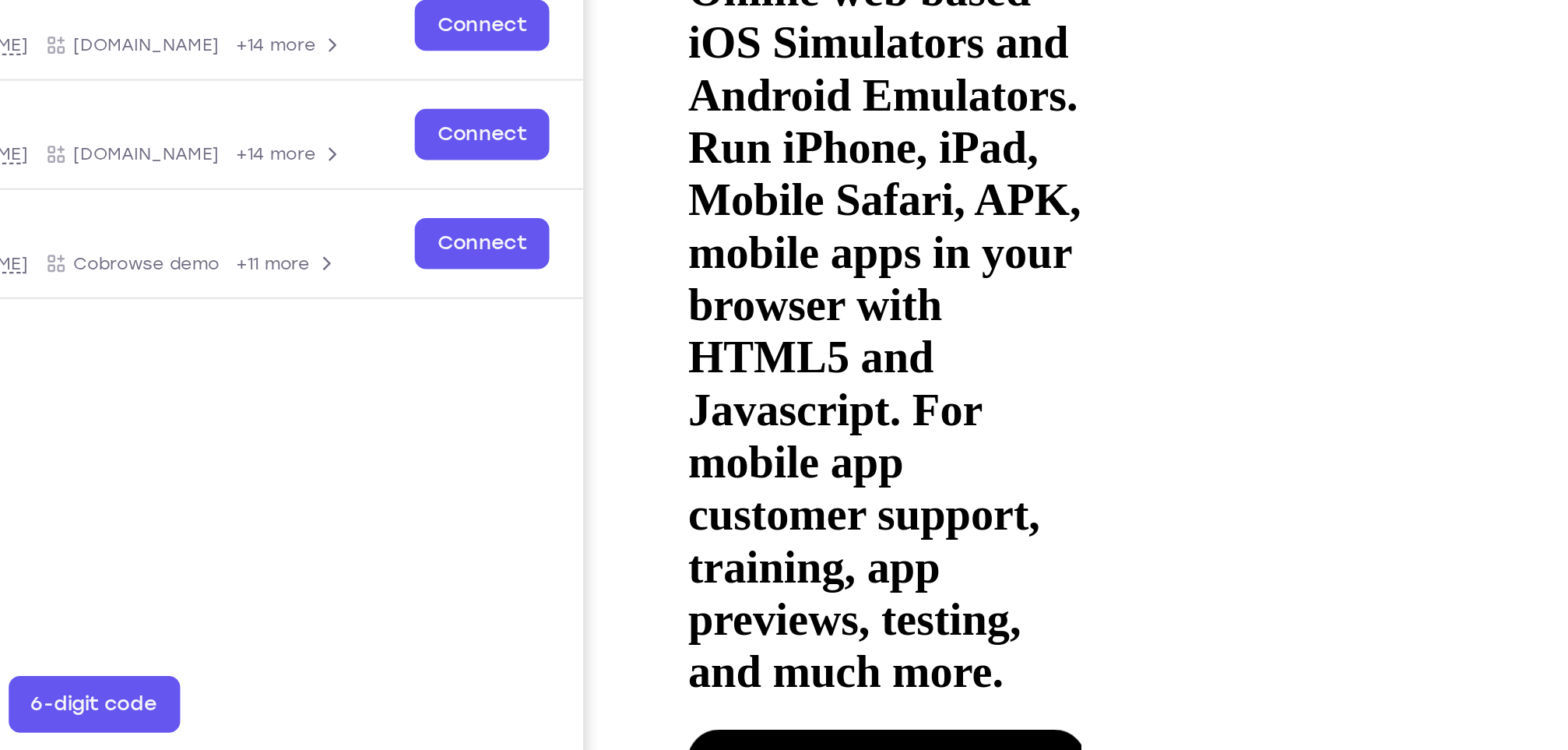
drag, startPoint x: 868, startPoint y: 285, endPoint x: 845, endPoint y: 120, distance: 166.6
click at [845, 367] on div at bounding box center [779, 585] width 196 height 438
drag, startPoint x: 845, startPoint y: 252, endPoint x: 845, endPoint y: 102, distance: 150.0
click at [845, 367] on div at bounding box center [779, 585] width 196 height 438
drag, startPoint x: 838, startPoint y: 241, endPoint x: 837, endPoint y: 61, distance: 180.0
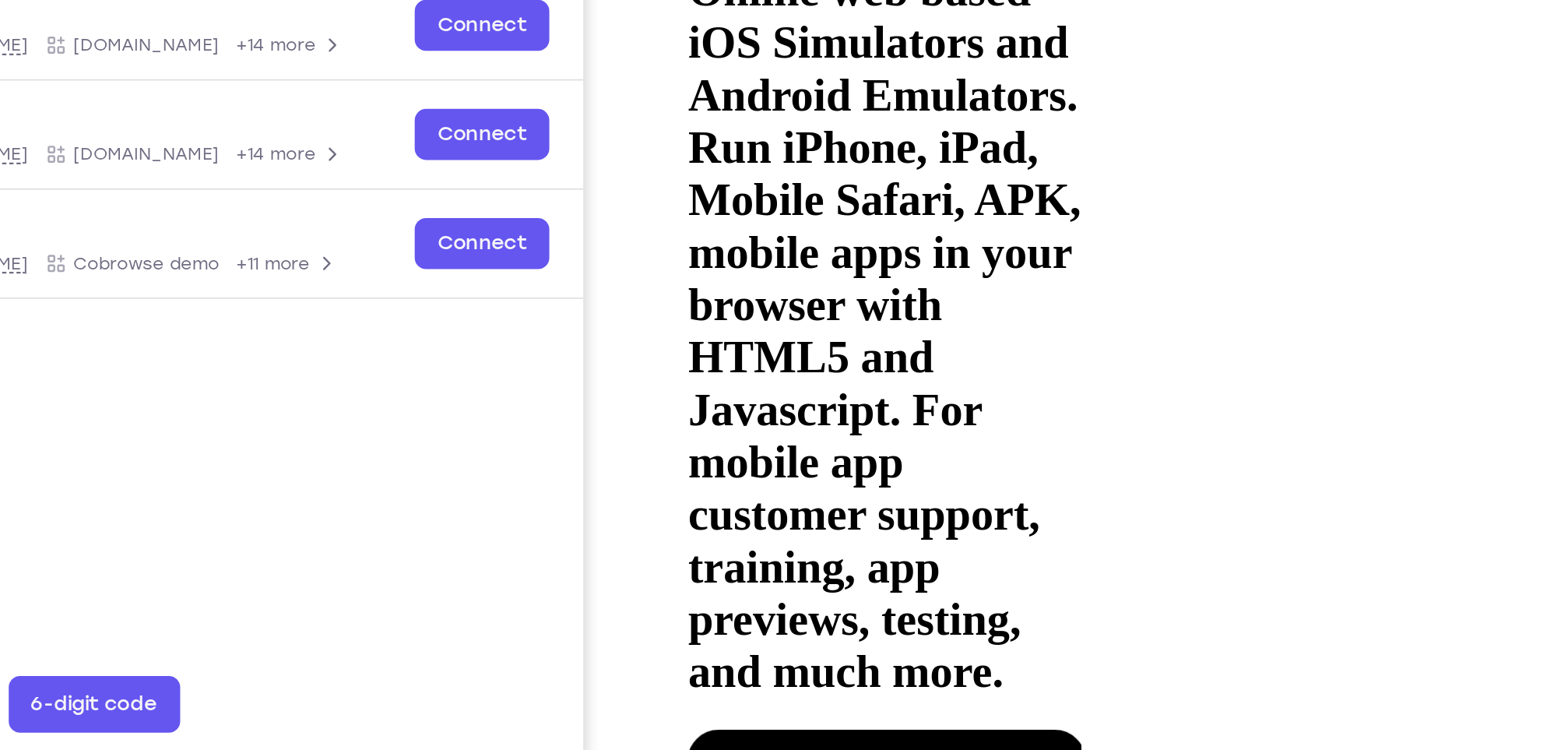
click at [837, 367] on div at bounding box center [779, 585] width 196 height 438
drag, startPoint x: 832, startPoint y: 222, endPoint x: 804, endPoint y: 93, distance: 132.0
click at [804, 367] on div at bounding box center [779, 585] width 196 height 438
drag, startPoint x: 830, startPoint y: 220, endPoint x: 819, endPoint y: 102, distance: 118.5
click at [819, 367] on div at bounding box center [779, 585] width 196 height 438
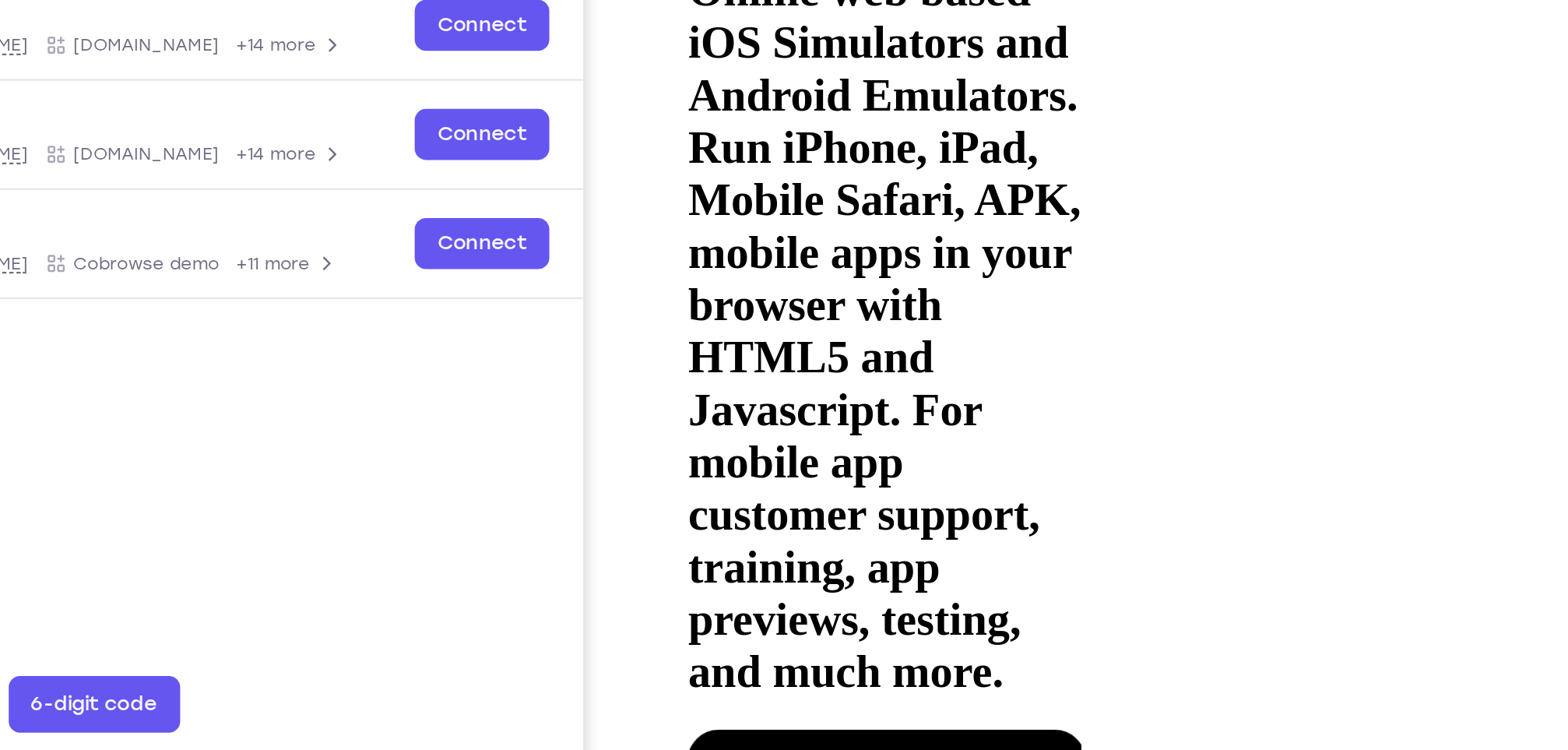
drag, startPoint x: 817, startPoint y: 244, endPoint x: 777, endPoint y: 36, distance: 211.8
click at [777, 367] on div at bounding box center [779, 585] width 196 height 438
click at [871, 367] on div at bounding box center [779, 585] width 196 height 438
click at [714, 367] on div at bounding box center [779, 585] width 196 height 438
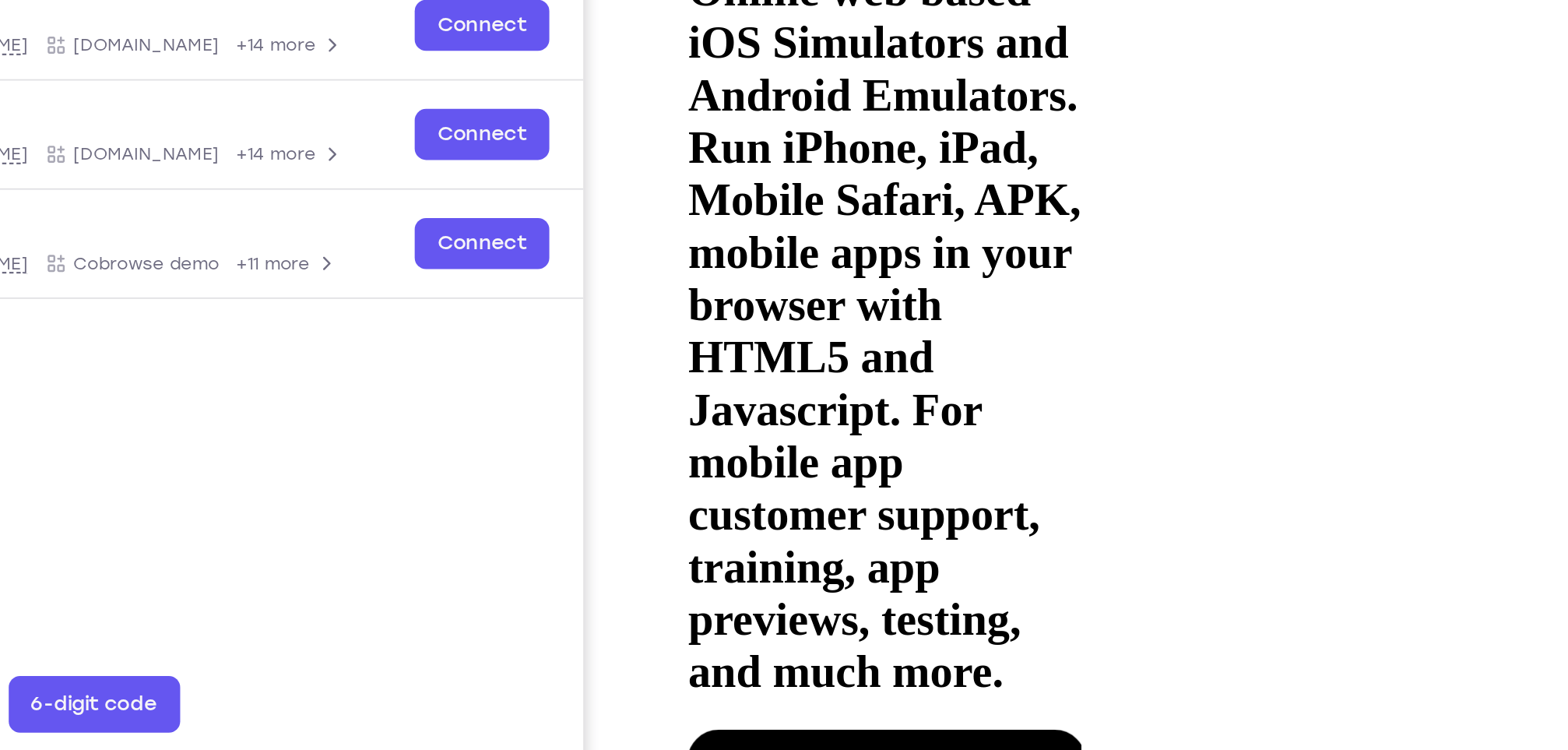
click at [714, 367] on div at bounding box center [779, 585] width 196 height 438
click at [870, 367] on div at bounding box center [779, 585] width 196 height 438
click at [817, 367] on div at bounding box center [779, 585] width 196 height 438
click at [698, 367] on div at bounding box center [779, 585] width 196 height 438
click at [863, 367] on div at bounding box center [779, 585] width 196 height 438
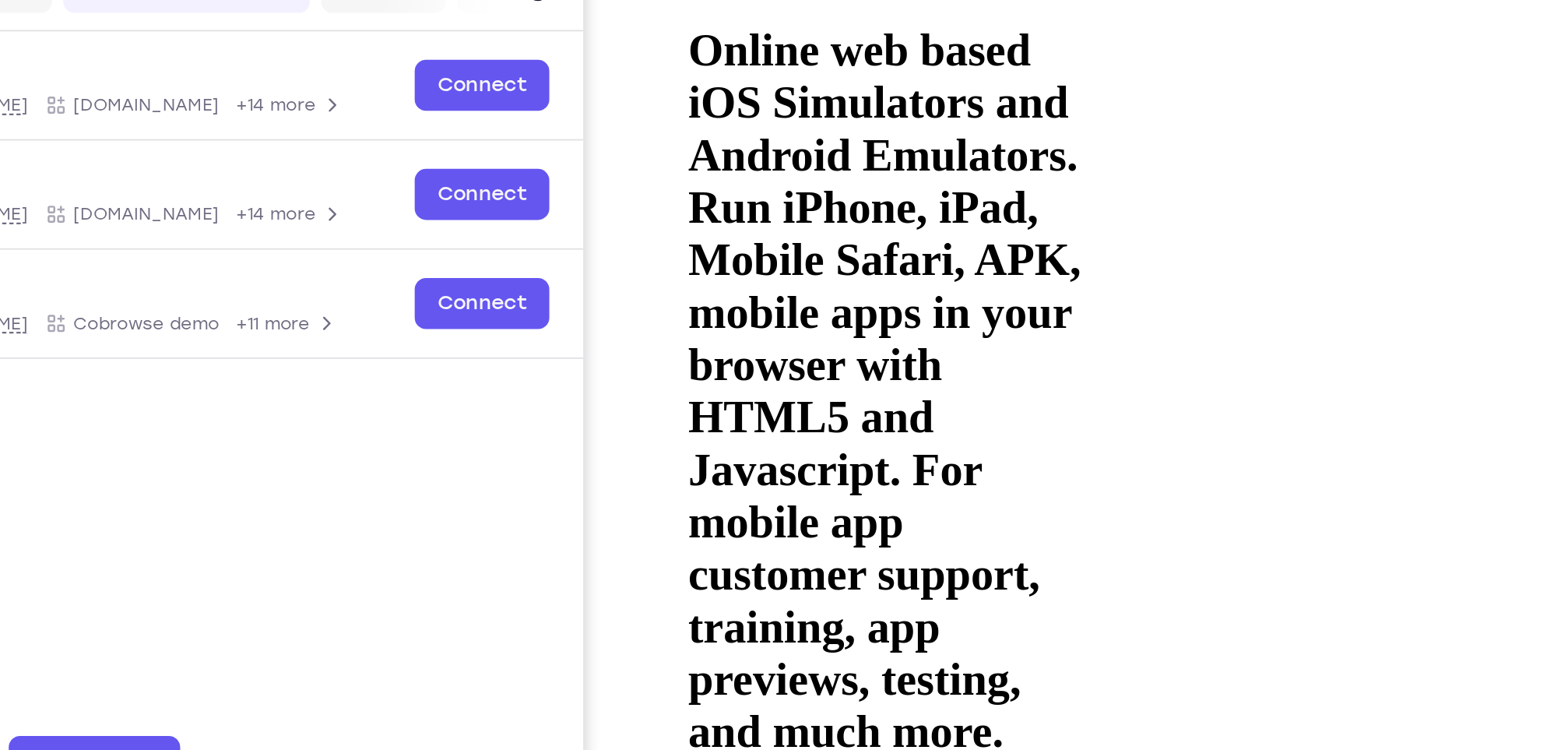
click at [871, 427] on div at bounding box center [779, 646] width 196 height 438
click at [868, 427] on div at bounding box center [779, 646] width 196 height 438
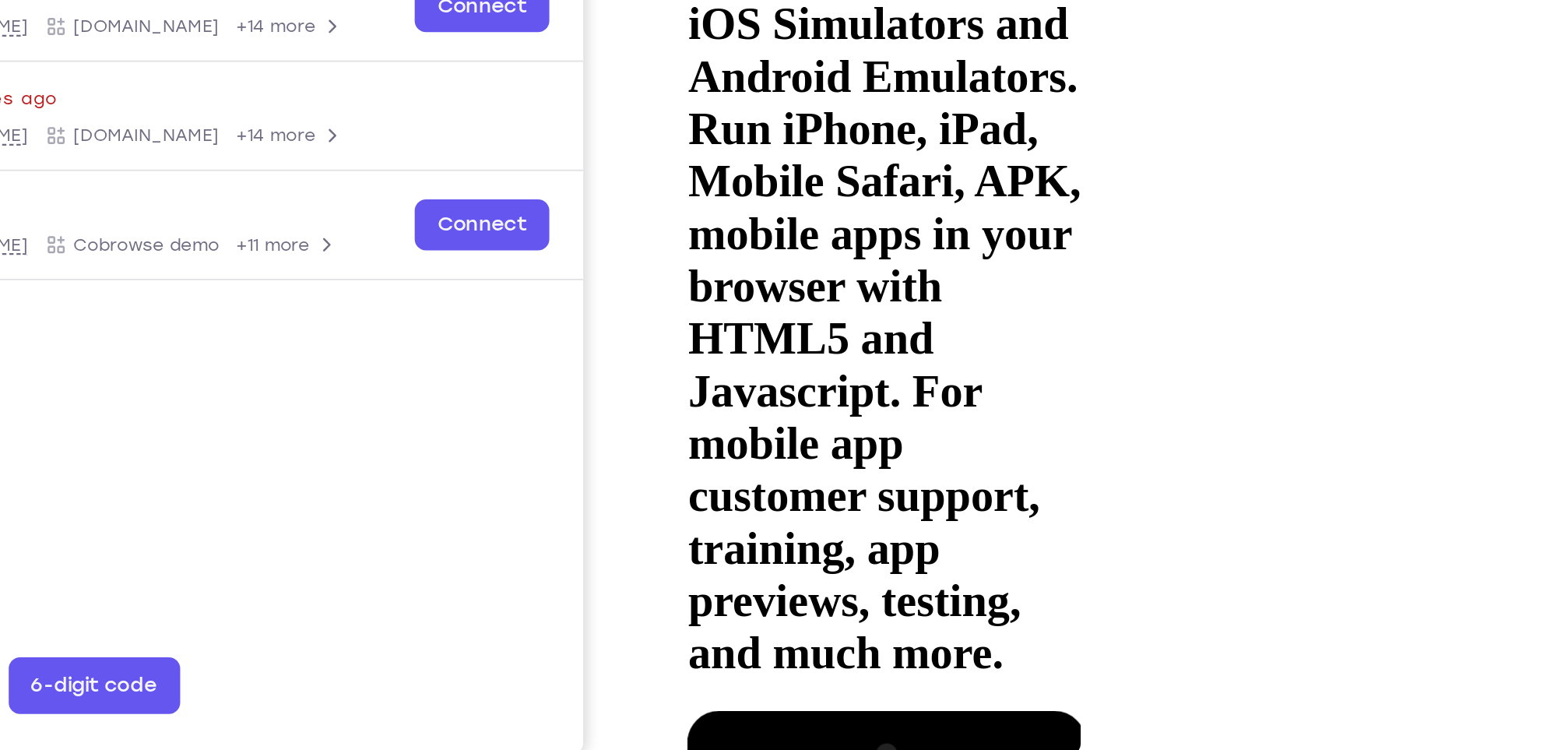
click at [825, 348] on div at bounding box center [779, 567] width 196 height 438
click at [842, 348] on div at bounding box center [779, 567] width 196 height 438
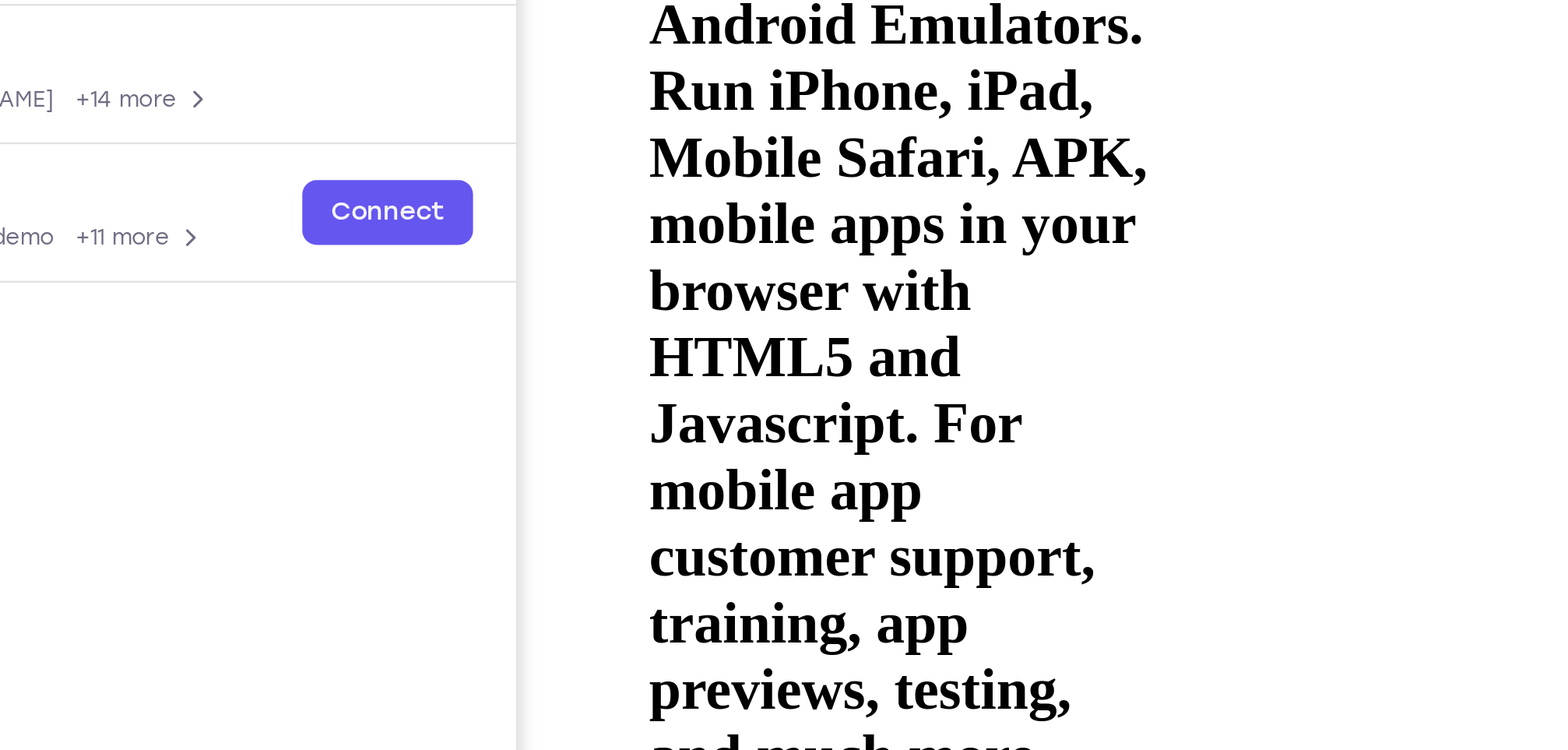
click at [834, 249] on div at bounding box center [737, 468] width 196 height 438
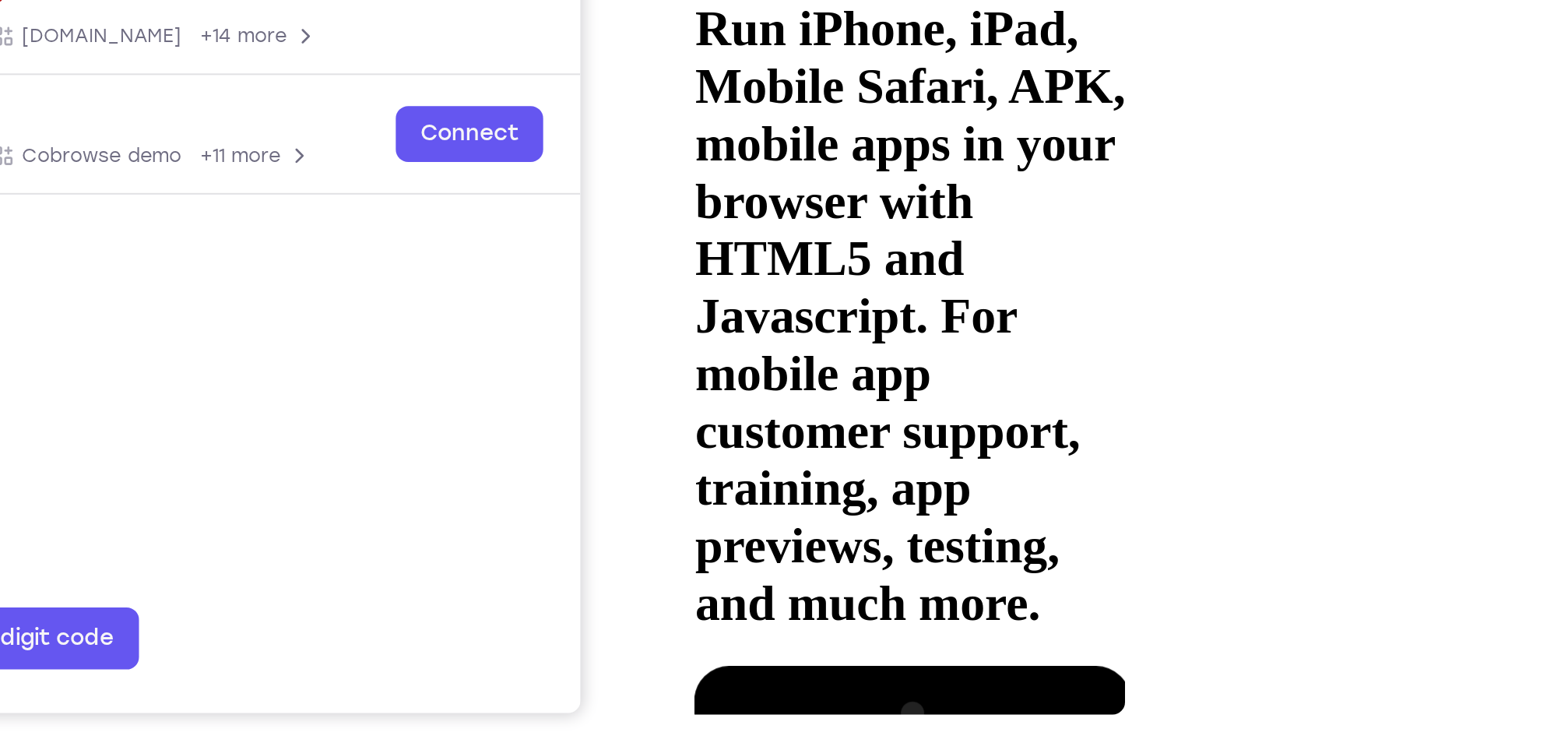
click at [877, 227] on div at bounding box center [785, 446] width 196 height 438
click at [879, 227] on div at bounding box center [785, 446] width 196 height 438
click at [858, 227] on div at bounding box center [785, 446] width 196 height 438
drag, startPoint x: 775, startPoint y: 152, endPoint x: 774, endPoint y: 20, distance: 132.0
click at [774, 227] on div at bounding box center [785, 446] width 196 height 438
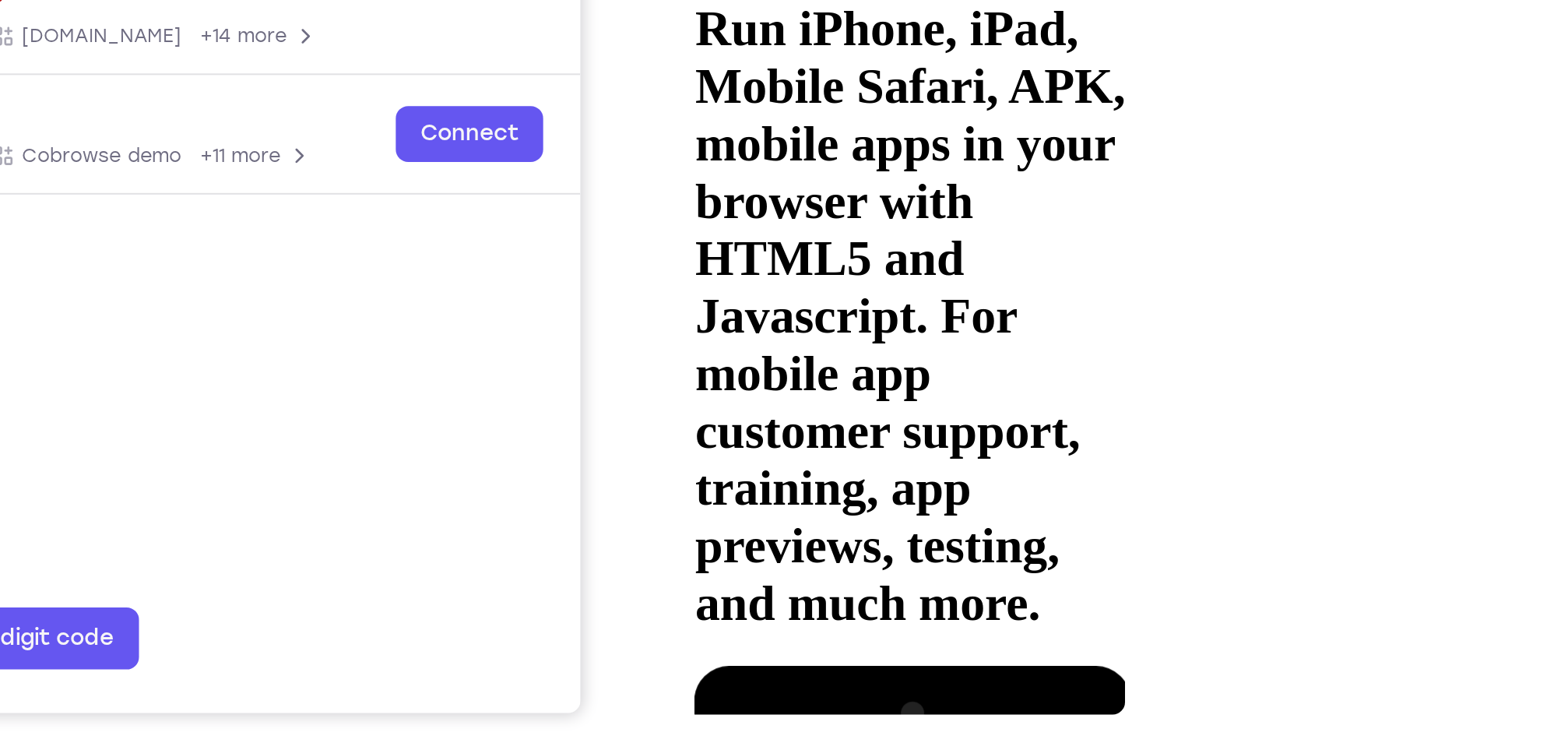
click at [762, 227] on div at bounding box center [785, 446] width 196 height 438
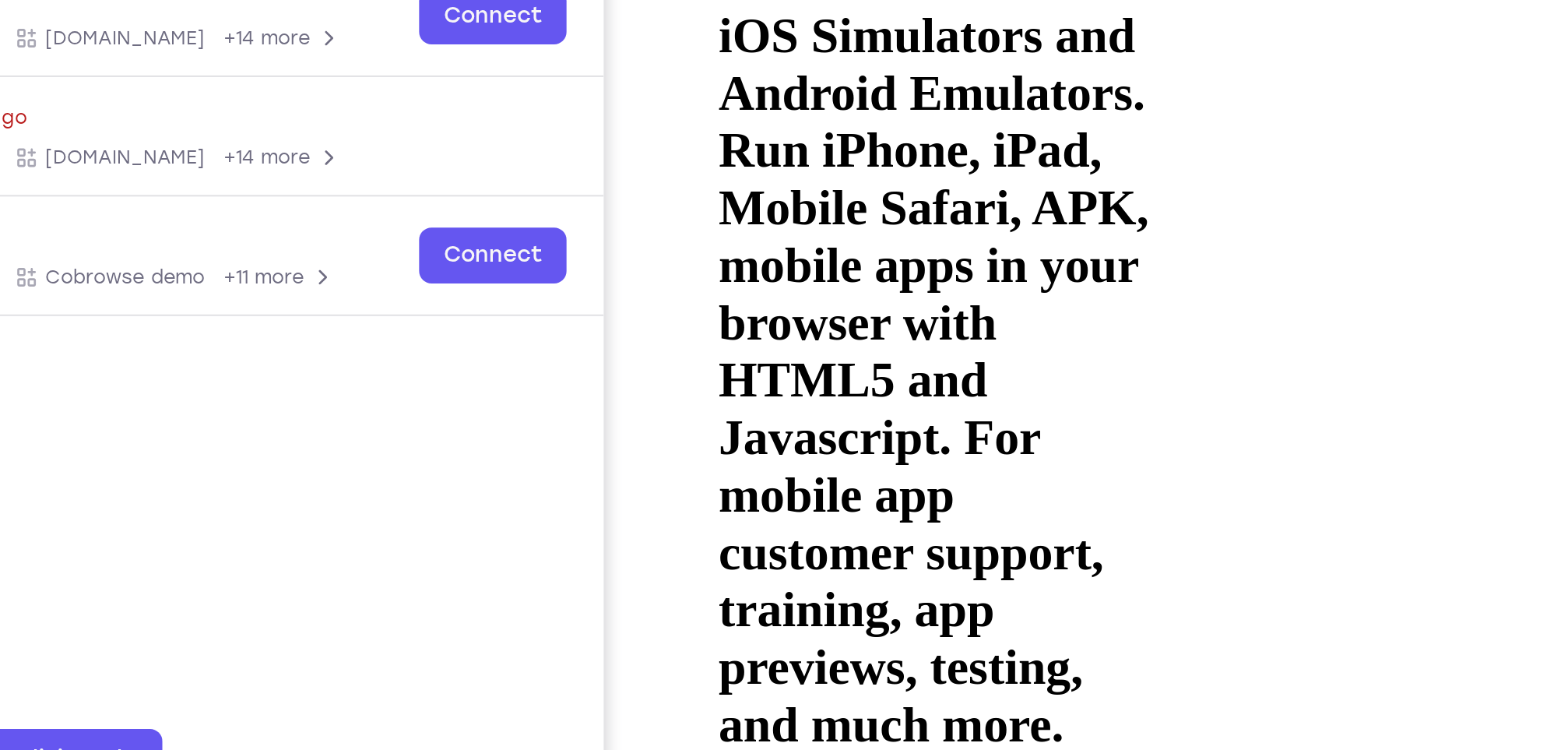
click at [756, 348] on div at bounding box center [808, 567] width 196 height 438
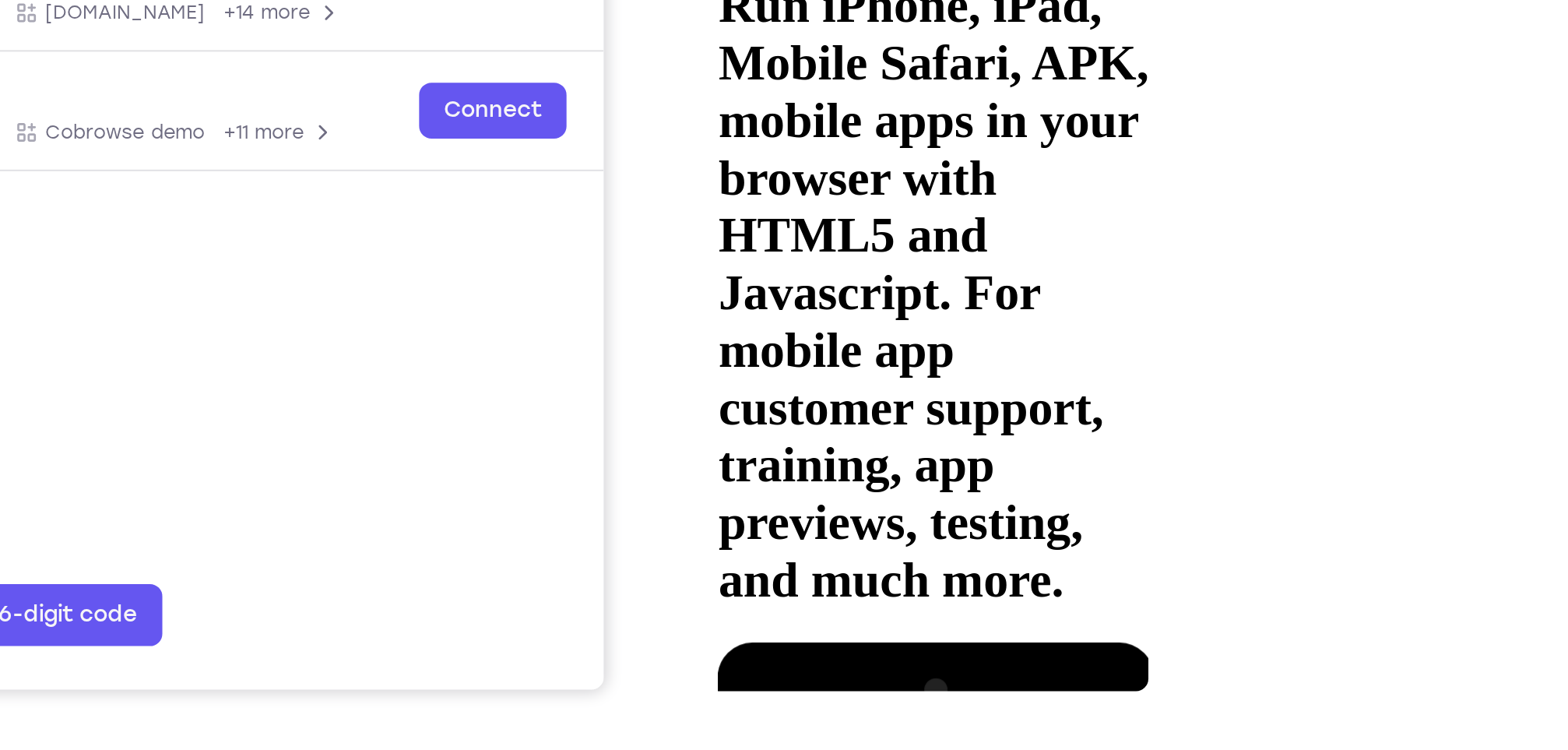
drag, startPoint x: 771, startPoint y: 107, endPoint x: 763, endPoint y: 47, distance: 60.5
click at [763, 204] on div at bounding box center [808, 422] width 196 height 438
click at [760, 204] on div at bounding box center [808, 422] width 196 height 438
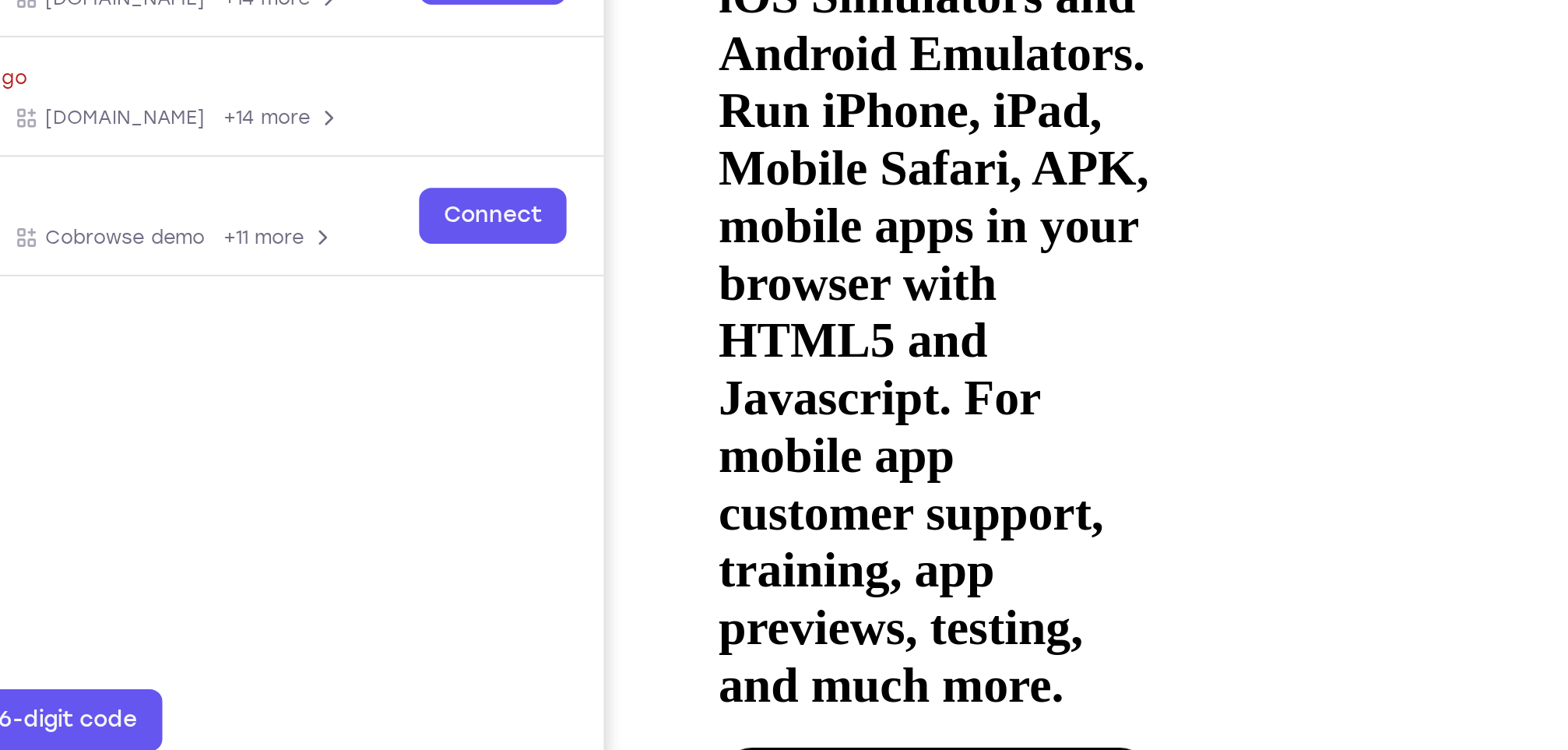
click at [901, 309] on div at bounding box center [808, 528] width 196 height 438
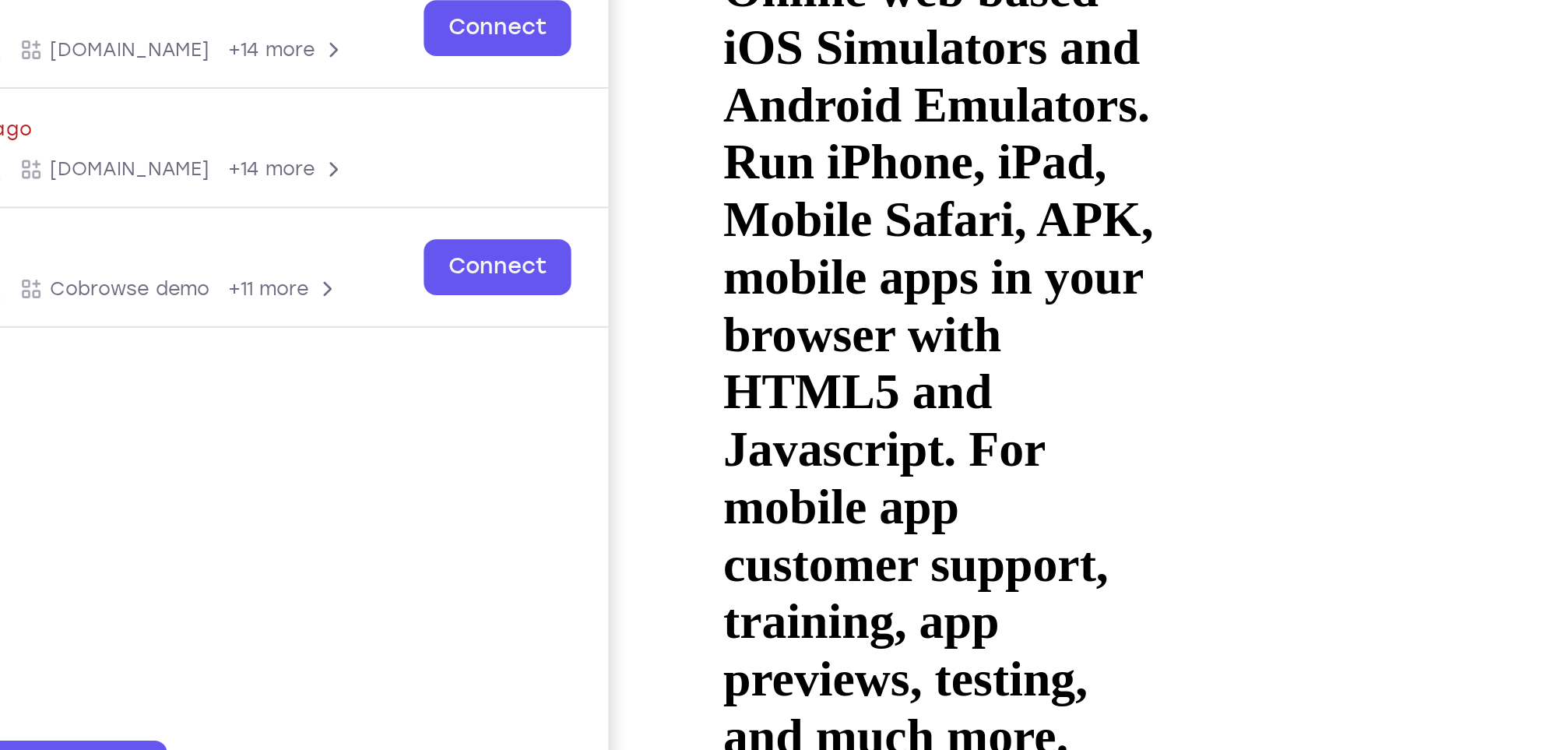
click at [907, 360] on div at bounding box center [813, 579] width 196 height 438
click at [731, 360] on div at bounding box center [813, 579] width 196 height 438
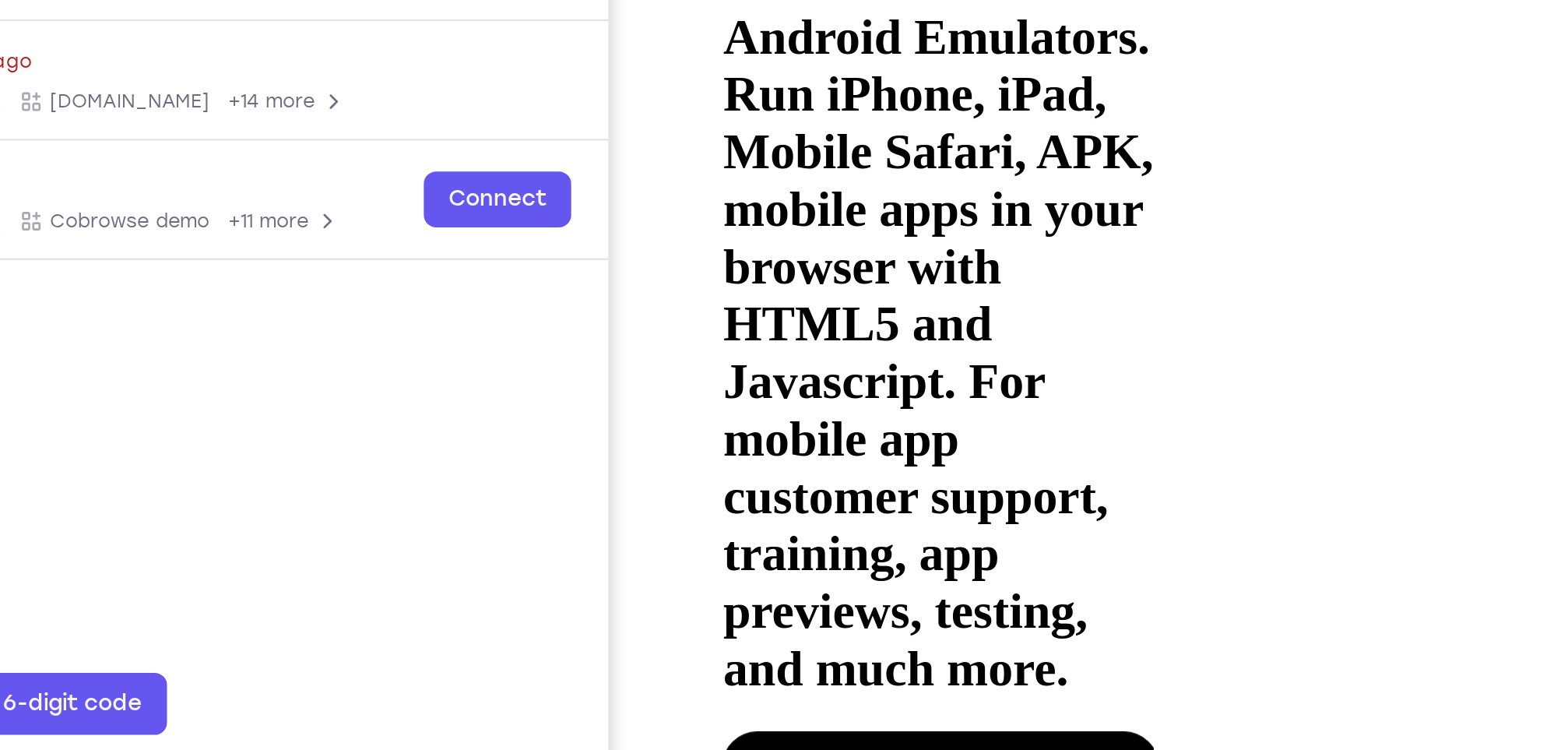
click at [767, 292] on div at bounding box center [813, 511] width 196 height 438
click at [810, 292] on div at bounding box center [813, 511] width 196 height 438
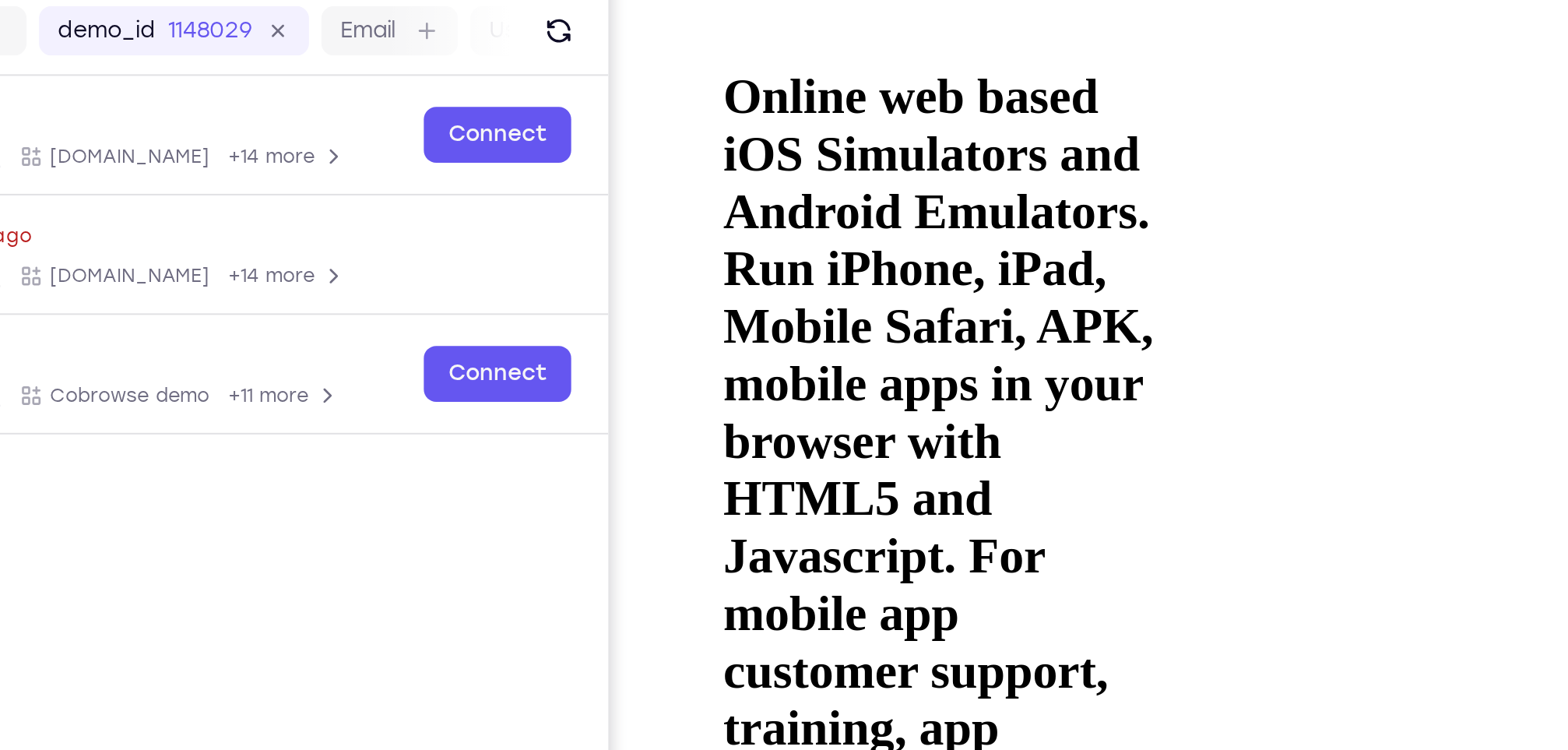
click at [909, 466] on div at bounding box center [813, 685] width 196 height 438
click at [734, 466] on div at bounding box center [813, 685] width 196 height 438
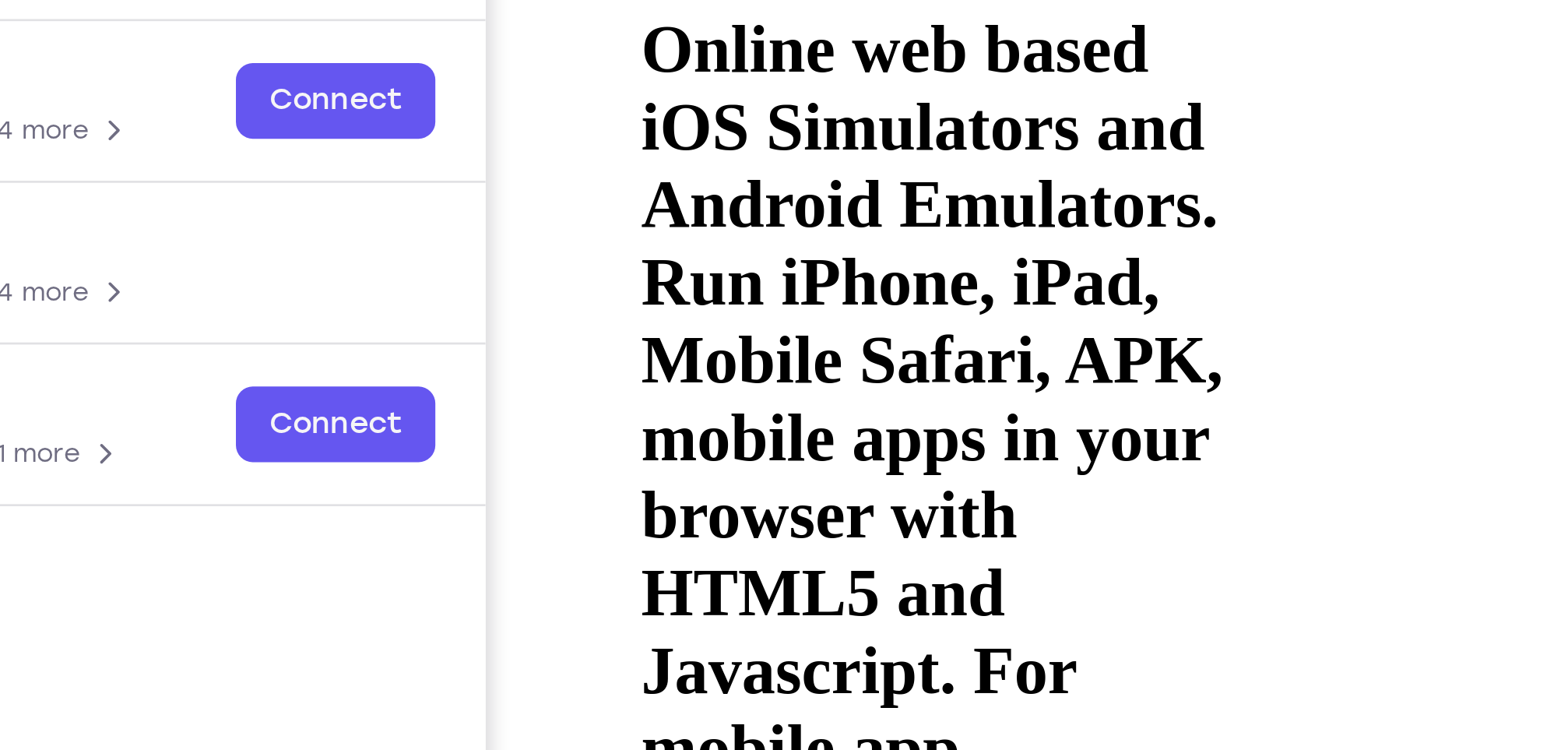
click at [644, 394] on div at bounding box center [726, 612] width 196 height 438
click at [818, 394] on div at bounding box center [726, 612] width 196 height 438
click at [819, 394] on div at bounding box center [726, 612] width 196 height 438
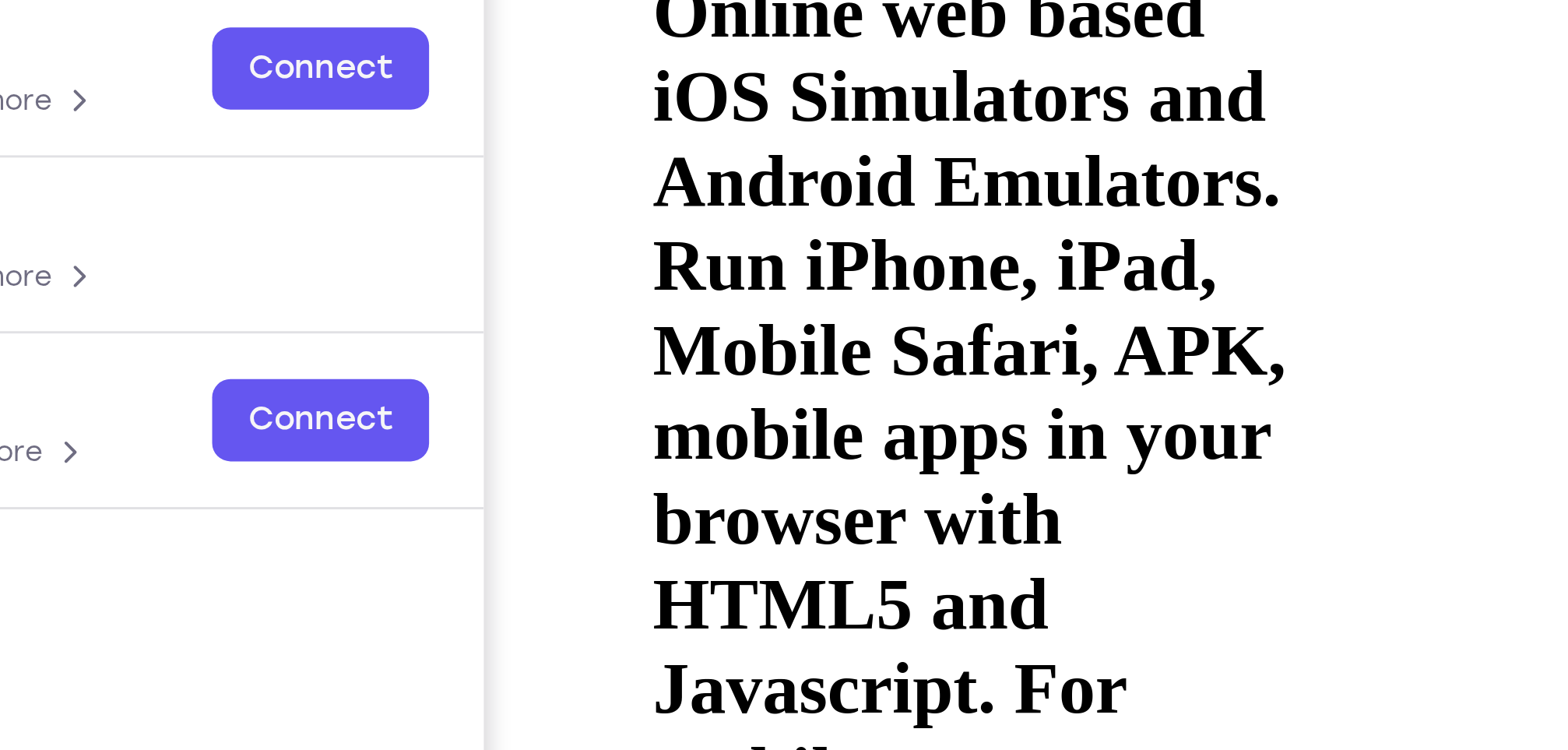
click at [657, 347] on div at bounding box center [737, 566] width 196 height 438
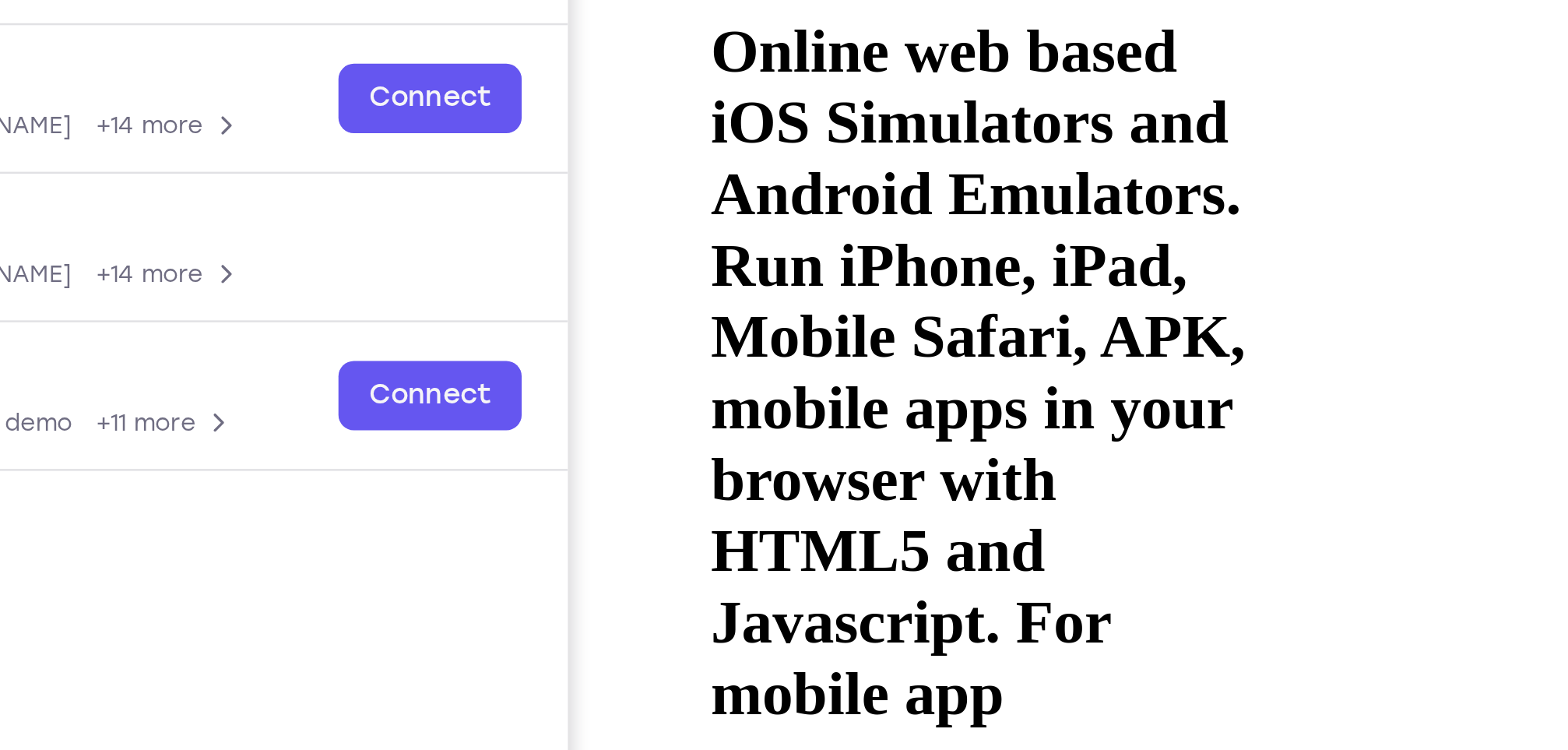
click at [719, 403] on div at bounding box center [798, 622] width 196 height 438
click at [892, 403] on div at bounding box center [798, 622] width 196 height 438
click at [718, 403] on div at bounding box center [798, 622] width 196 height 438
click at [890, 403] on div at bounding box center [798, 622] width 196 height 438
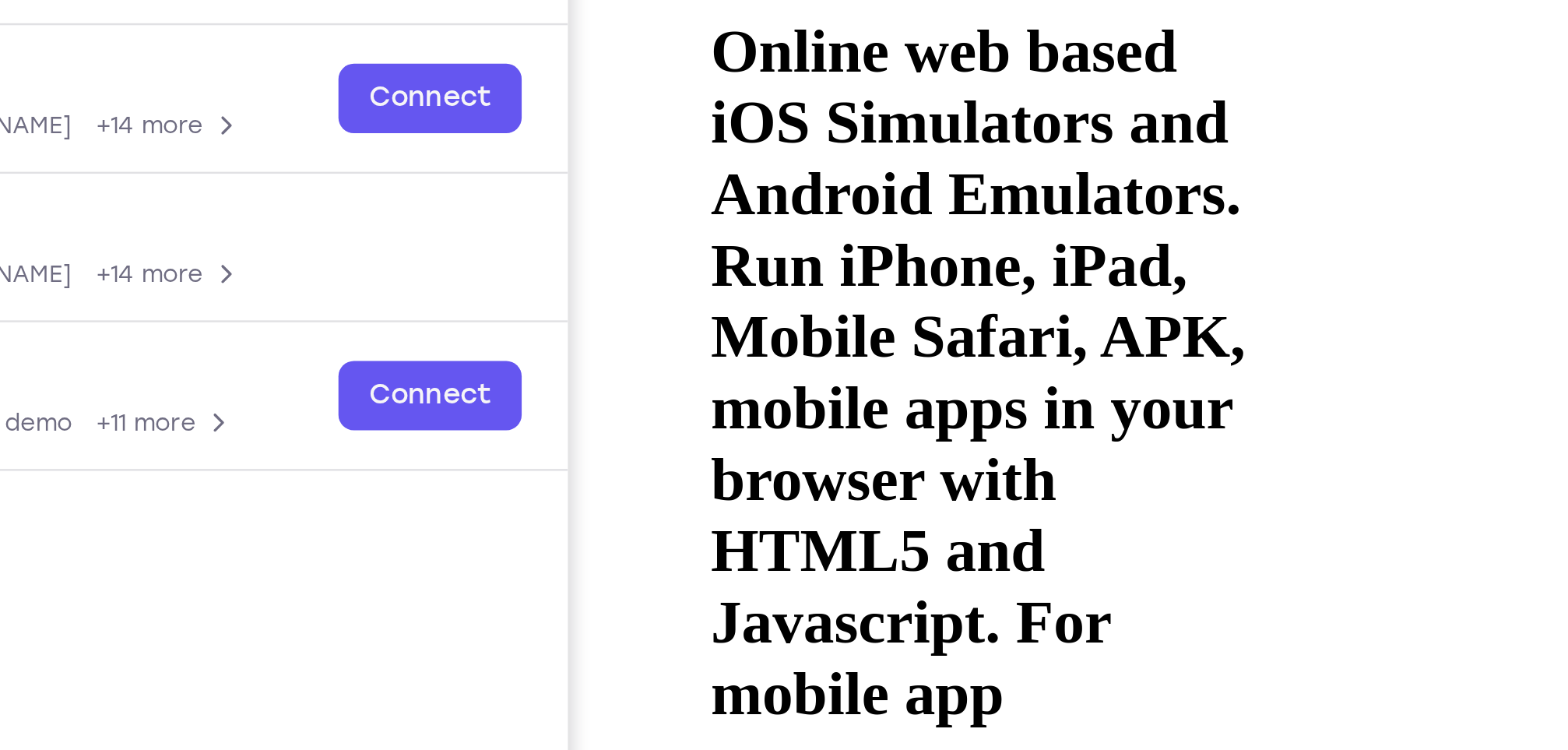
click at [719, 403] on div at bounding box center [798, 622] width 196 height 438
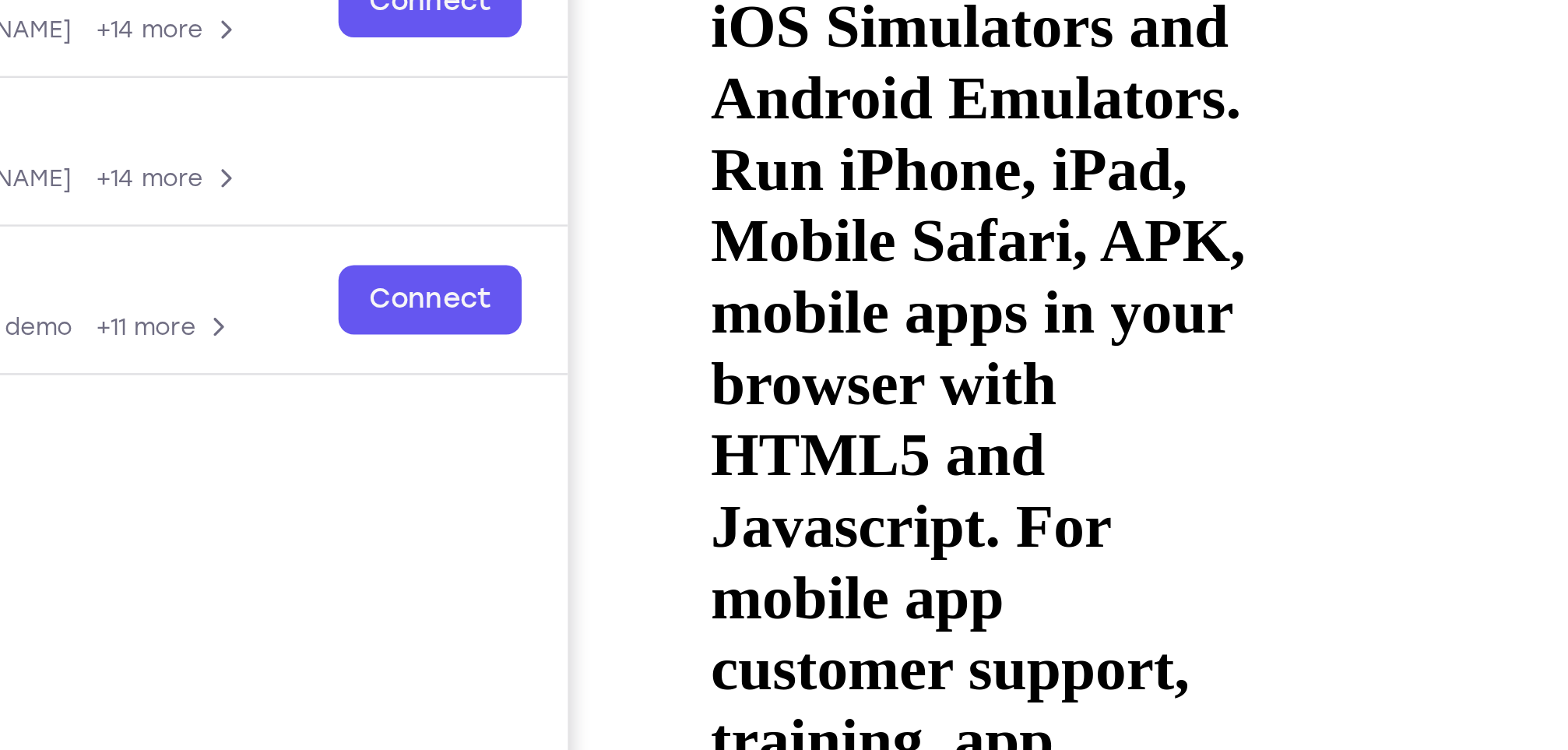
click at [729, 308] on div at bounding box center [798, 527] width 196 height 438
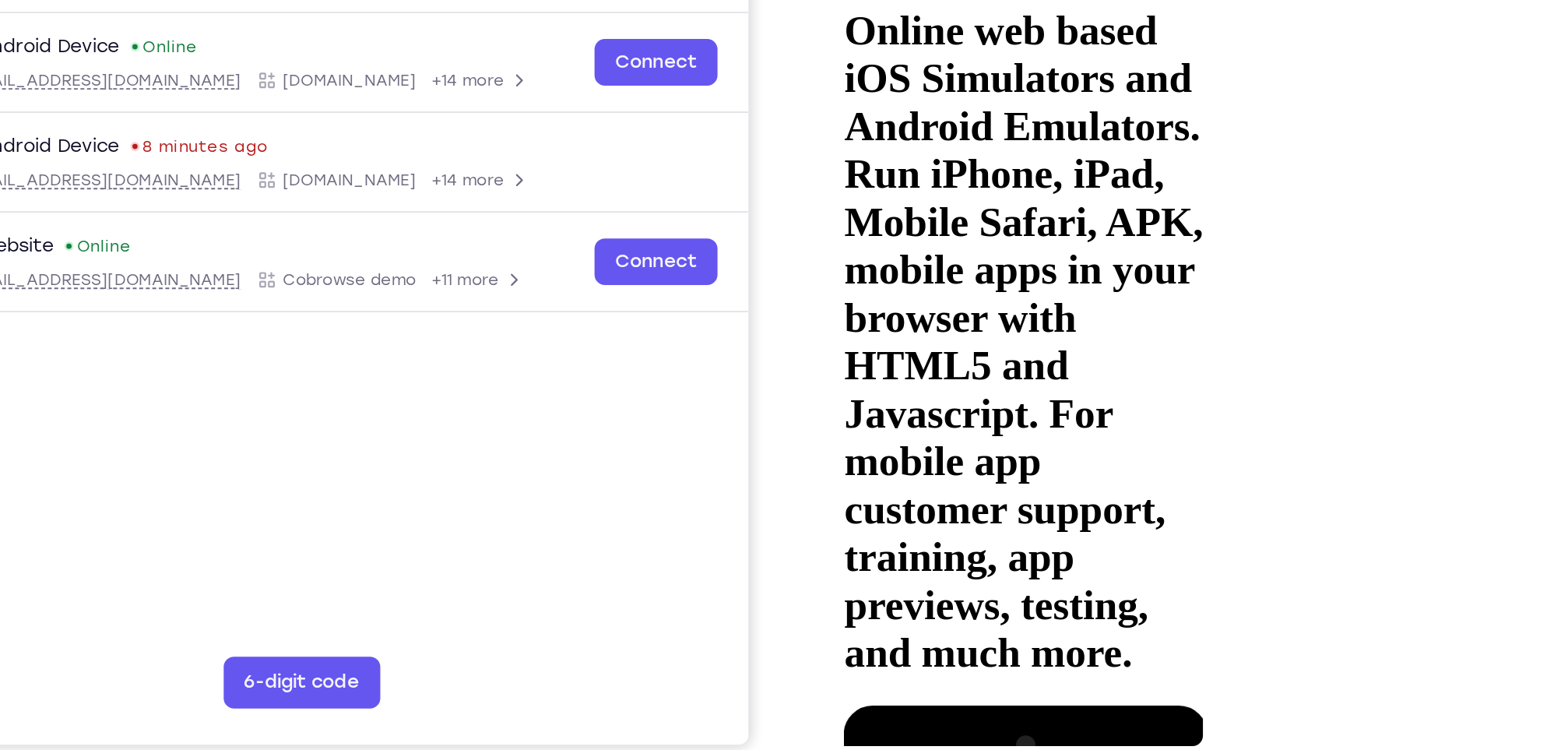
click at [1031, 413] on div at bounding box center [937, 632] width 196 height 438
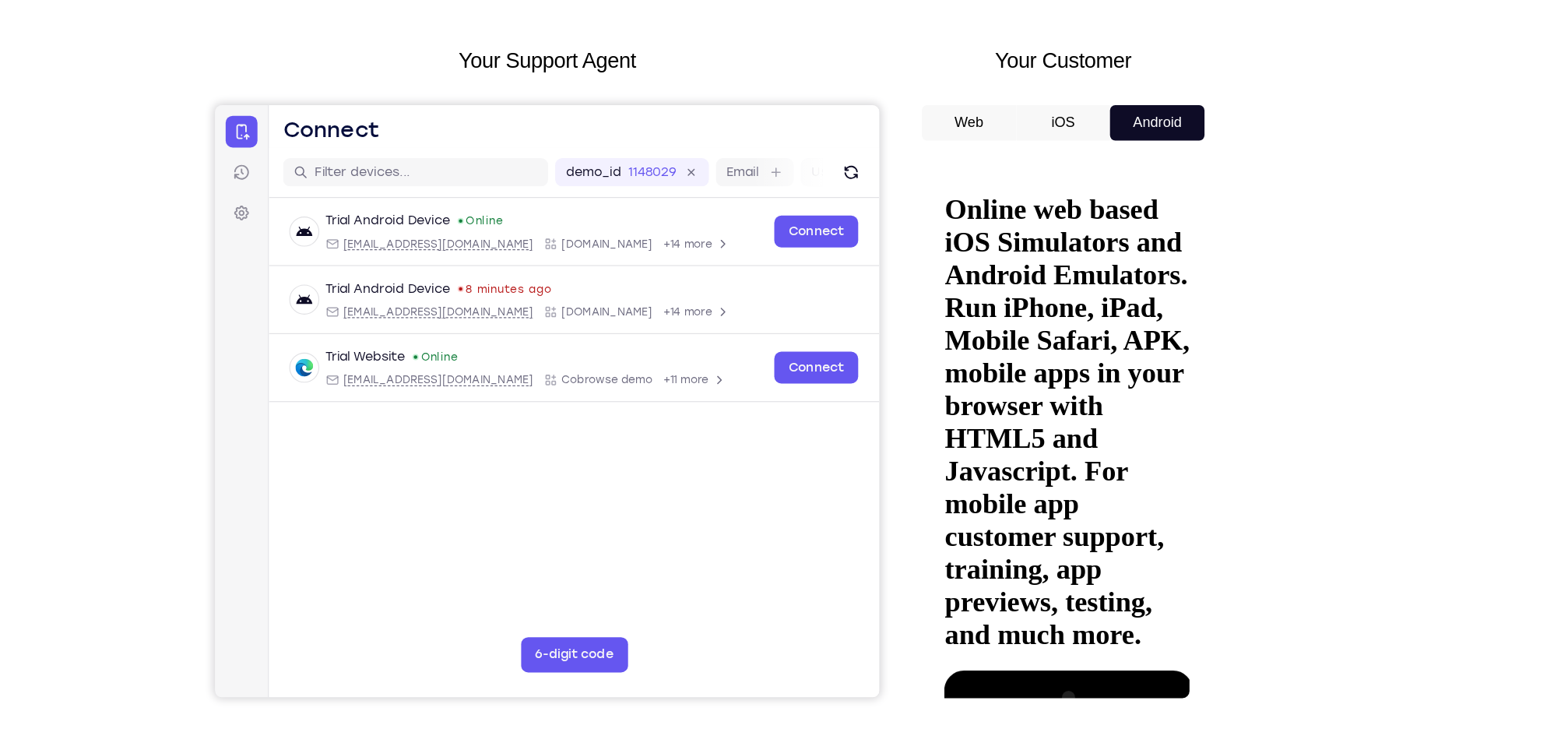
scroll to position [19, 0]
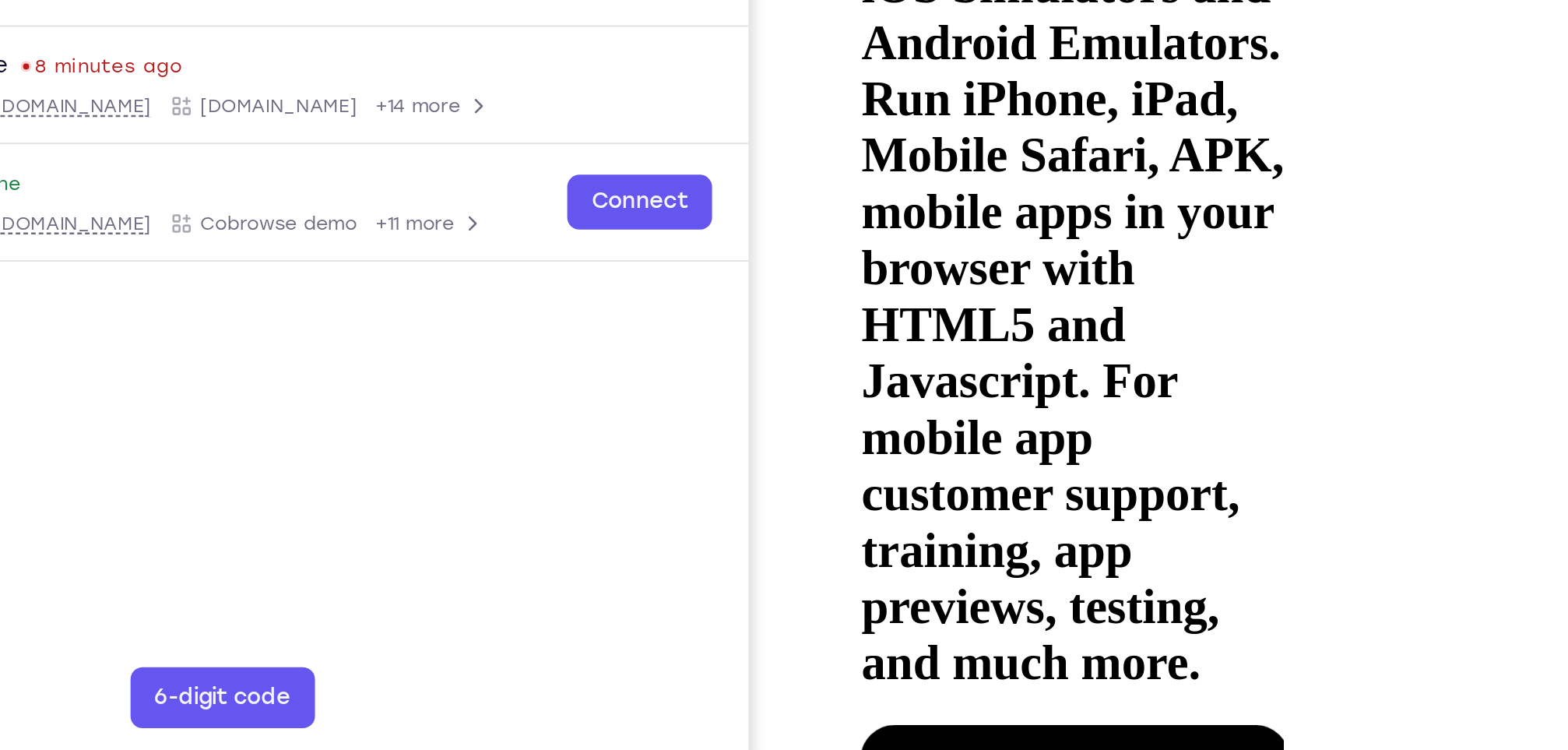
click at [883, 301] on div at bounding box center [951, 519] width 196 height 438
click at [1026, 301] on div at bounding box center [951, 519] width 196 height 438
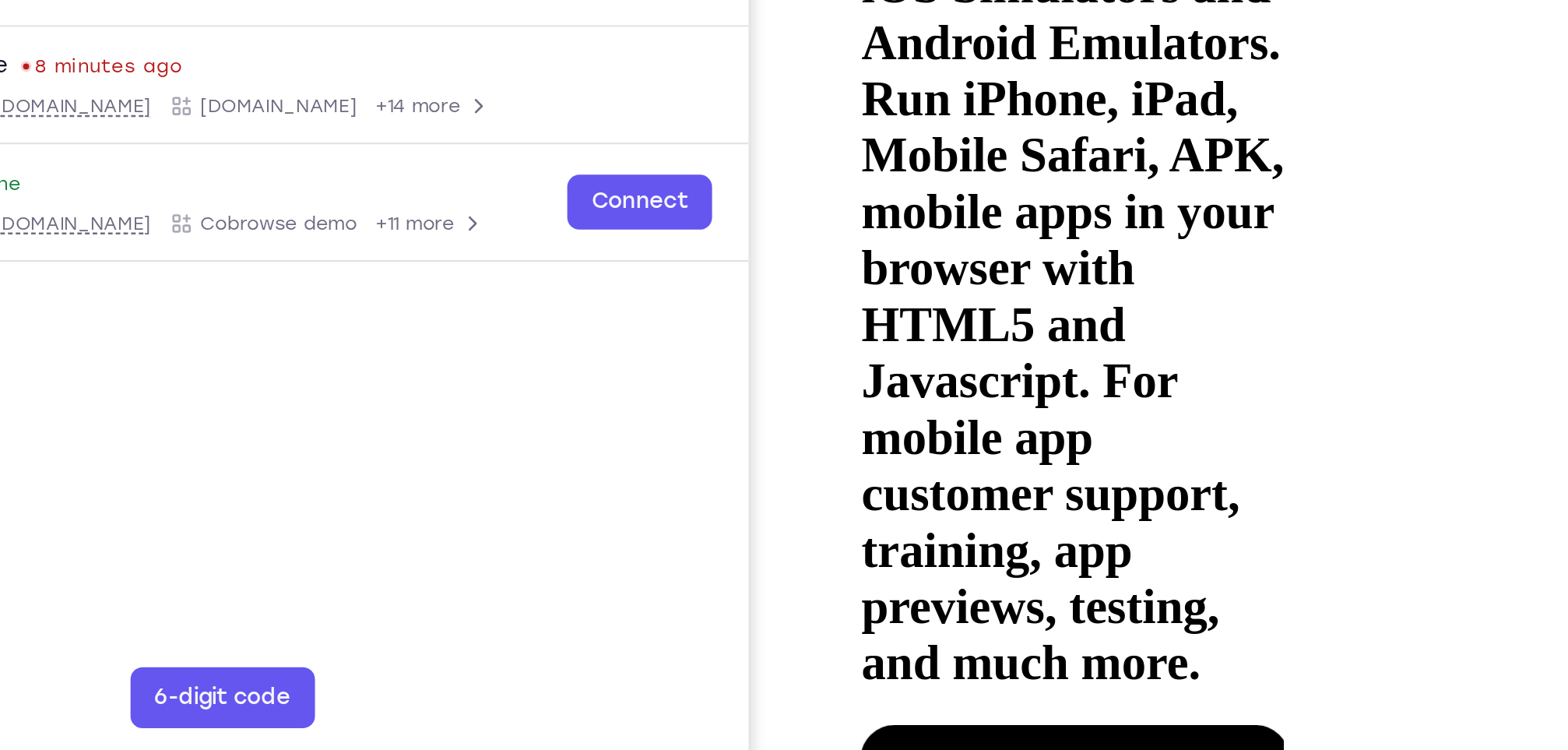
click at [871, 301] on div at bounding box center [951, 519] width 196 height 438
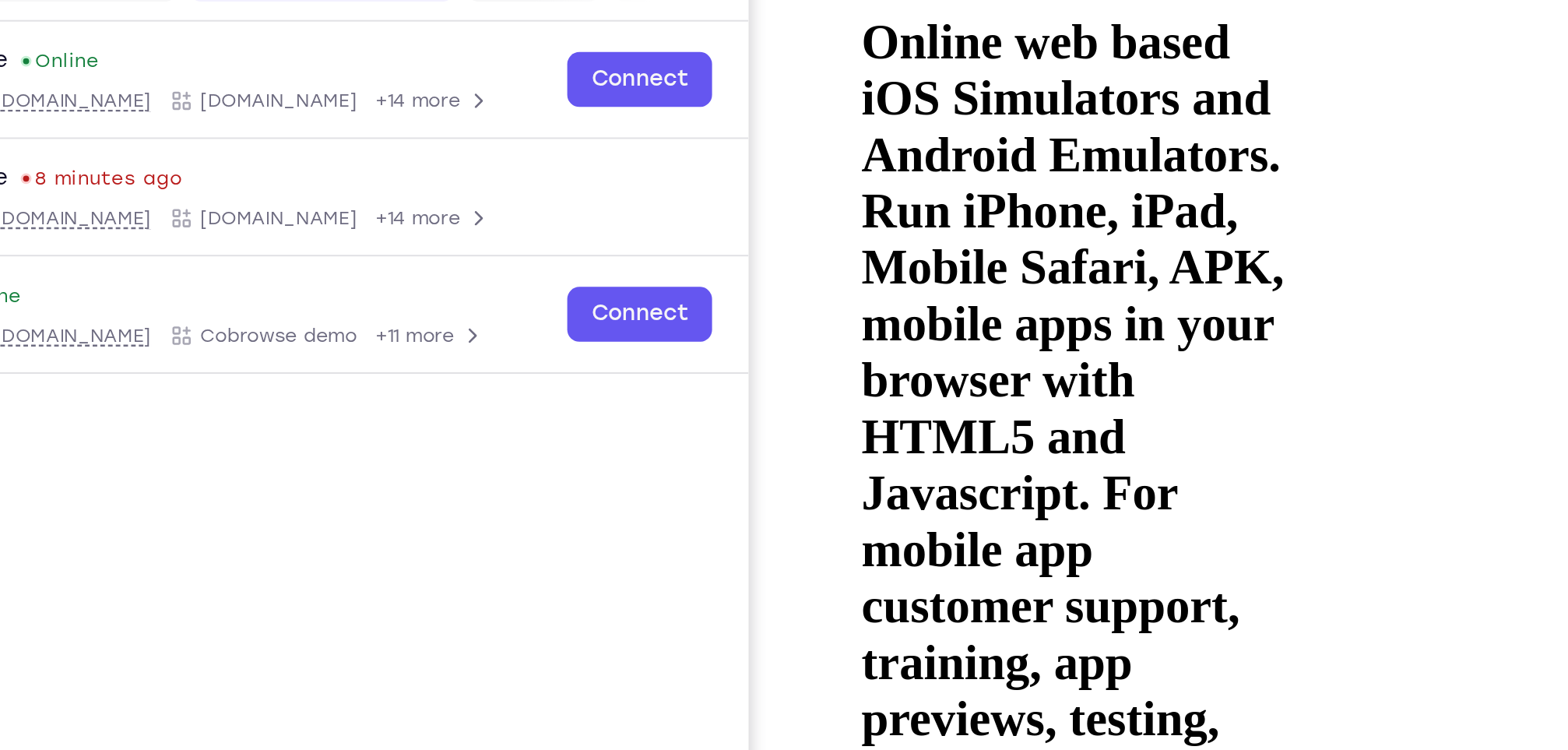
click at [1043, 413] on div at bounding box center [951, 632] width 196 height 438
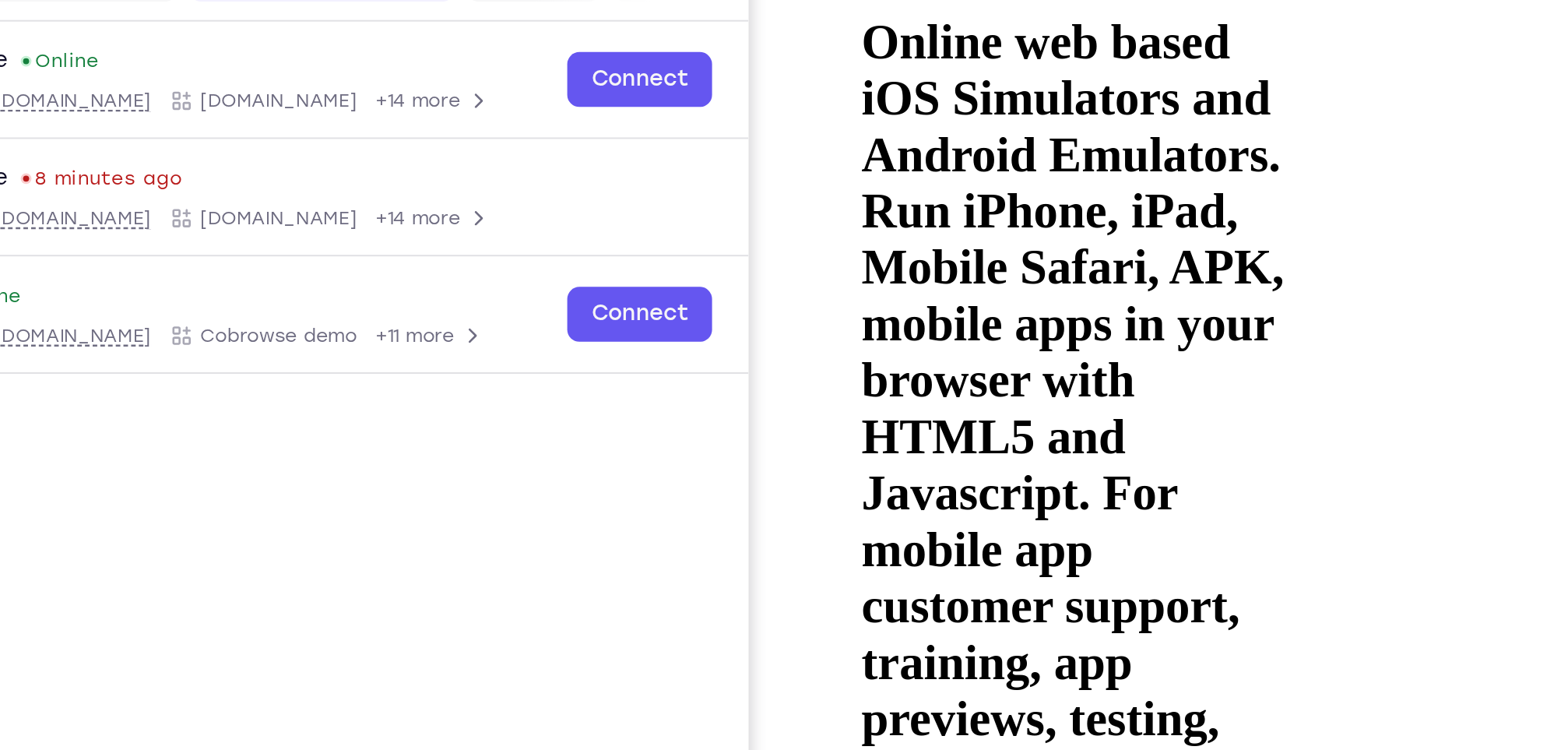
click at [1043, 413] on div at bounding box center [951, 632] width 196 height 438
click at [1037, 413] on div at bounding box center [951, 632] width 196 height 438
click at [868, 413] on div at bounding box center [951, 632] width 196 height 438
click at [1041, 413] on div at bounding box center [951, 632] width 196 height 438
click at [867, 413] on div at bounding box center [951, 632] width 196 height 438
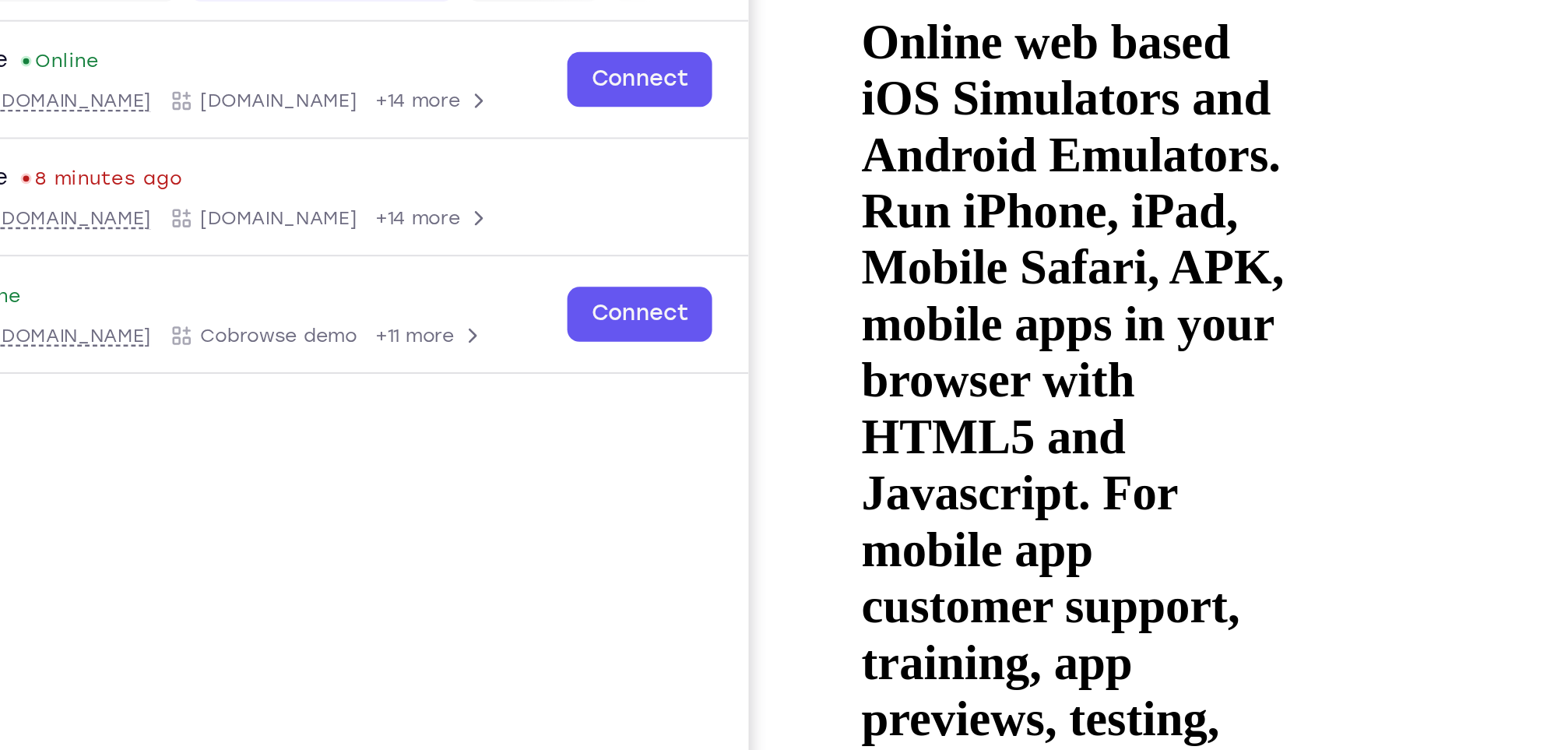
click at [1050, 413] on div at bounding box center [951, 632] width 196 height 438
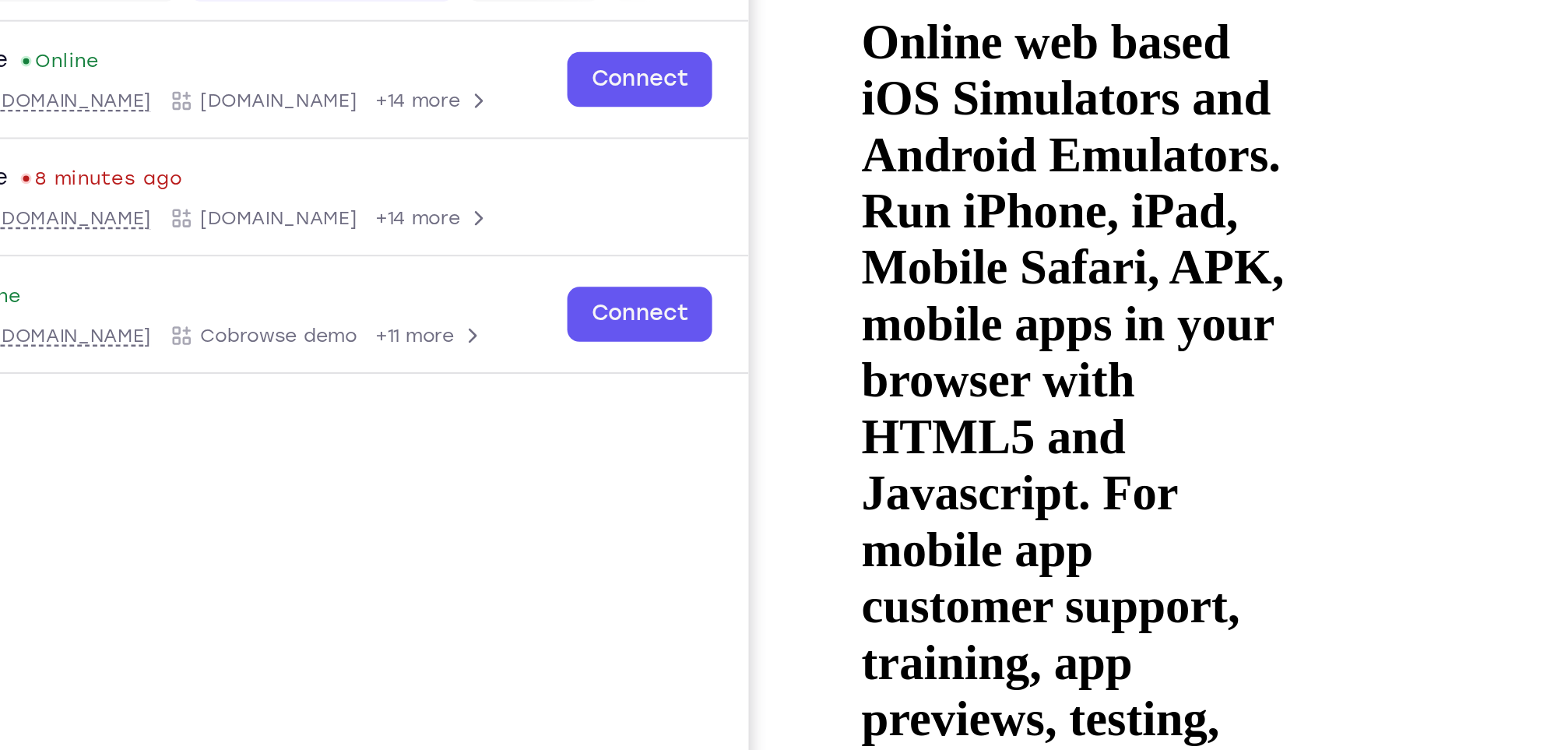
click at [1044, 413] on div at bounding box center [951, 632] width 196 height 438
click at [876, 413] on div at bounding box center [951, 632] width 196 height 438
